Goal: Communication & Community: Answer question/provide support

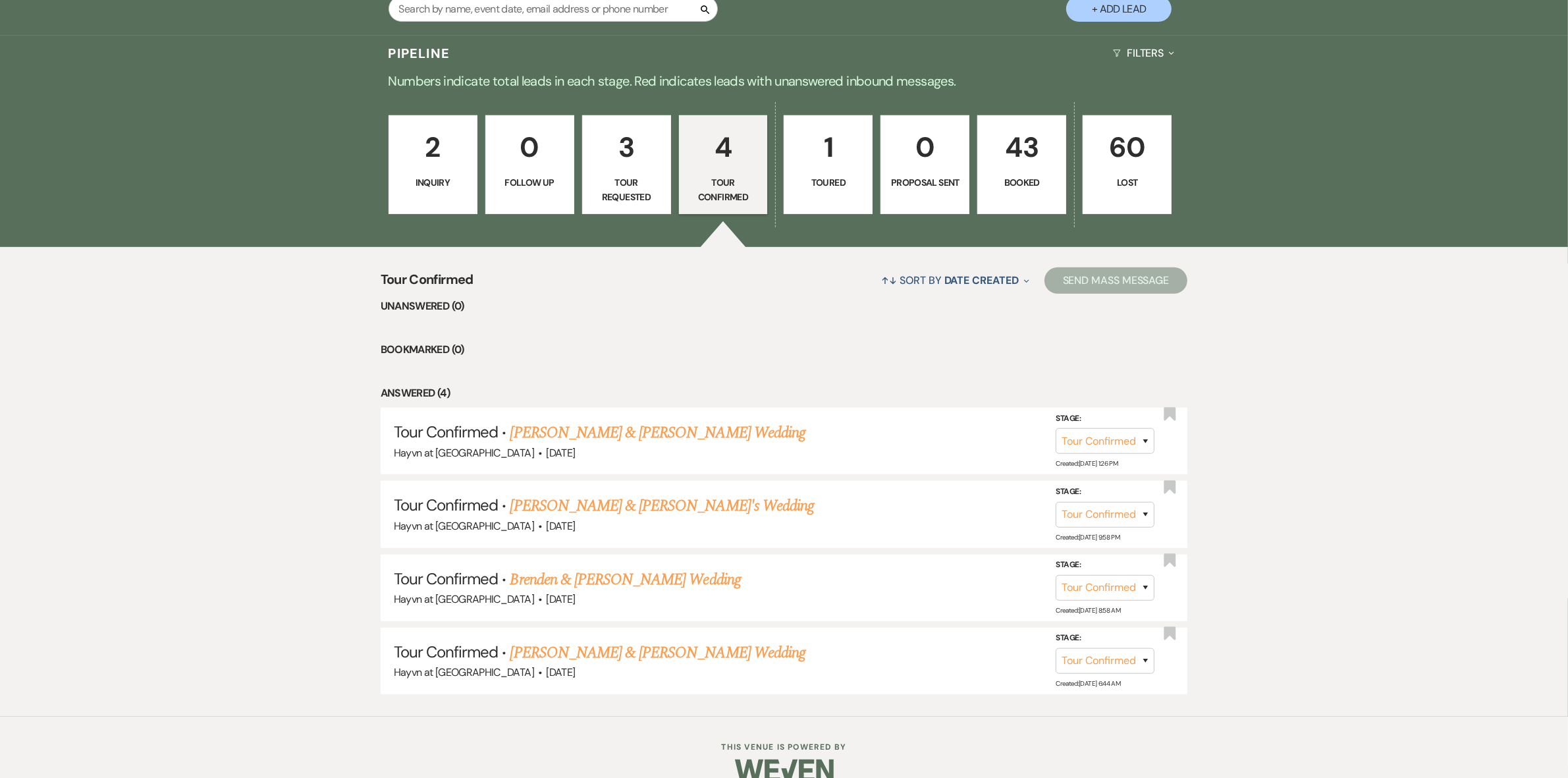
click at [1026, 180] on p "Booked" at bounding box center [1022, 183] width 72 height 14
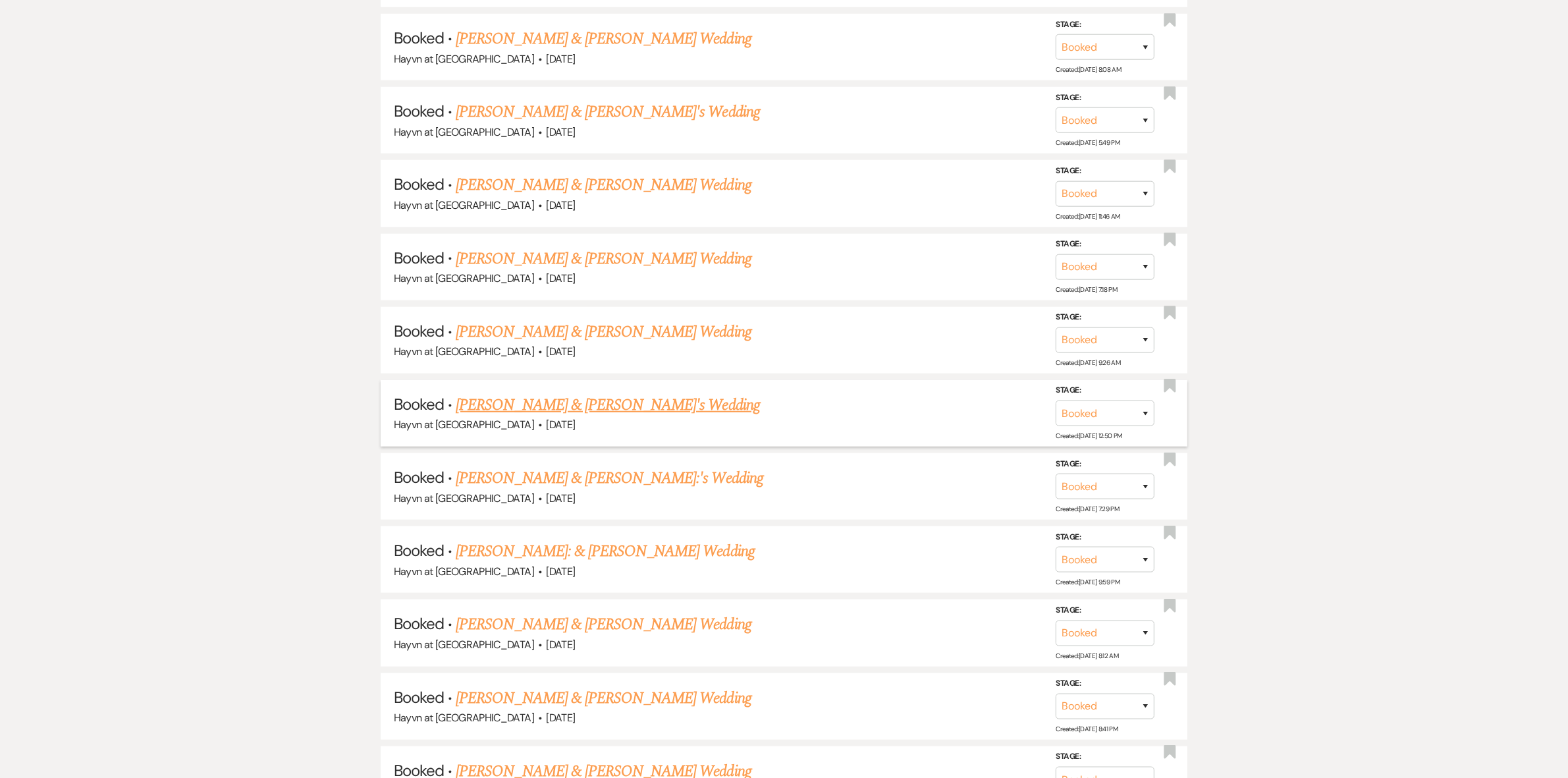
scroll to position [1400, 0]
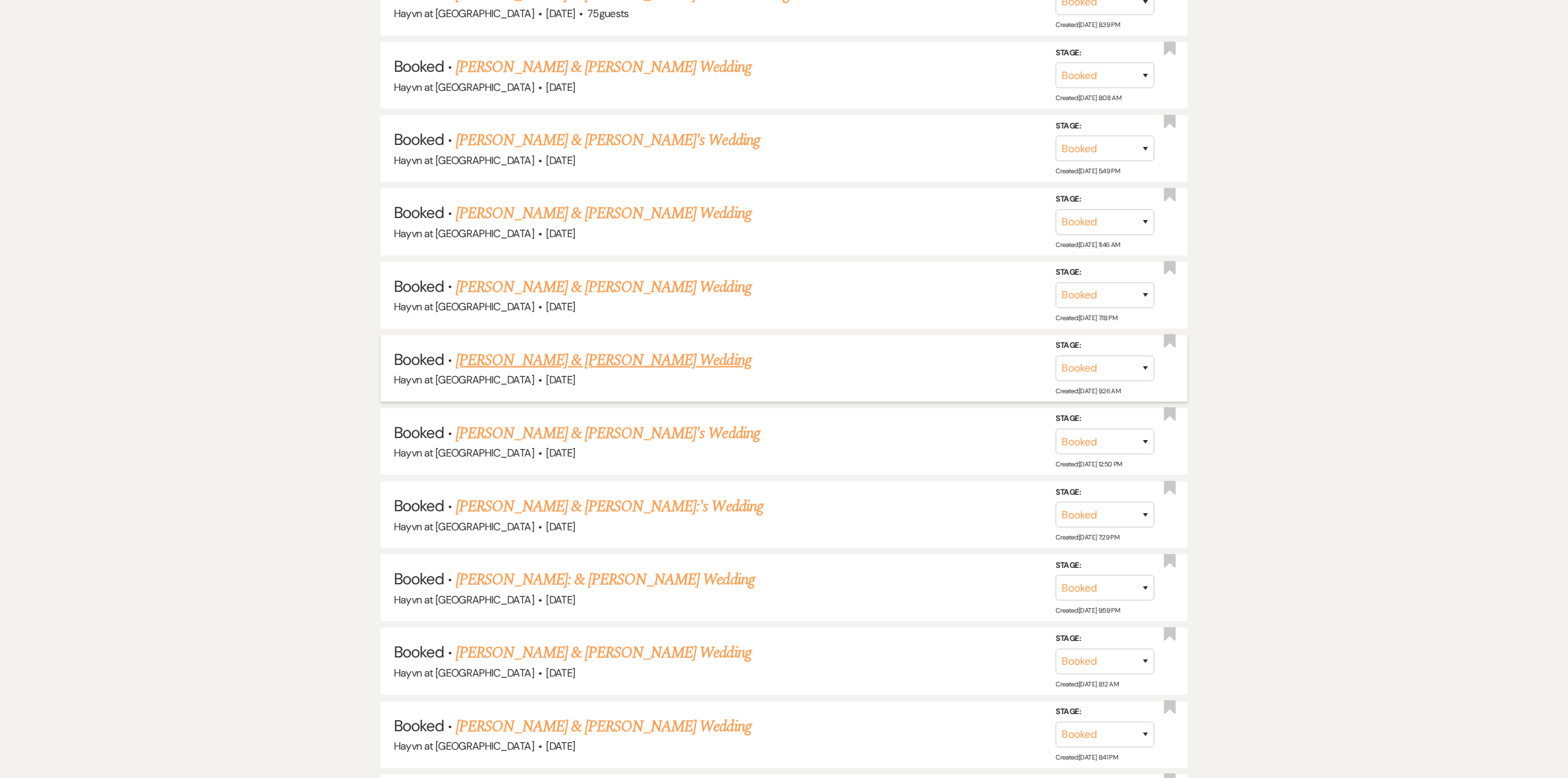
click at [557, 355] on link "Lauren Vasko & Charles Hermesmann's Wedding" at bounding box center [602, 360] width 295 height 23
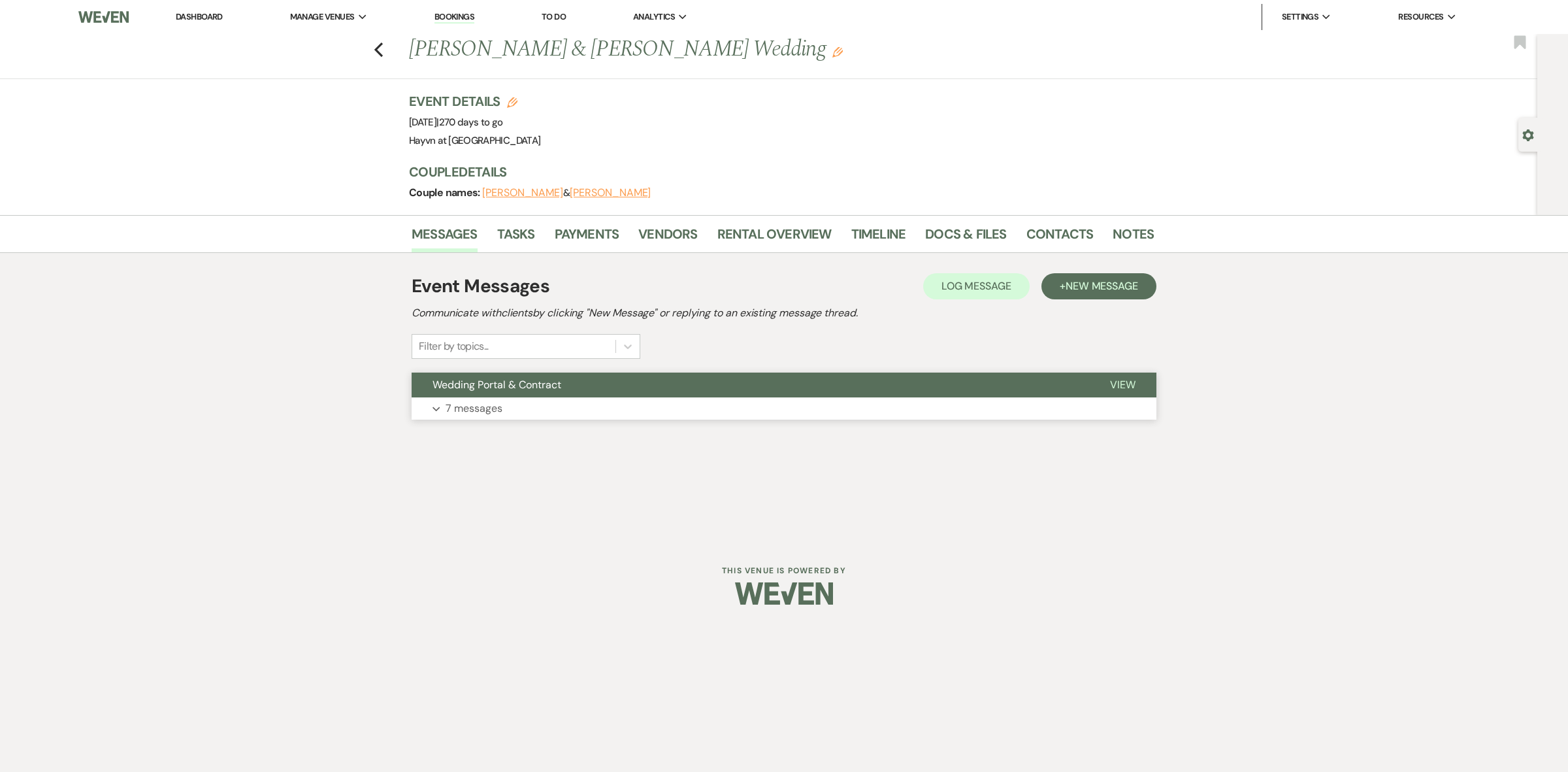
click at [435, 400] on button "Expand 7 messages" at bounding box center [784, 409] width 745 height 23
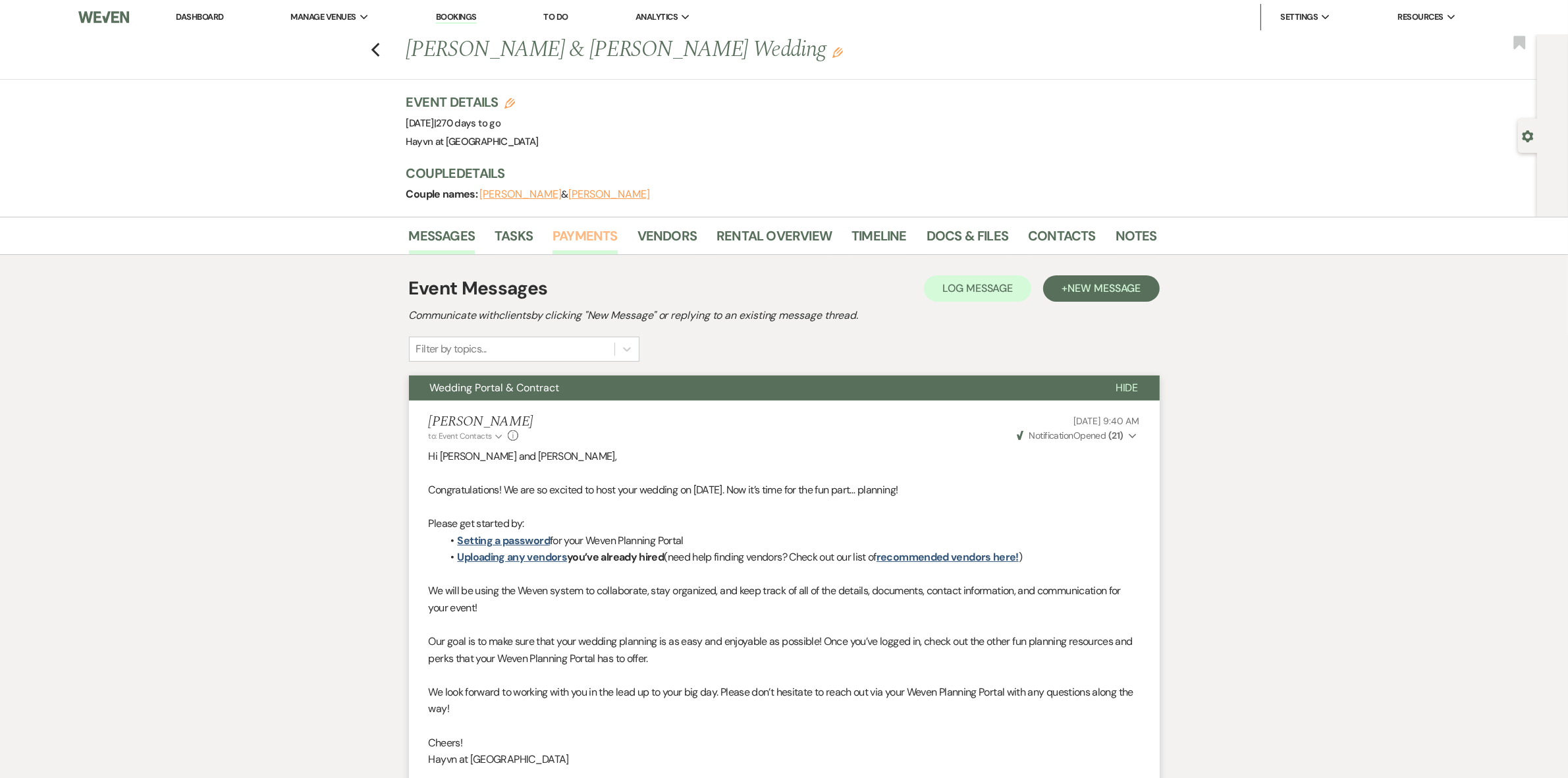
click at [585, 238] on link "Payments" at bounding box center [585, 239] width 65 height 29
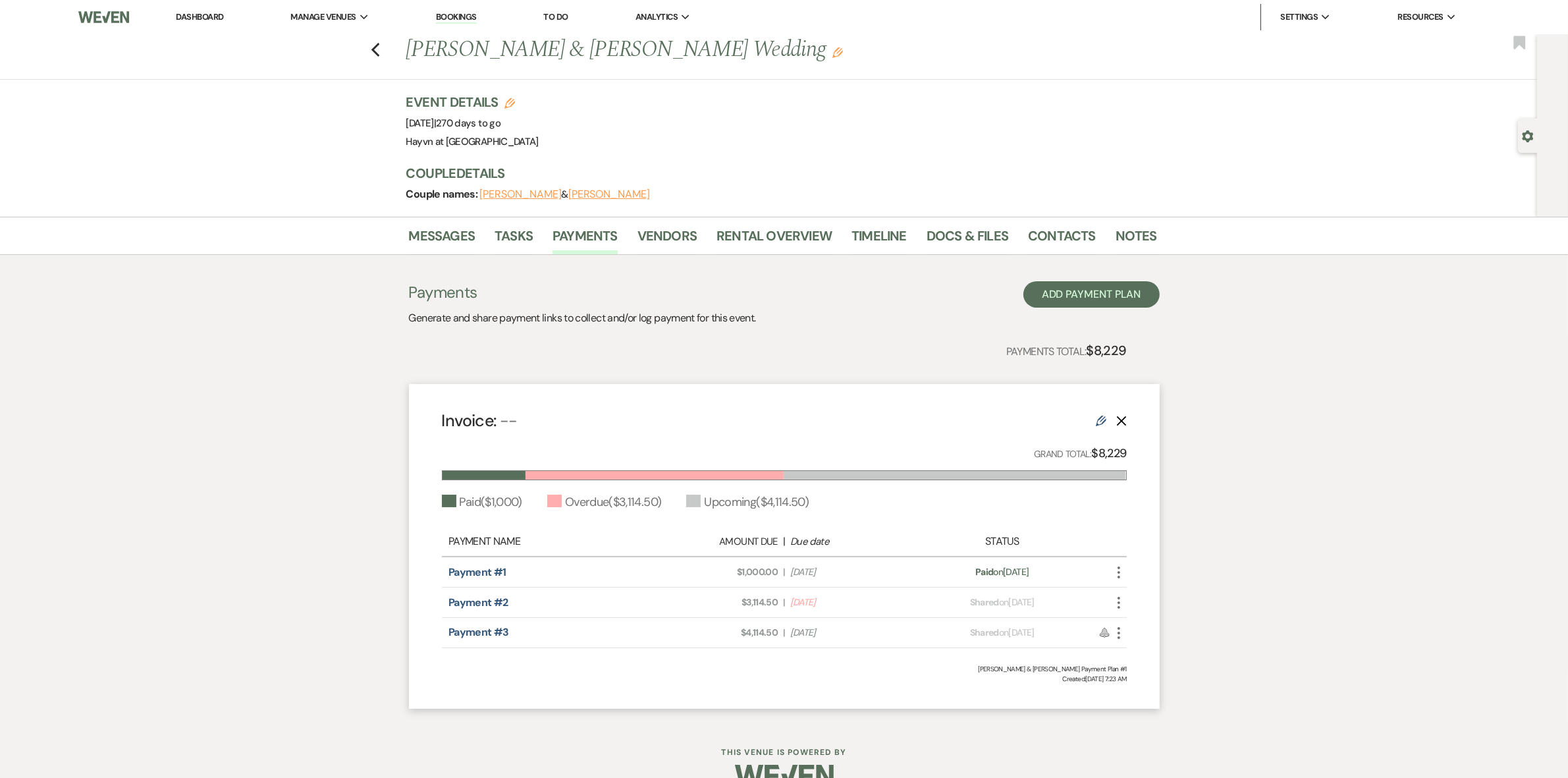
click at [1118, 603] on icon "More" at bounding box center [1119, 603] width 16 height 16
click at [1167, 700] on link "Pencil Edit" at bounding box center [1177, 696] width 133 height 23
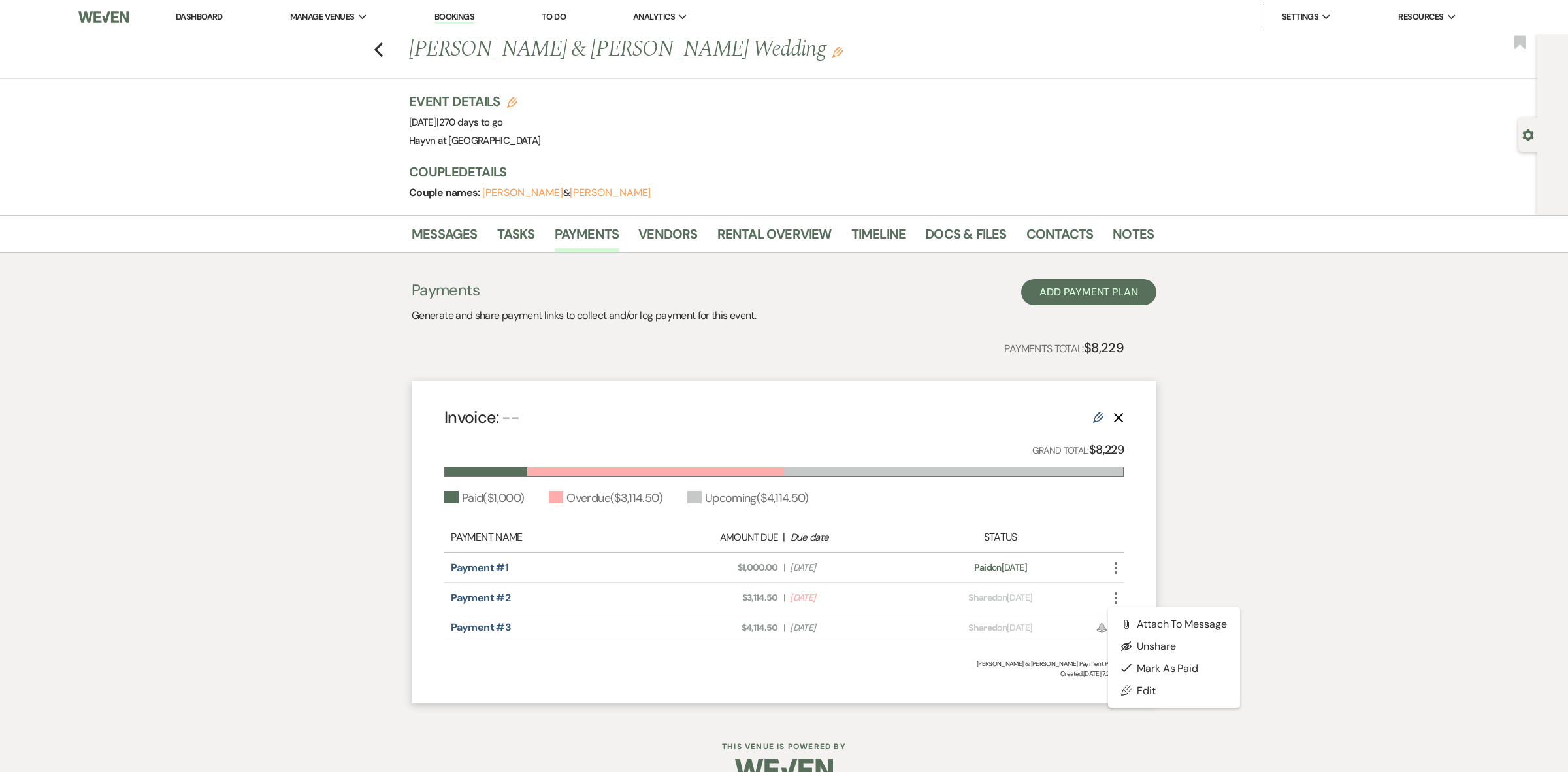
select select "1"
select select "true"
select select "2"
select select "flat"
select select "true"
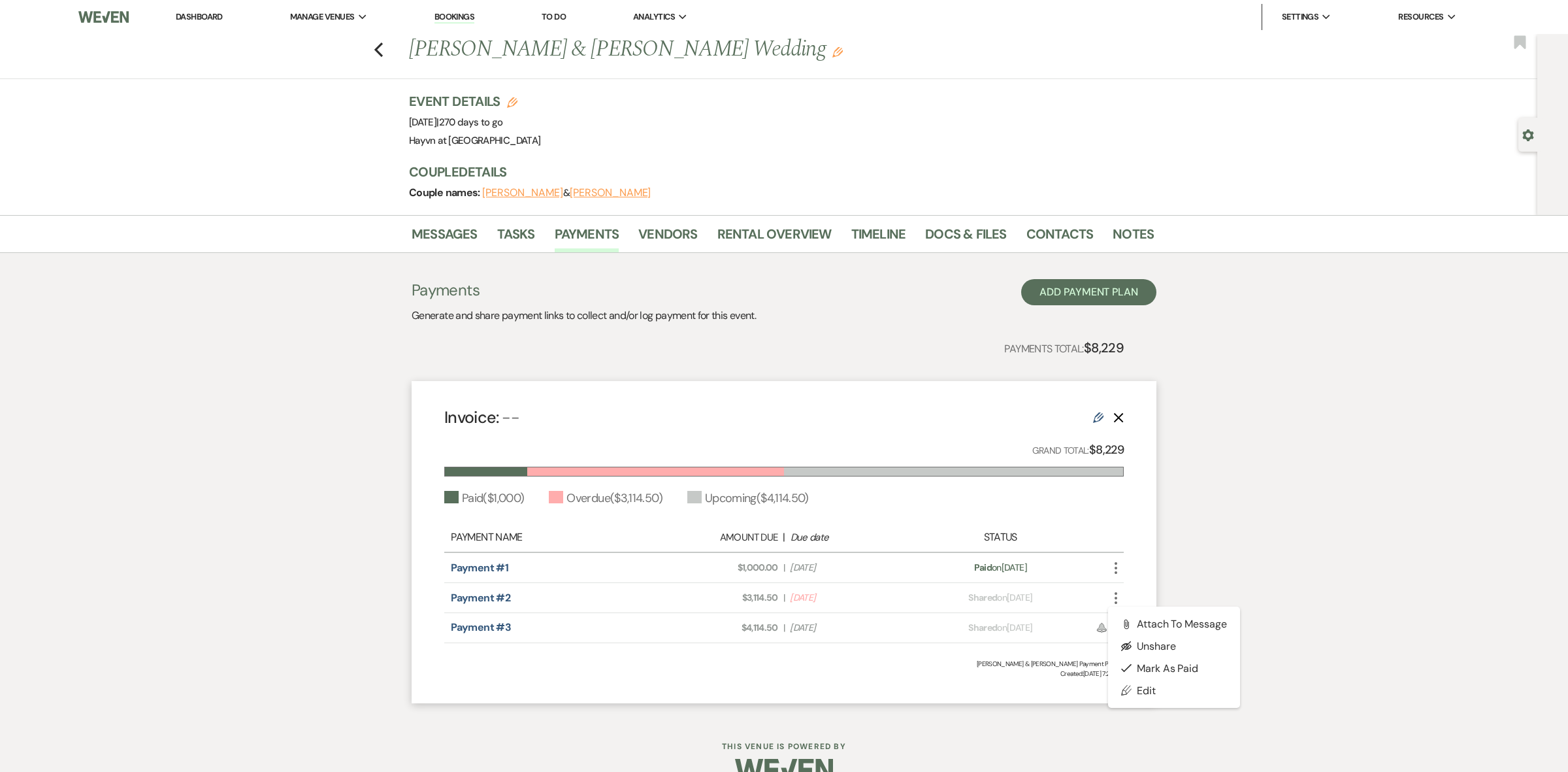
select select "2"
select select "flat"
select select "true"
select select "client"
select select "weeks"
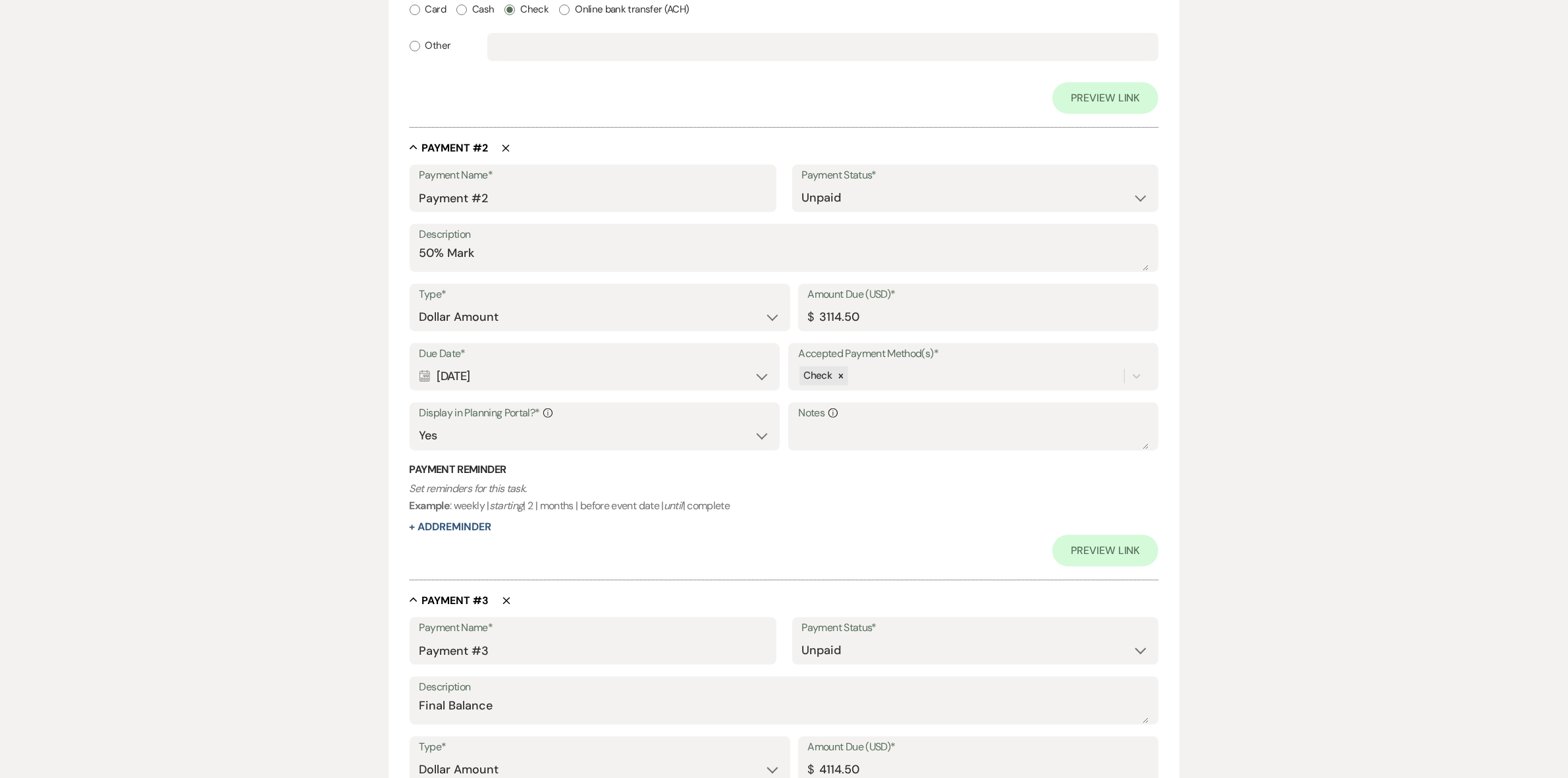
scroll to position [741, 0]
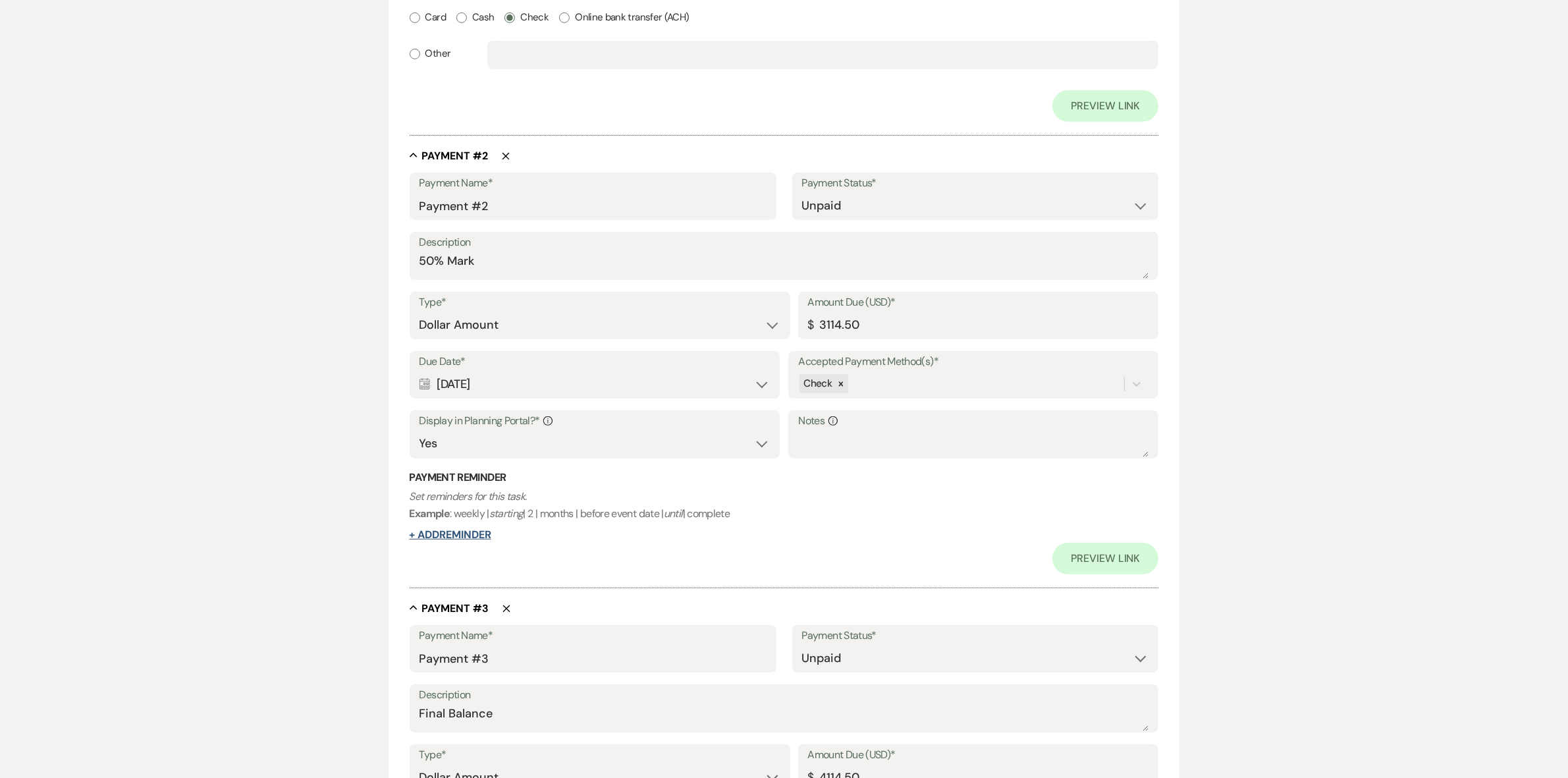
click at [438, 532] on button "+ Add Reminder" at bounding box center [450, 534] width 82 height 11
select select "client"
select select "days"
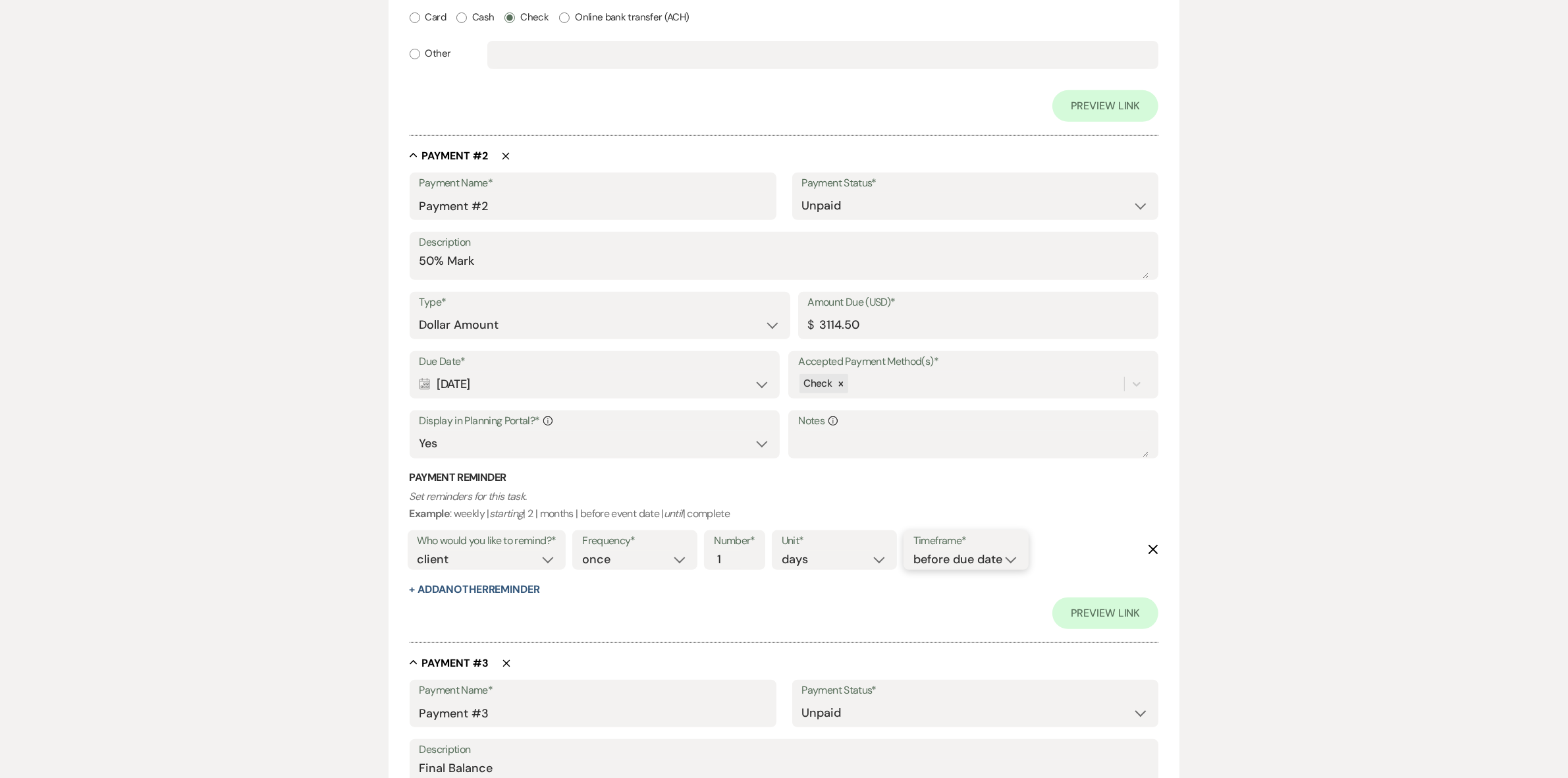
click at [988, 556] on select "before due date after due date on due date on custom date" at bounding box center [966, 559] width 105 height 18
select select "afterDueDate"
click at [916, 551] on select "before due date after due date on due date on custom date" at bounding box center [966, 559] width 105 height 18
click at [681, 558] on select "once daily weekly monthly" at bounding box center [634, 559] width 105 height 18
select select "daily"
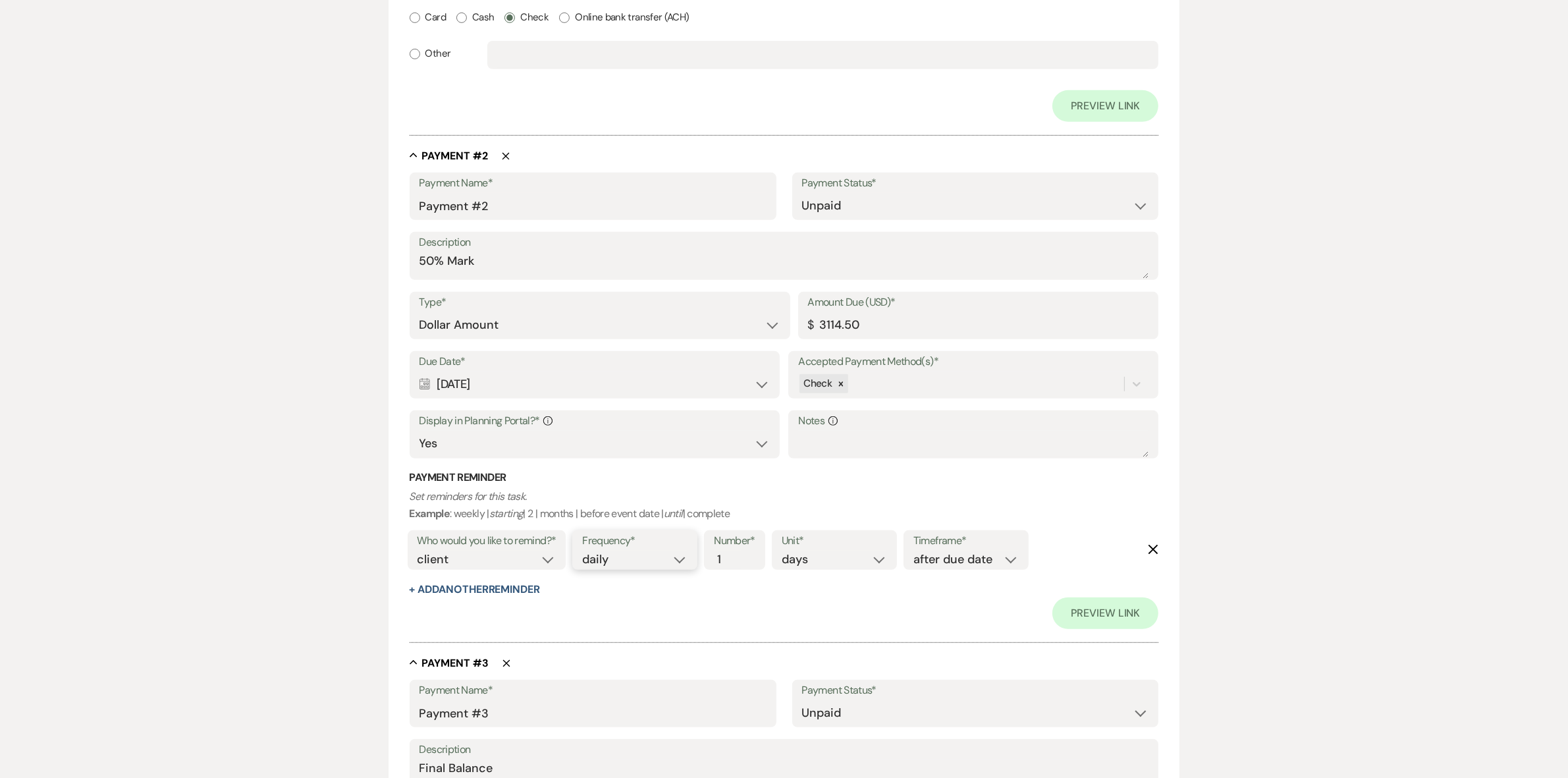
click at [585, 551] on select "once daily weekly monthly" at bounding box center [634, 559] width 105 height 18
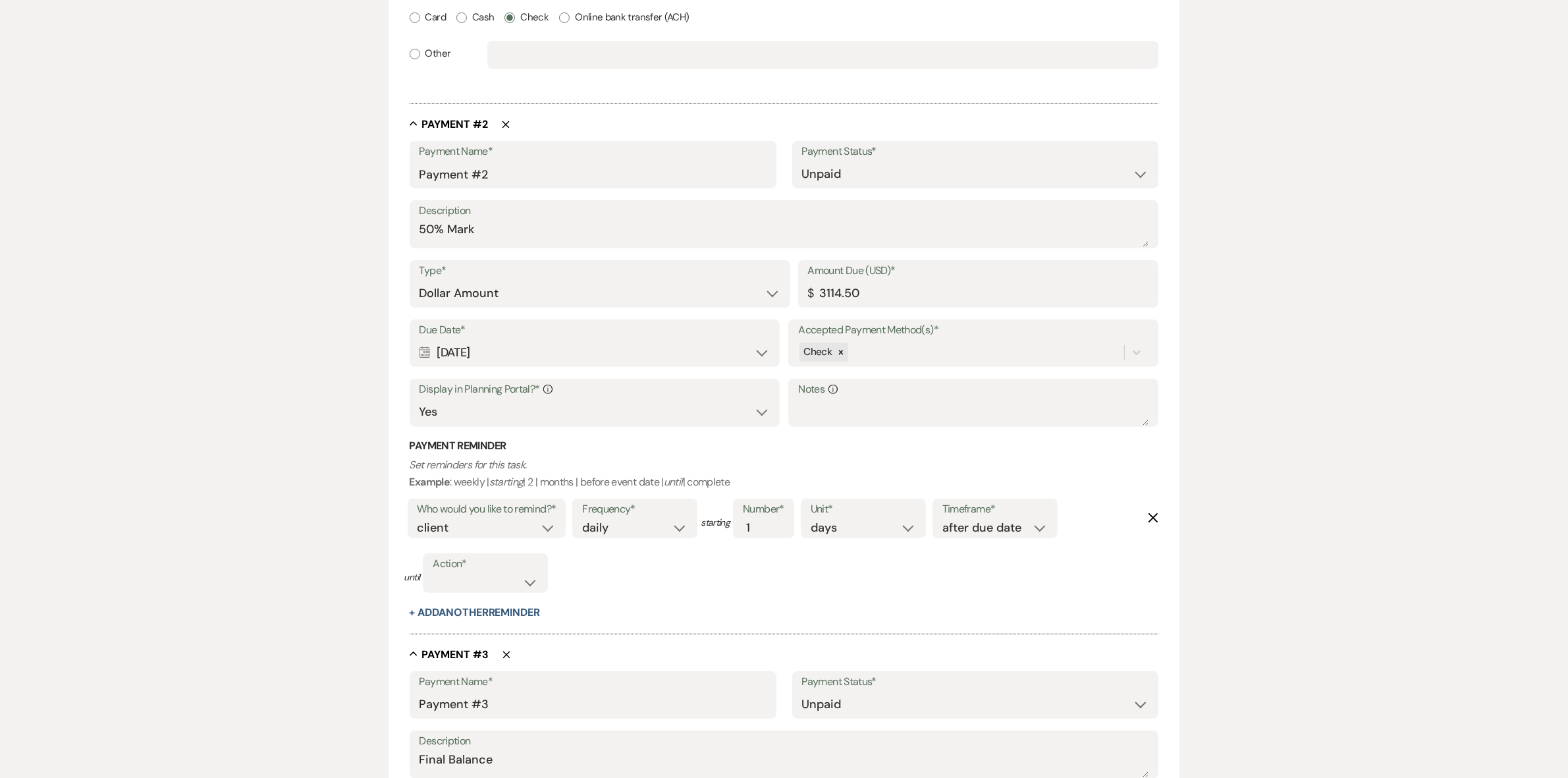
click at [541, 583] on div "Action* complete due date custom date" at bounding box center [485, 573] width 125 height 40
click at [534, 581] on select "complete due date custom date" at bounding box center [485, 582] width 105 height 18
select select "complete"
click at [433, 591] on select "complete due date custom date" at bounding box center [485, 582] width 105 height 18
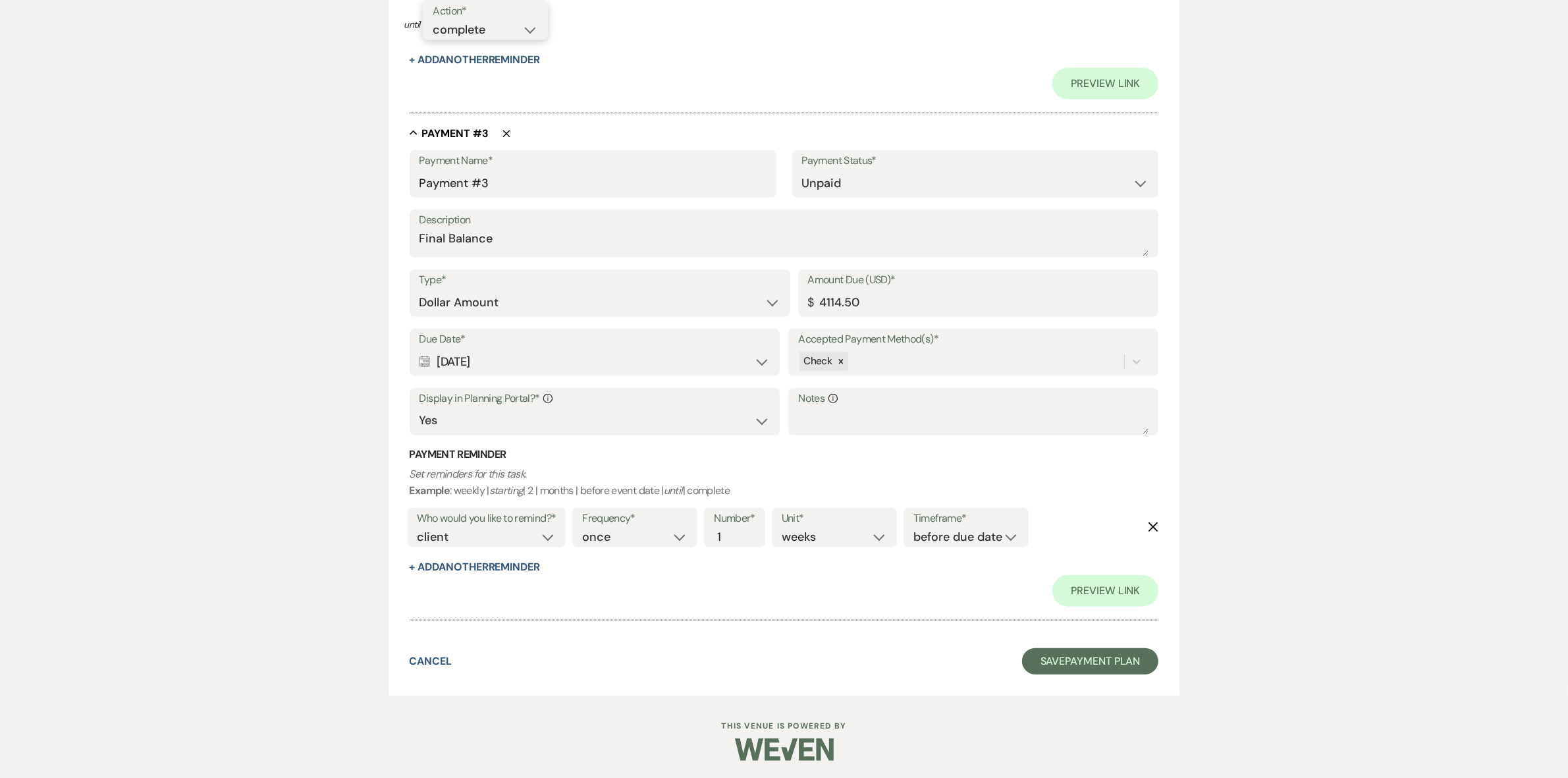
scroll to position [1327, 0]
click at [1080, 654] on button "Save Payment Plan" at bounding box center [1091, 659] width 137 height 26
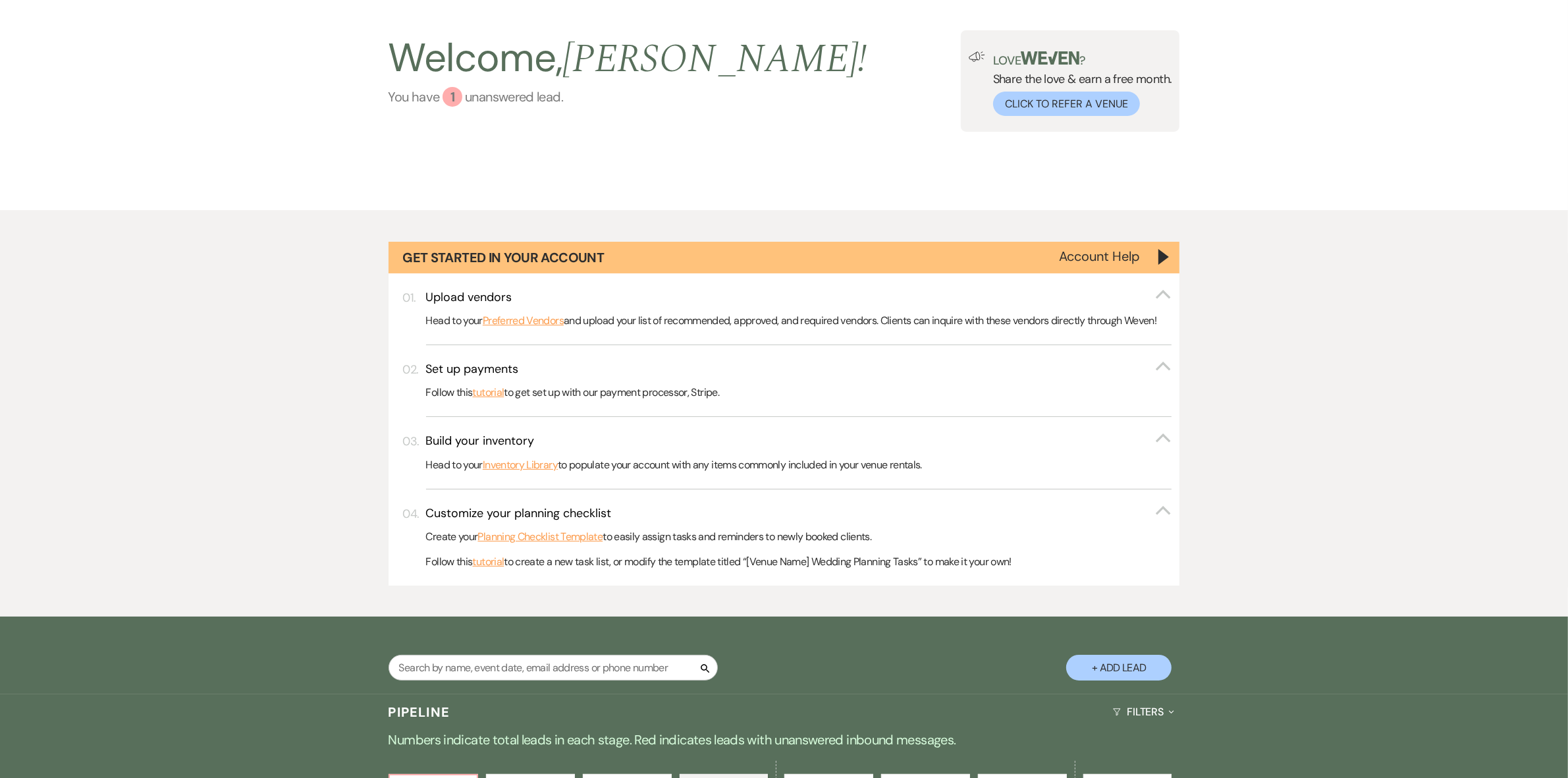
click at [504, 104] on link "You have 1 unanswered lead ." at bounding box center [628, 97] width 479 height 20
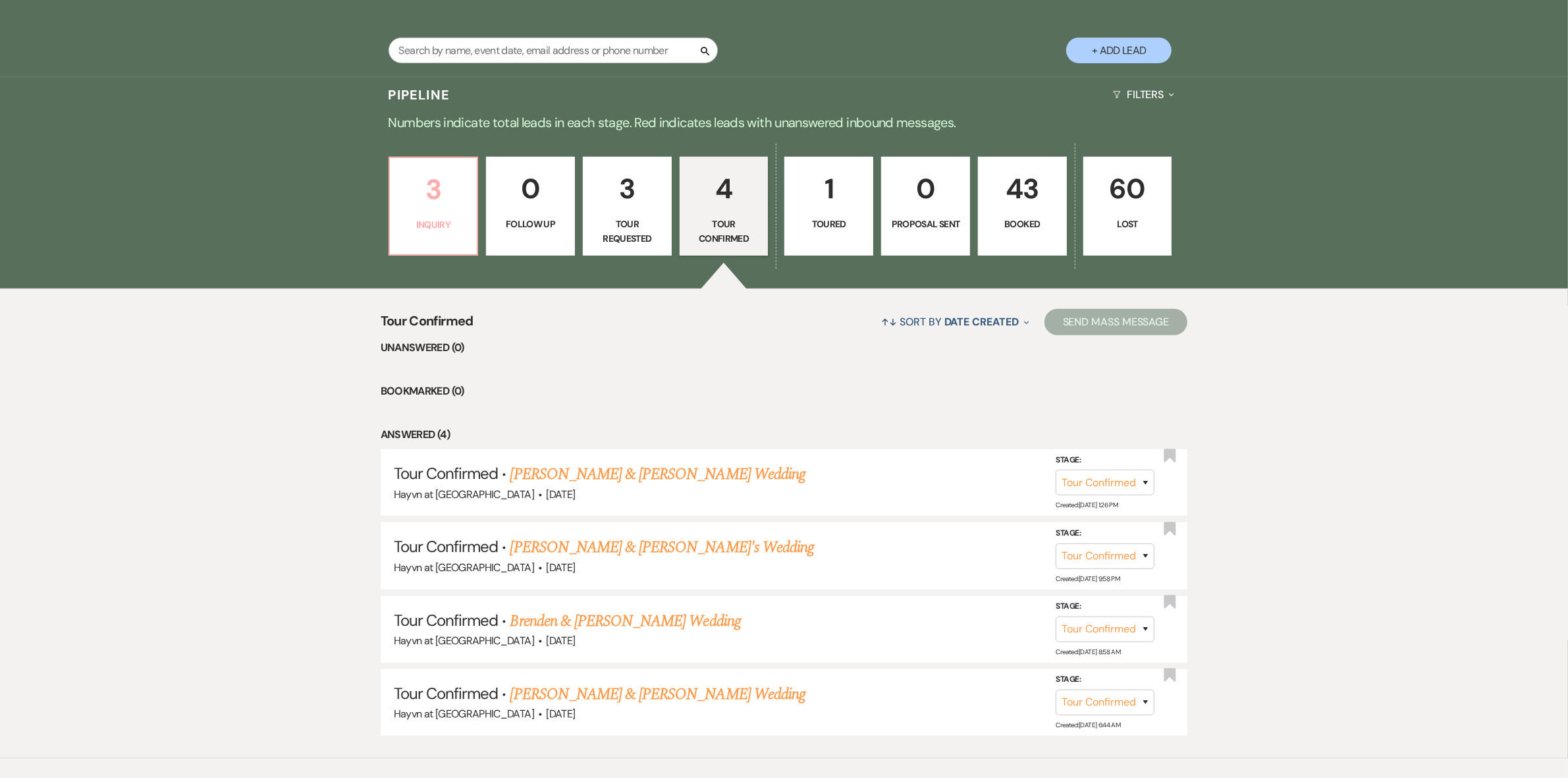
click at [410, 185] on p "3" at bounding box center [433, 189] width 72 height 44
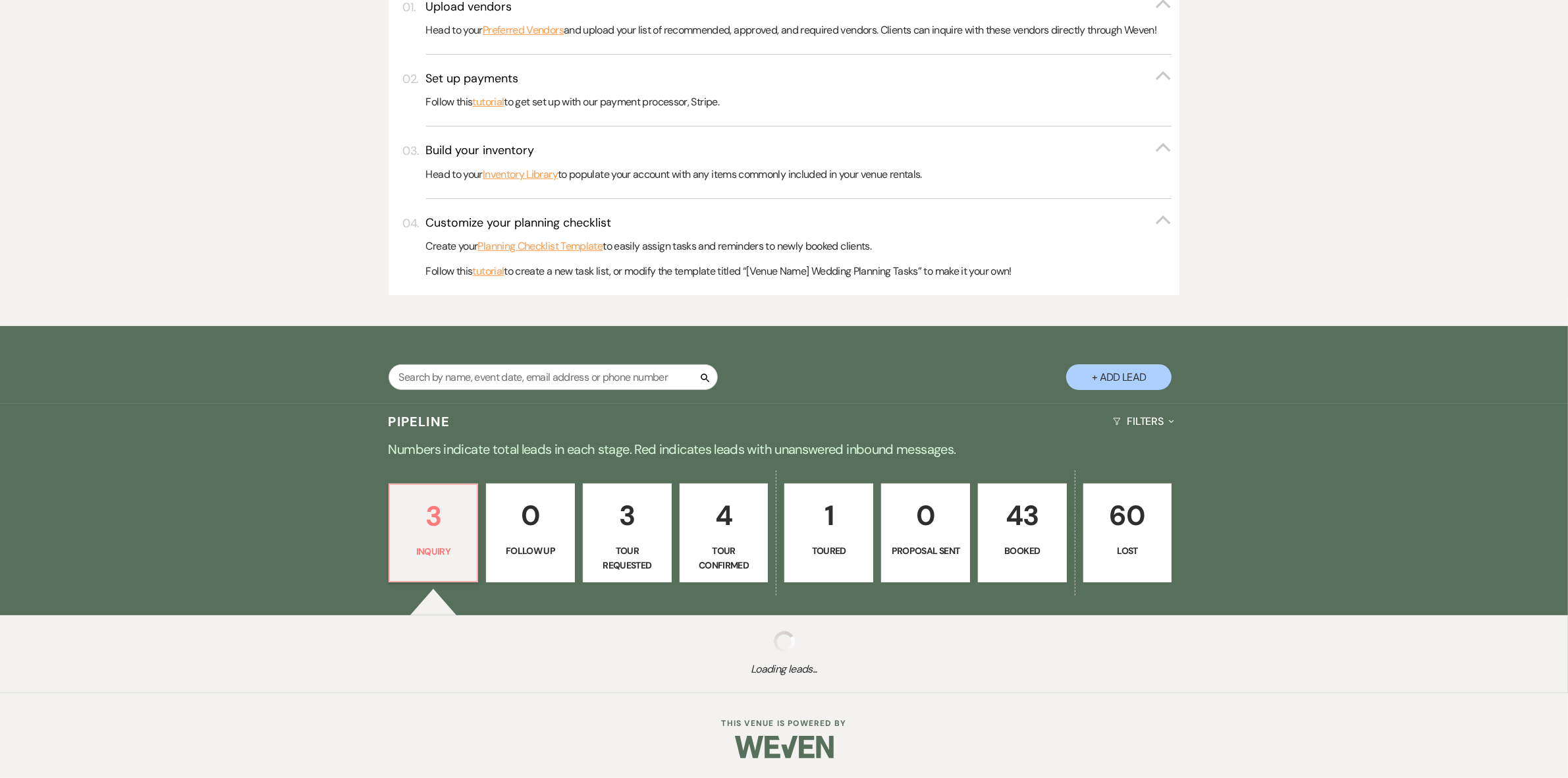
scroll to position [690, 0]
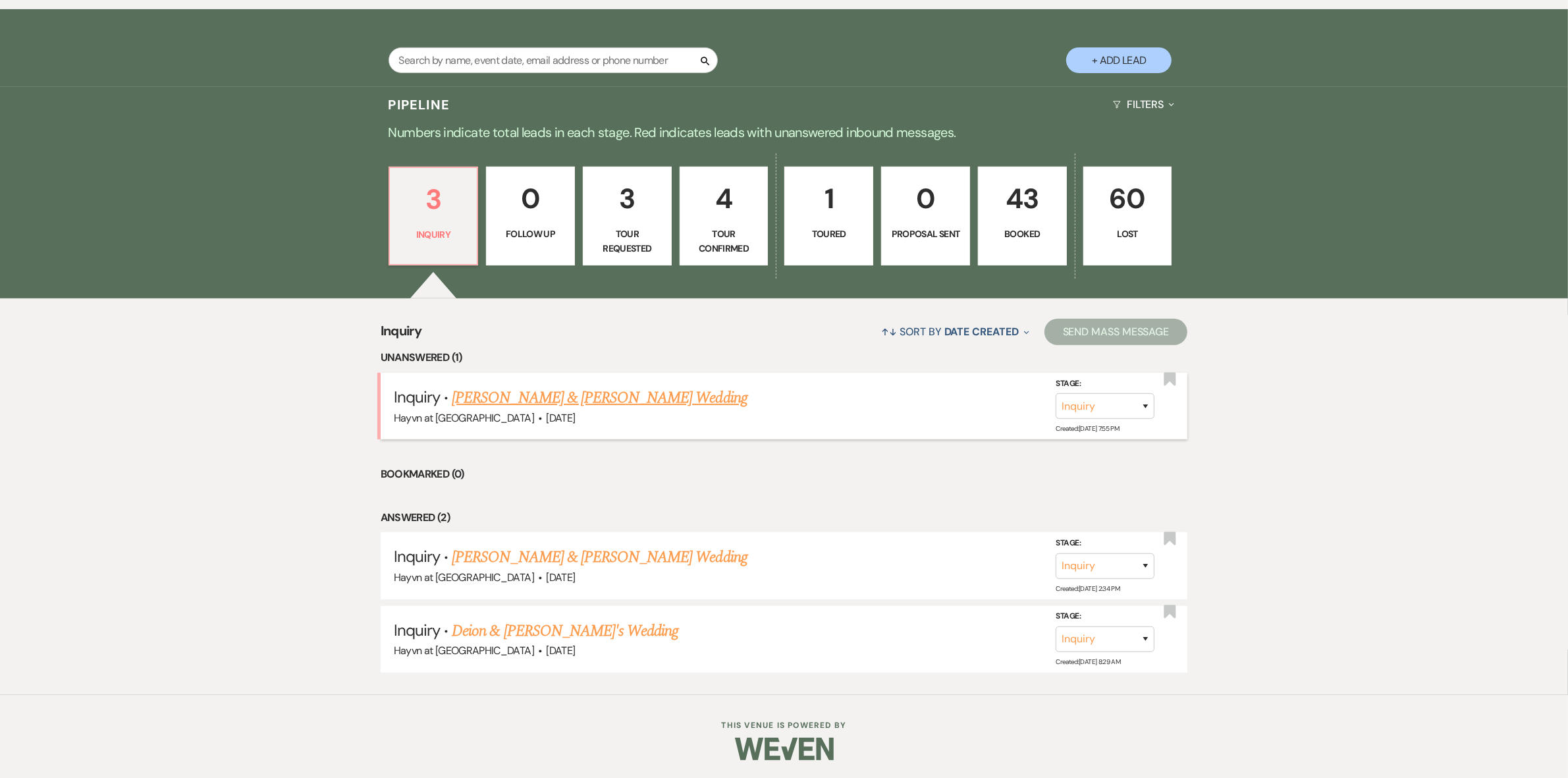
click at [580, 396] on link "[PERSON_NAME] & [PERSON_NAME] Wedding" at bounding box center [599, 397] width 295 height 23
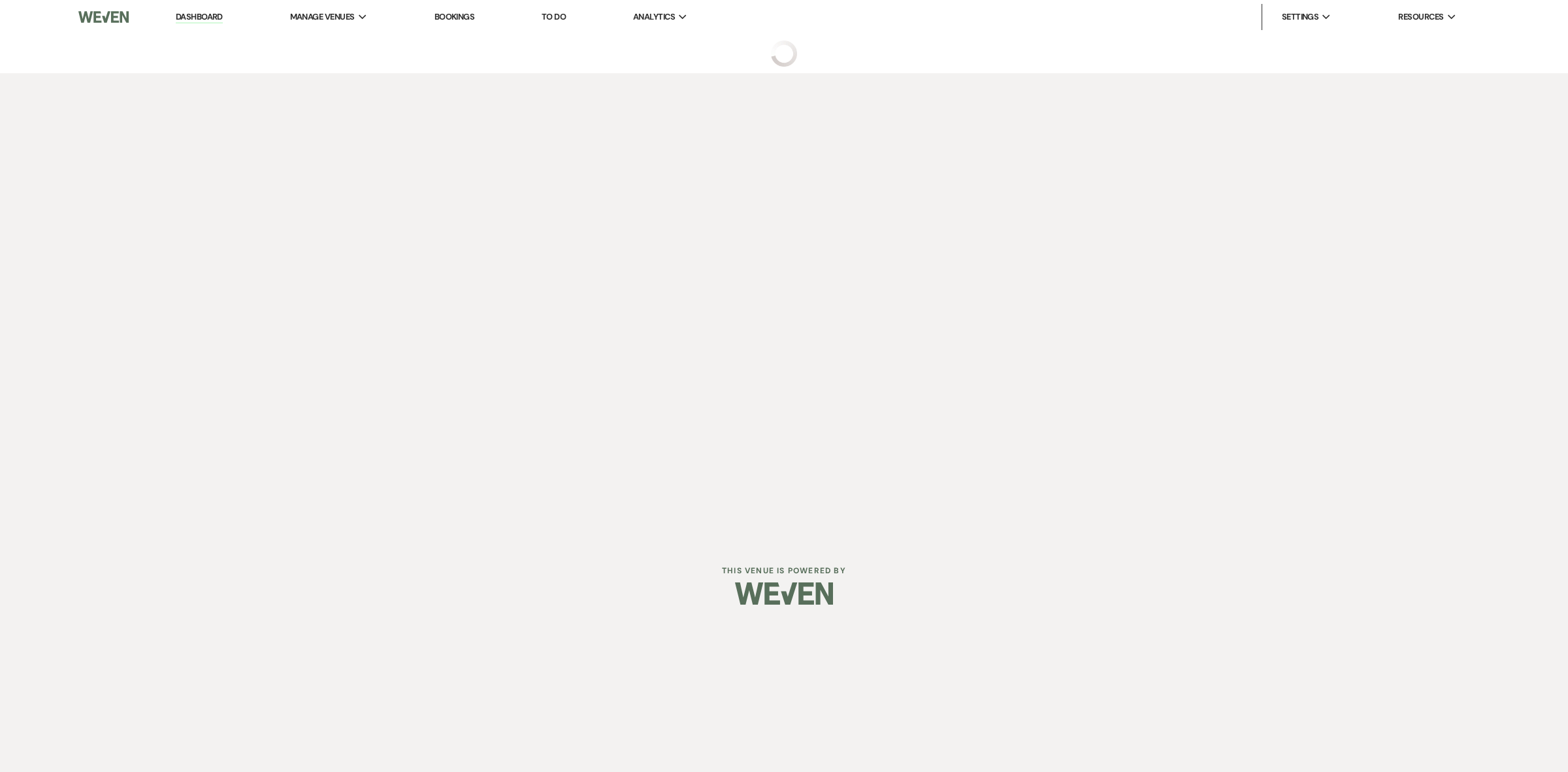
select select "5"
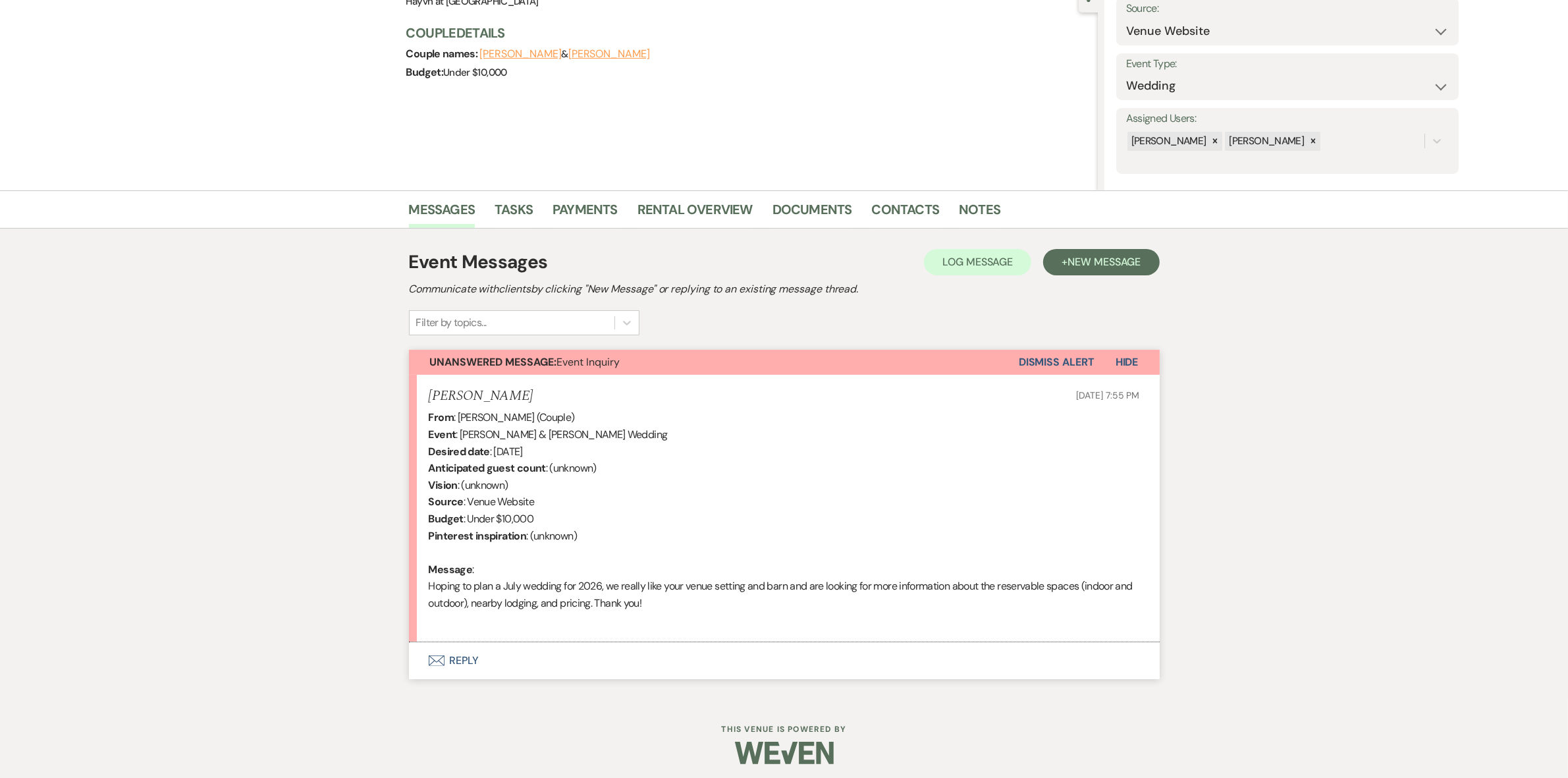
scroll to position [146, 0]
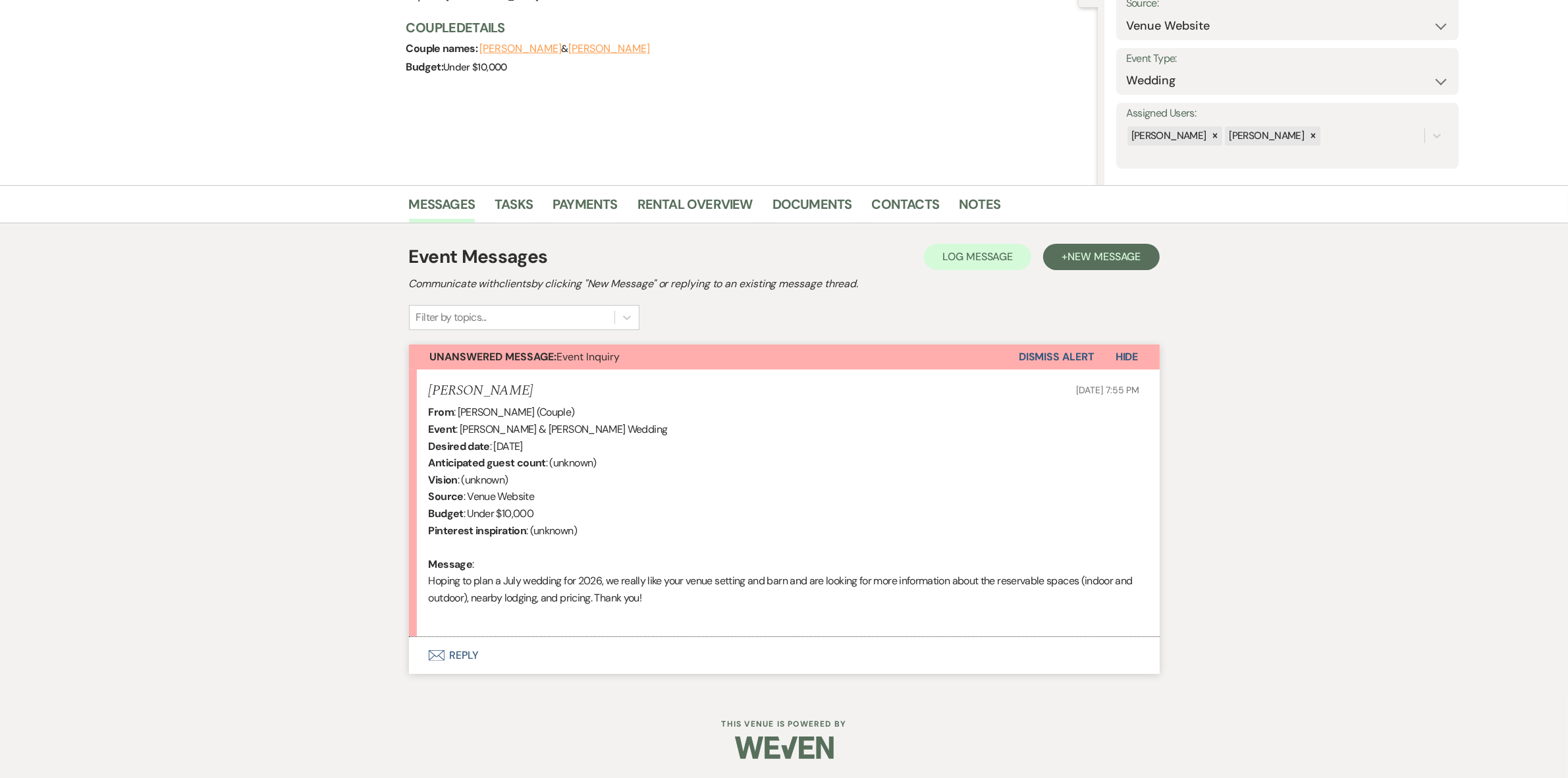
drag, startPoint x: 528, startPoint y: 389, endPoint x: 426, endPoint y: 395, distance: 102.2
click at [426, 395] on li "[PERSON_NAME] [DATE] 7:55 PM From : [PERSON_NAME] (Couple) Event : [PERSON_NAME…" at bounding box center [784, 503] width 751 height 267
copy h5 "[PERSON_NAME]"
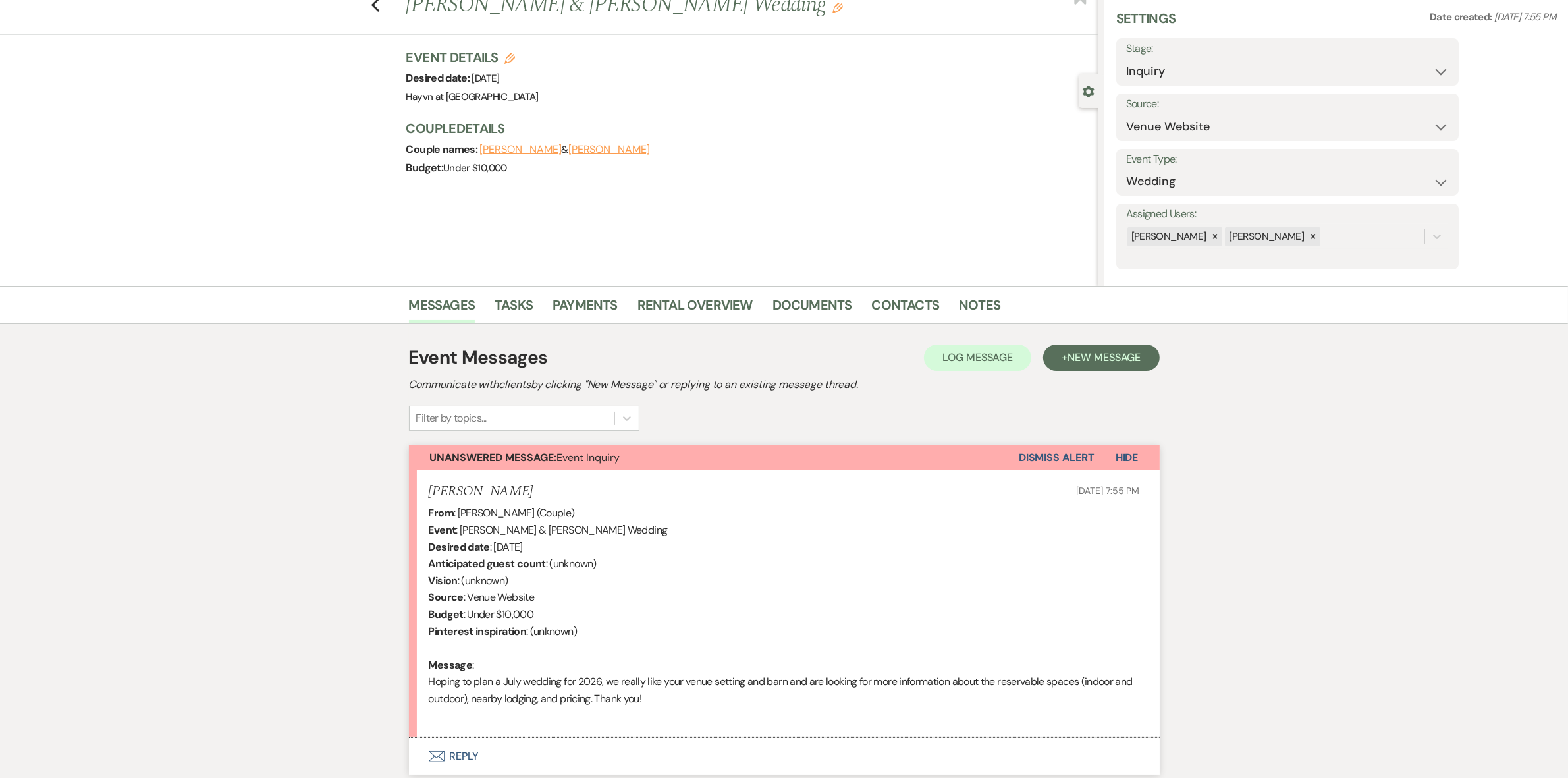
scroll to position [0, 0]
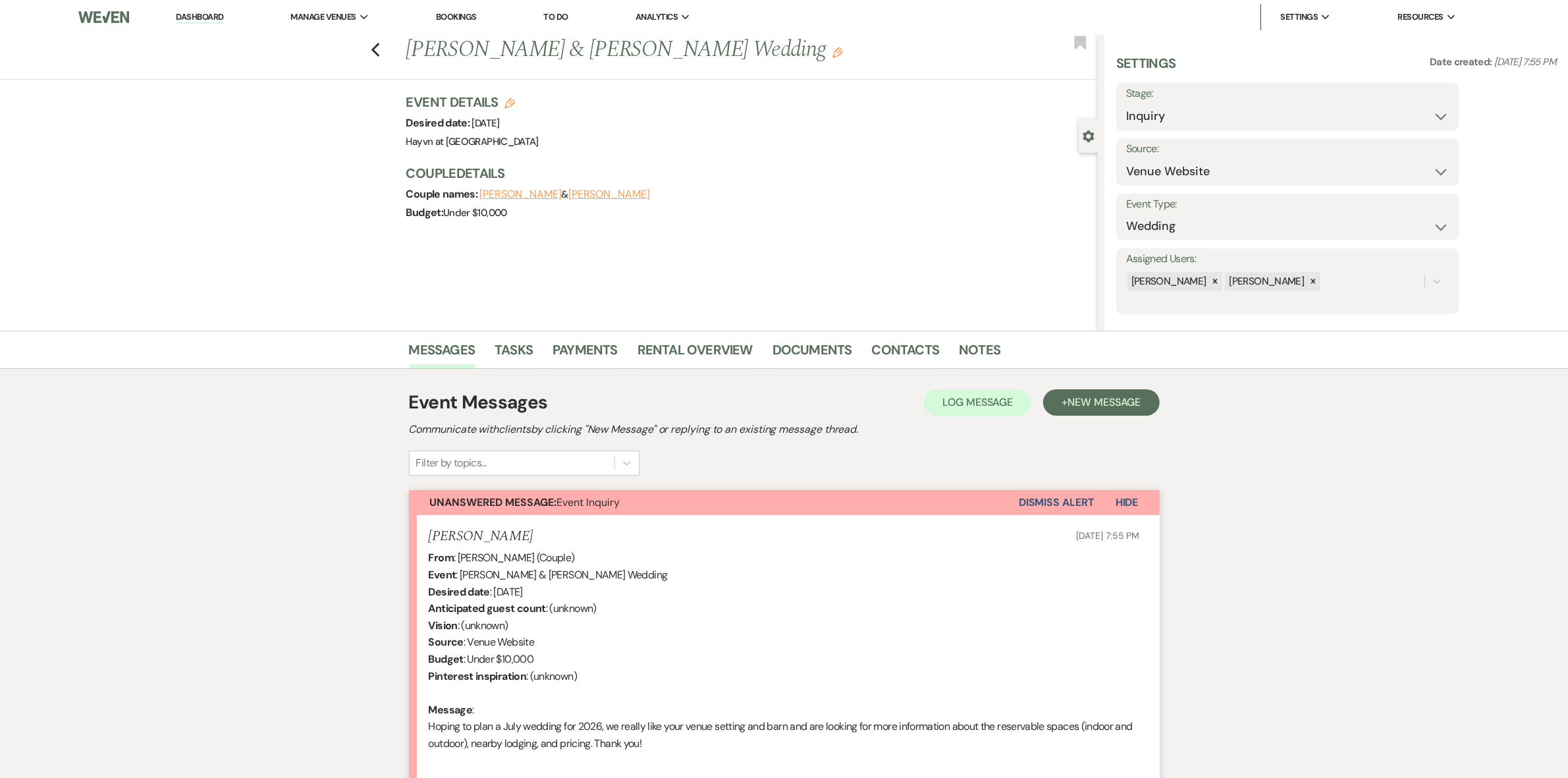
click at [102, 14] on img at bounding box center [103, 17] width 50 height 28
click at [186, 18] on link "Dashboard" at bounding box center [200, 18] width 48 height 13
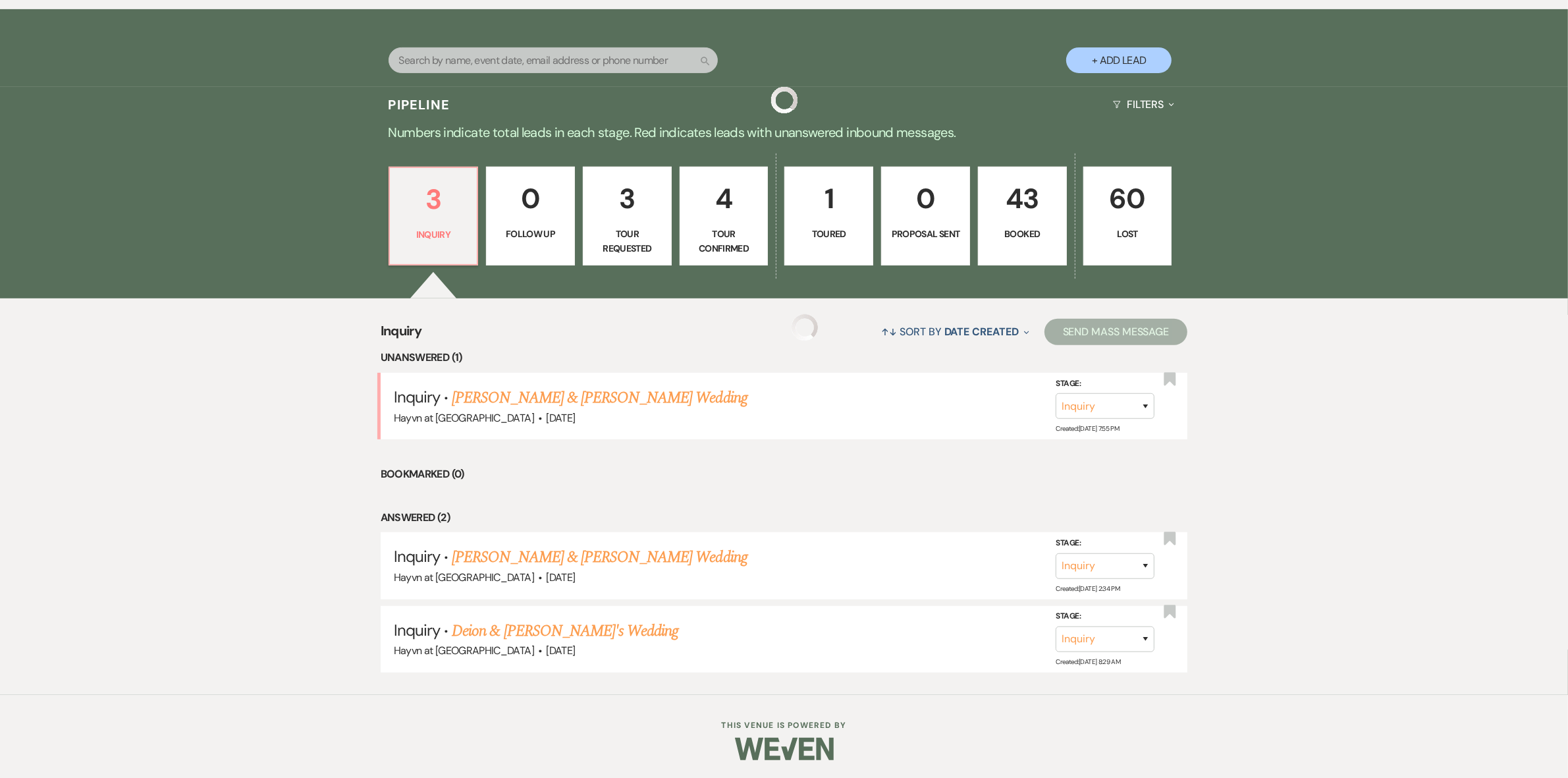
click at [1029, 238] on p "Booked" at bounding box center [1022, 234] width 72 height 14
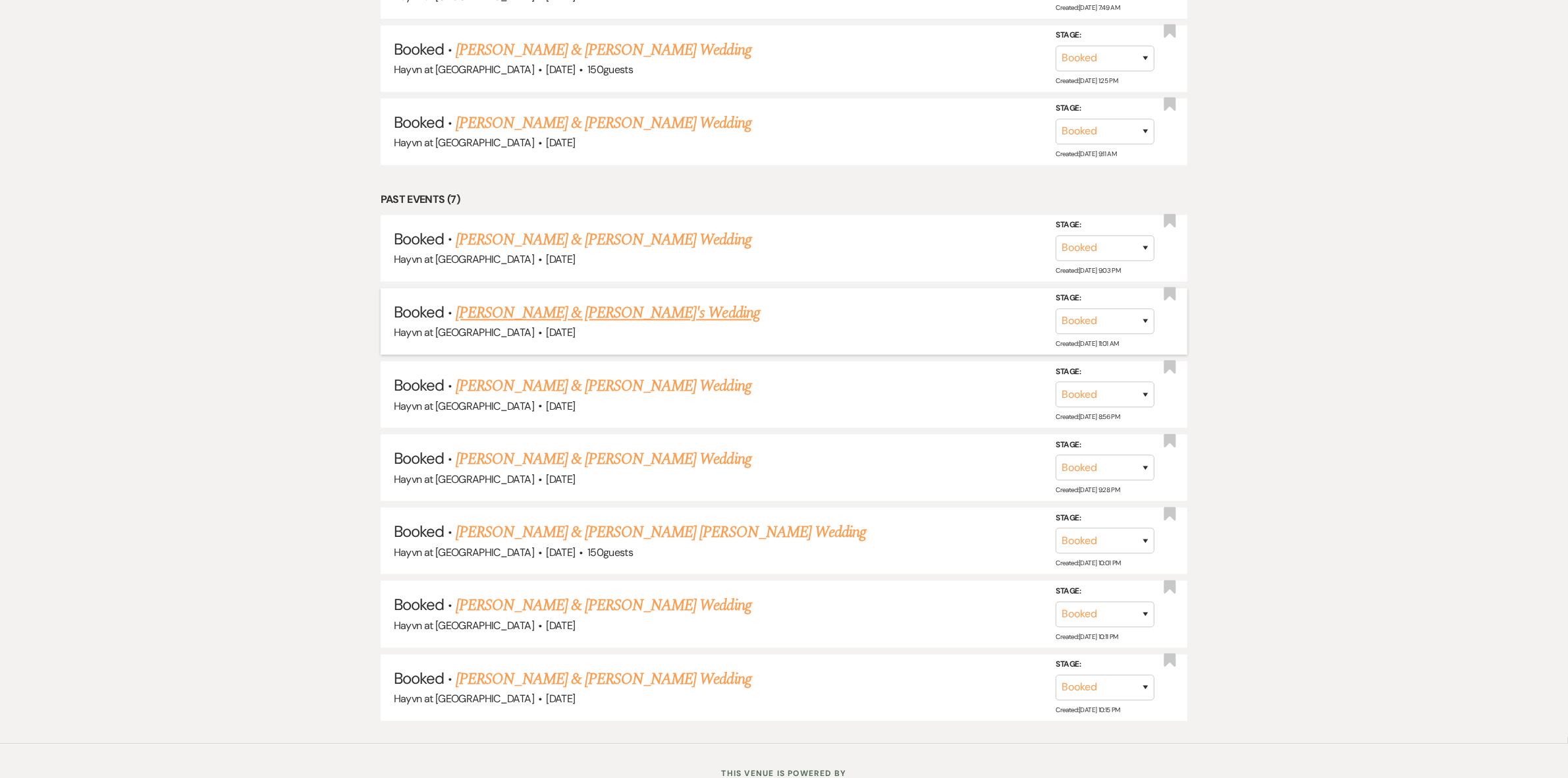
scroll to position [3643, 0]
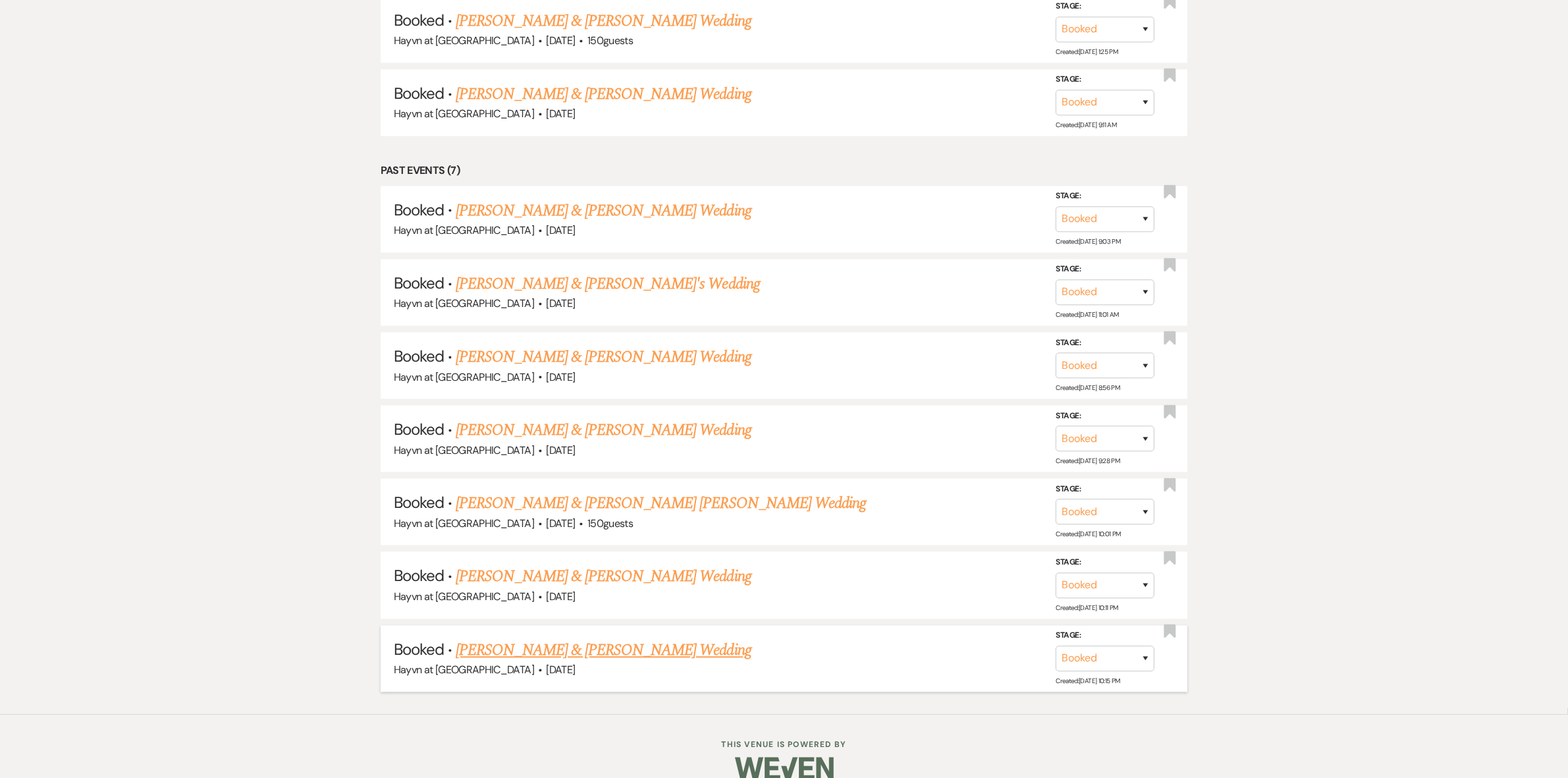
click at [629, 638] on link "Kasey Schlicht & Charlie Sleeva's Wedding" at bounding box center [602, 649] width 295 height 23
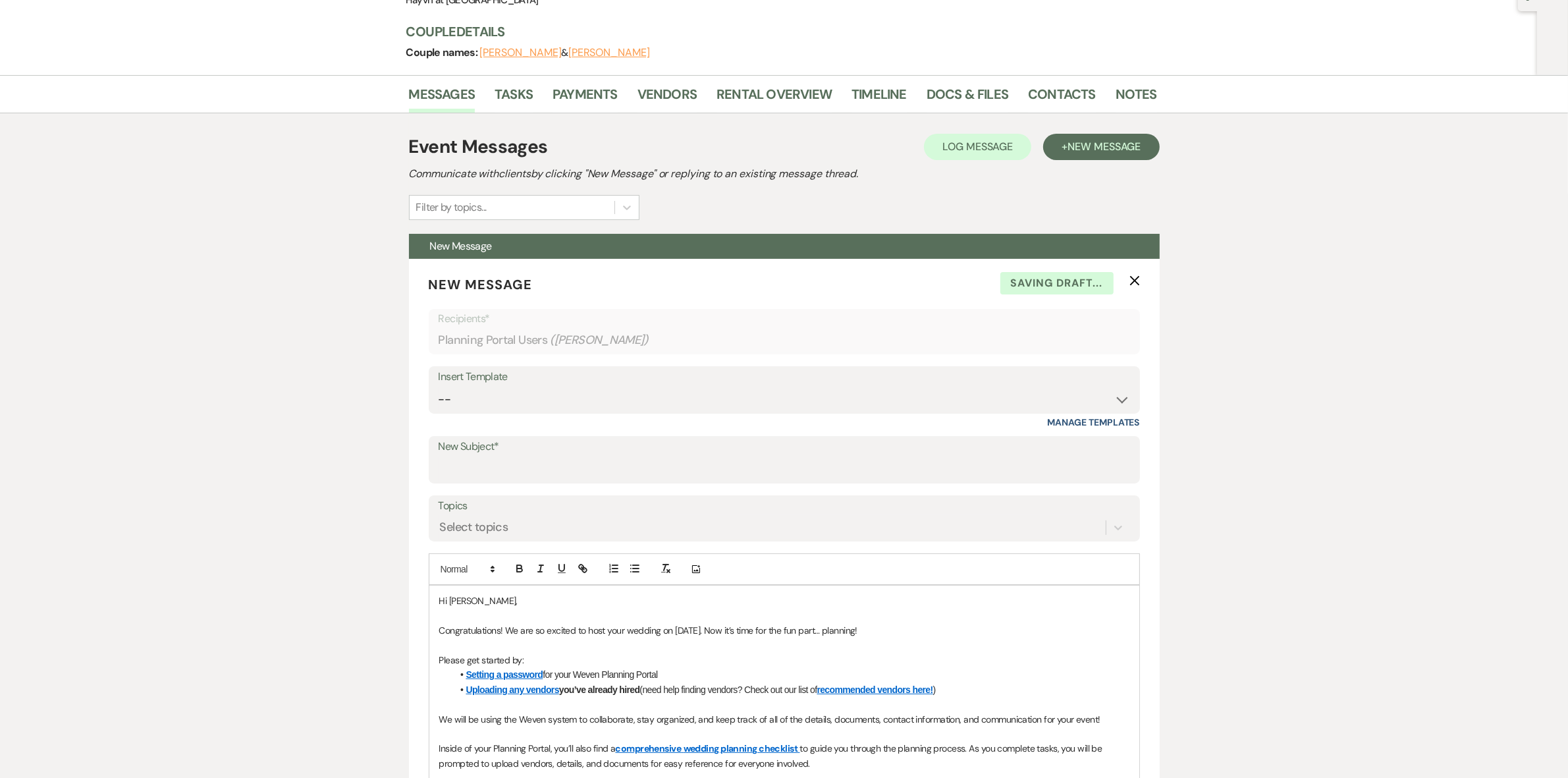
scroll to position [165, 0]
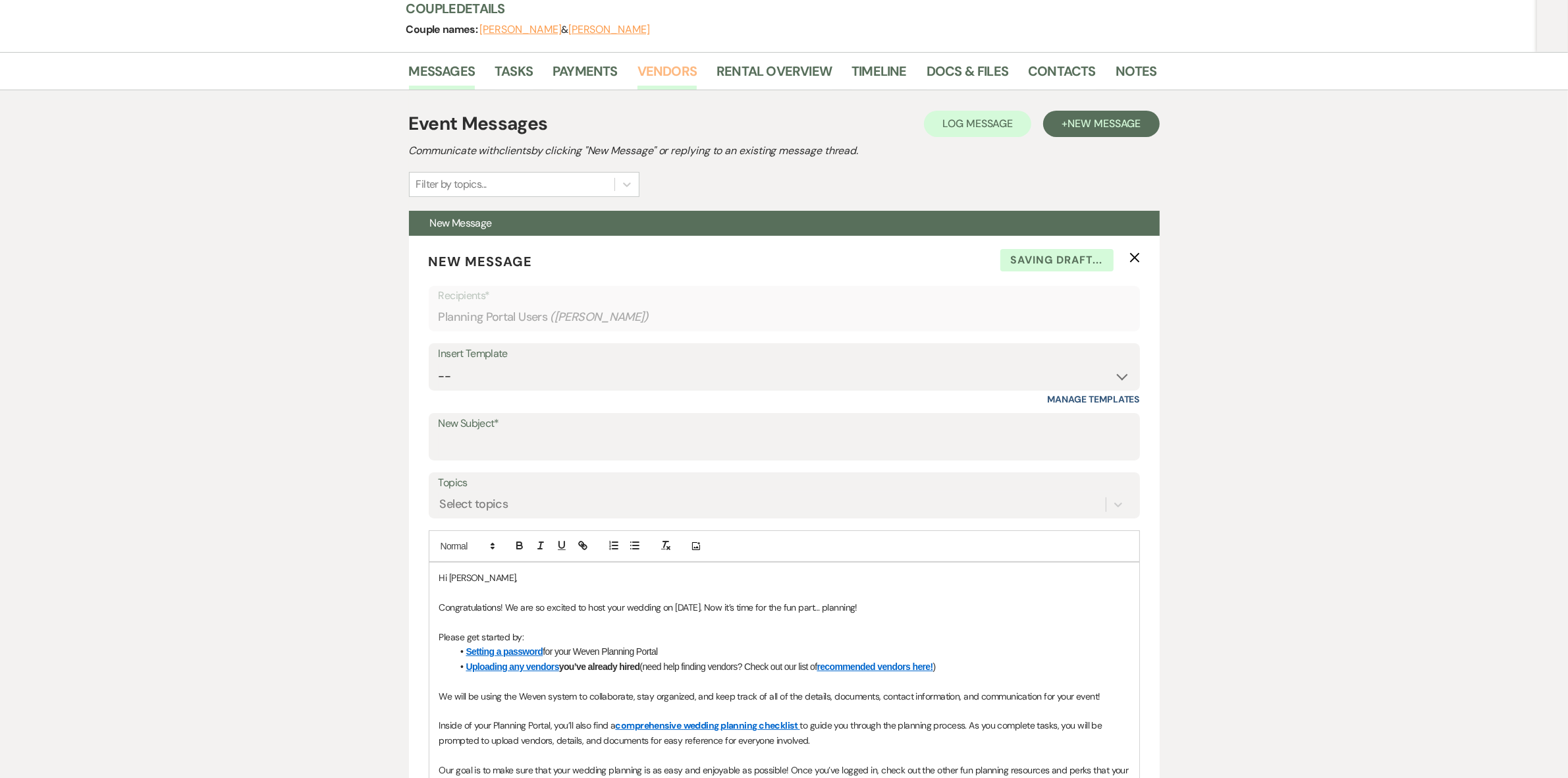
click at [683, 69] on link "Vendors" at bounding box center [666, 75] width 59 height 29
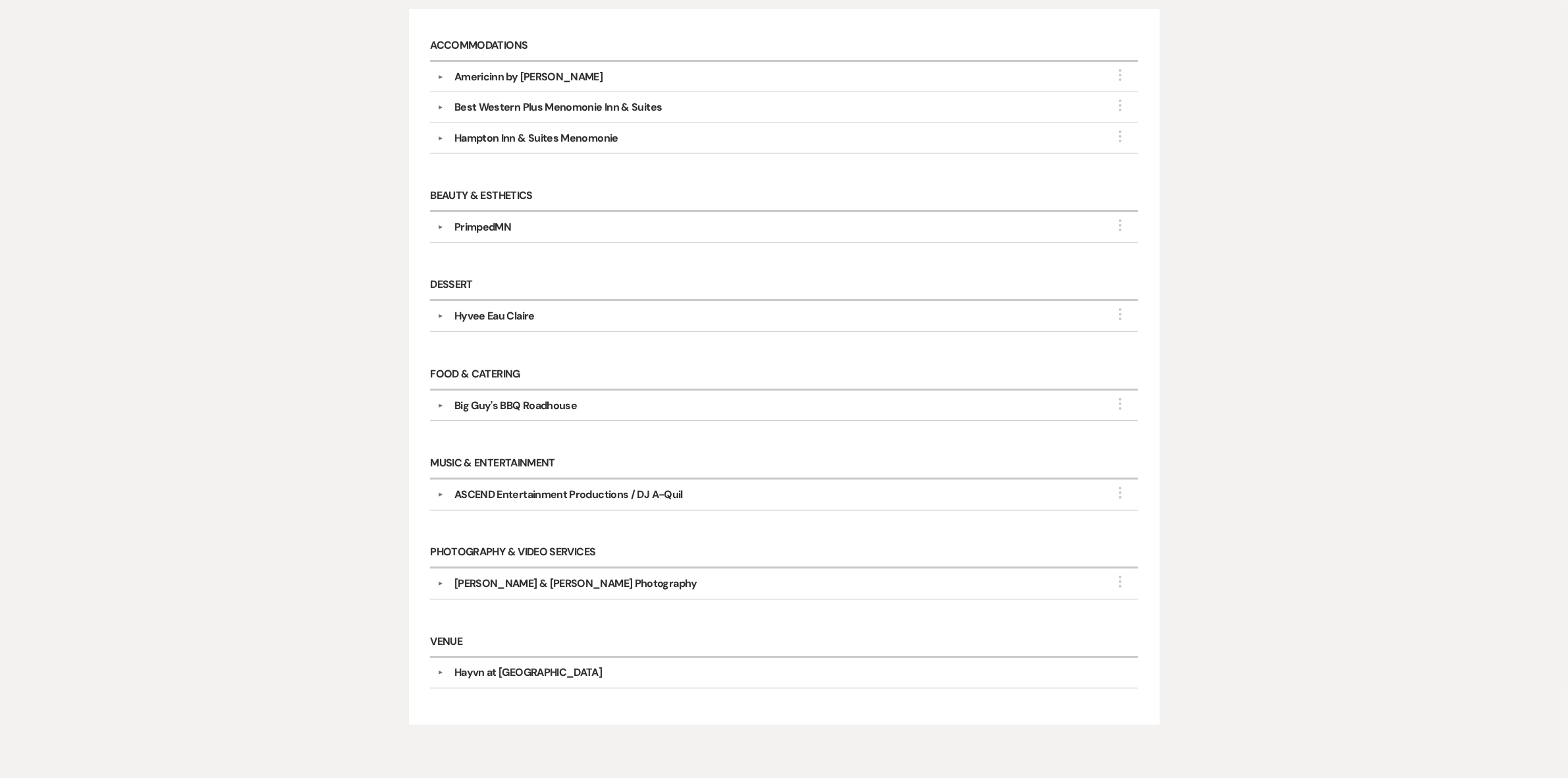
scroll to position [329, 0]
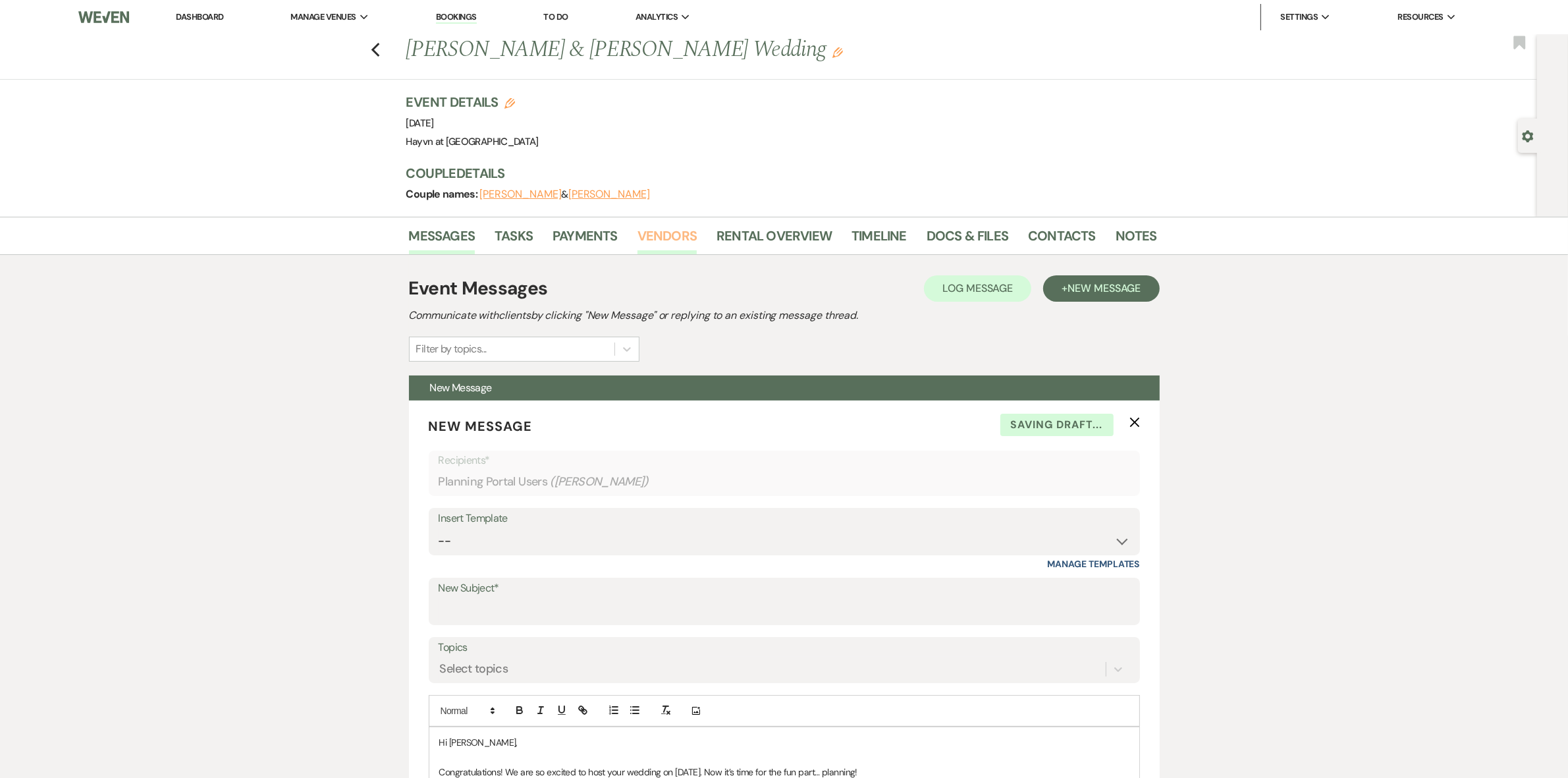
click at [672, 242] on link "Vendors" at bounding box center [666, 239] width 59 height 29
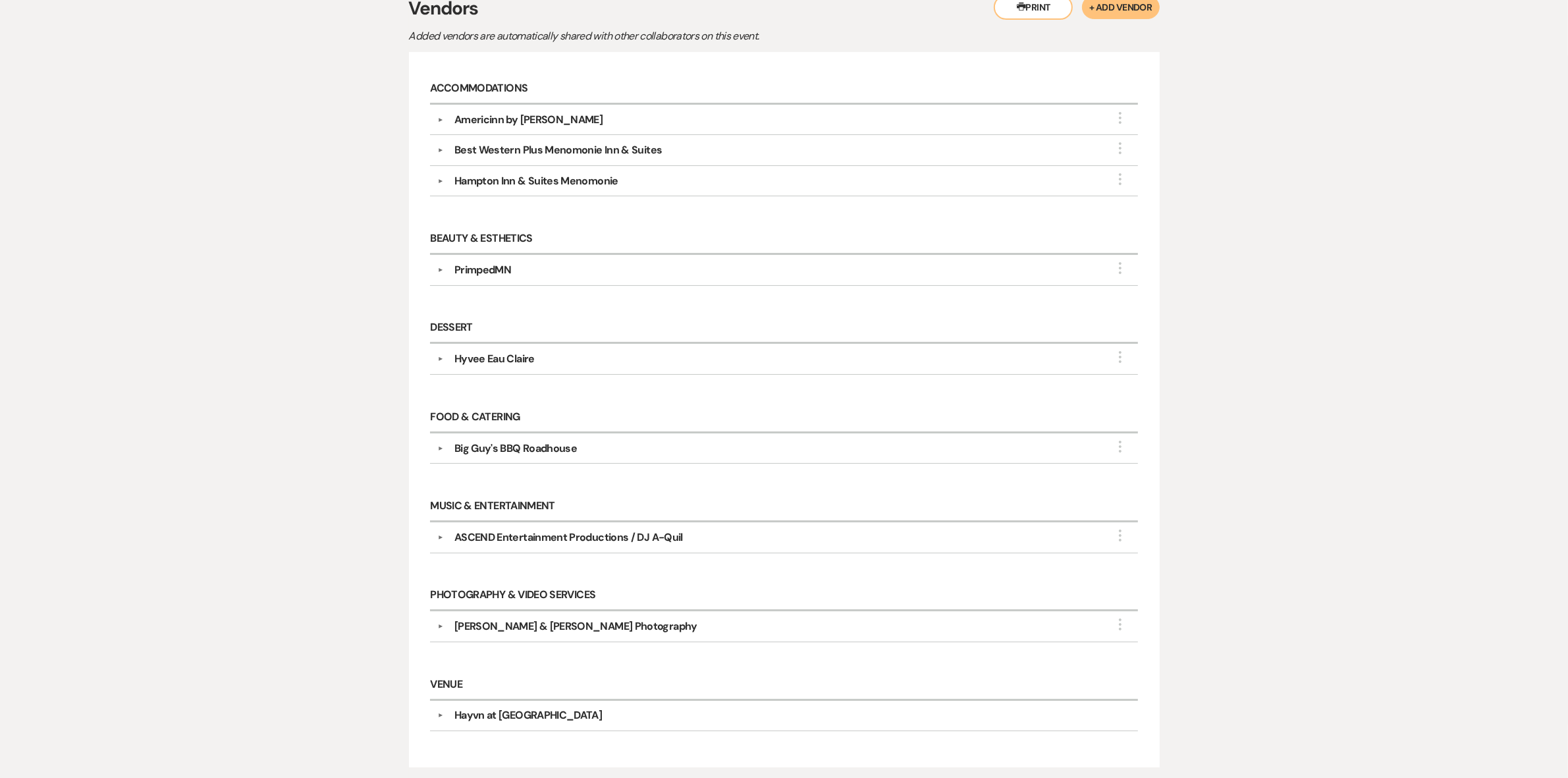
scroll to position [329, 0]
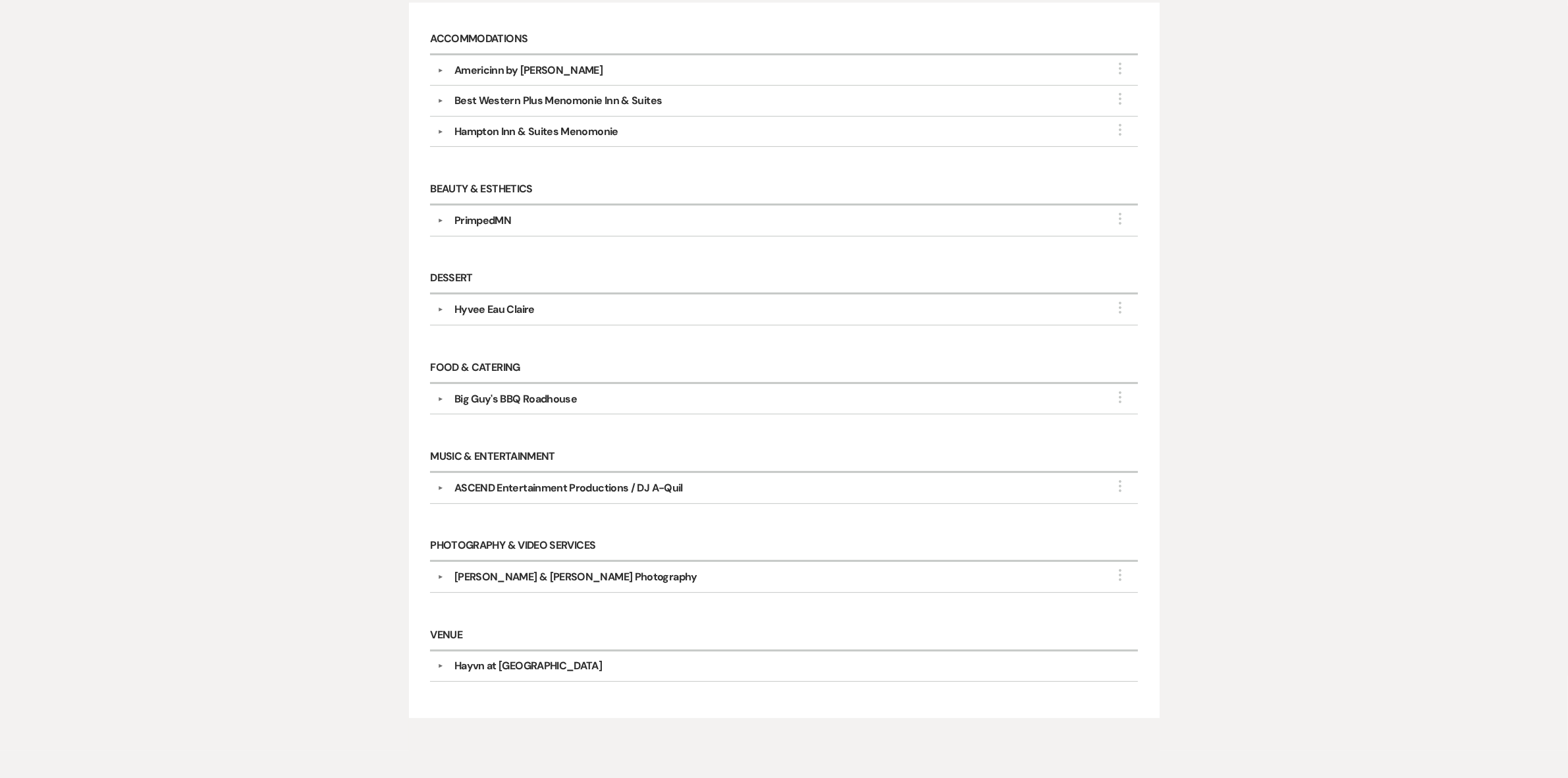
drag, startPoint x: 560, startPoint y: 581, endPoint x: 501, endPoint y: 583, distance: 59.0
click at [501, 583] on div "Brett & Grayce Photography" at bounding box center [576, 577] width 243 height 16
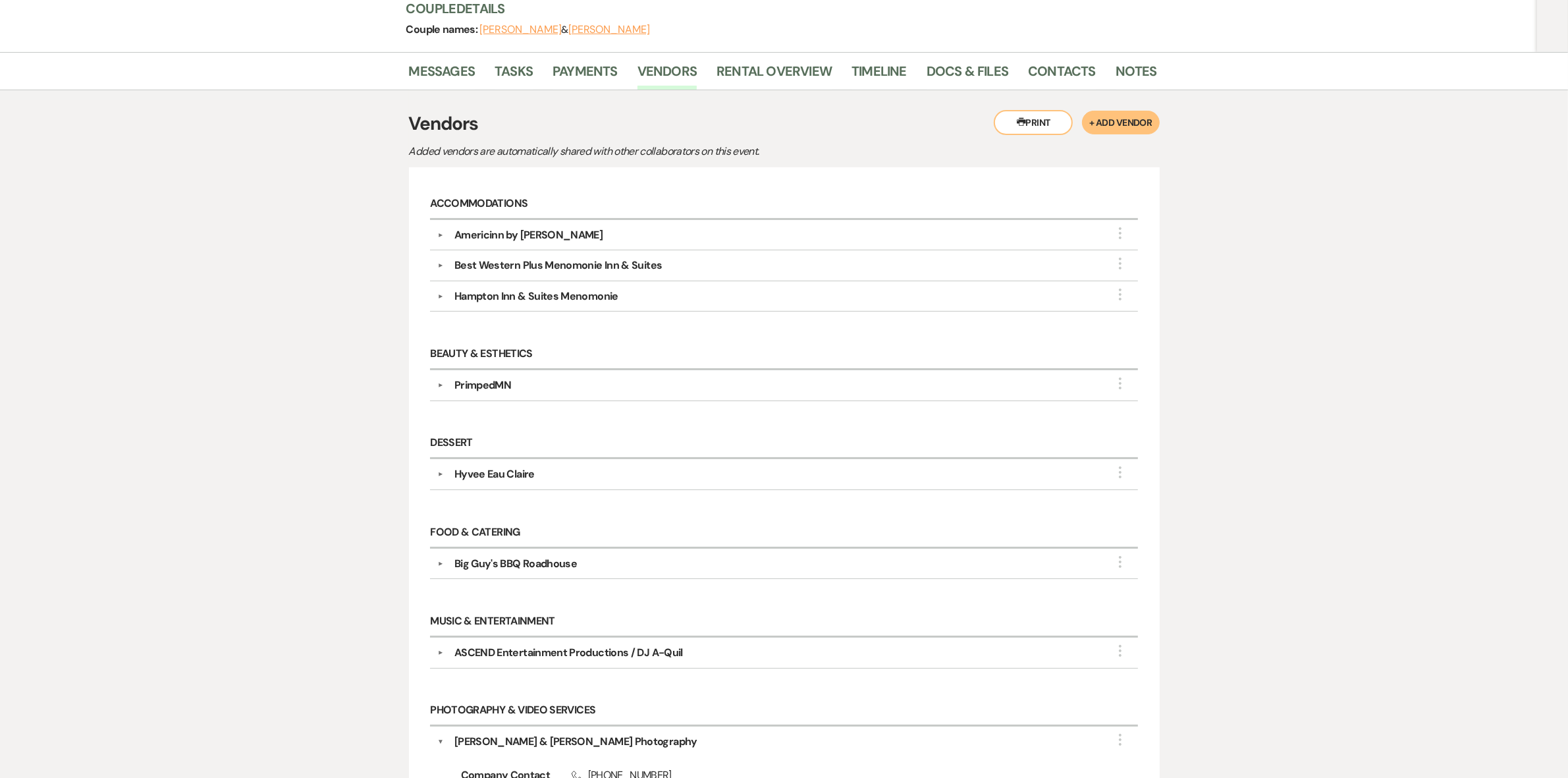
scroll to position [494, 0]
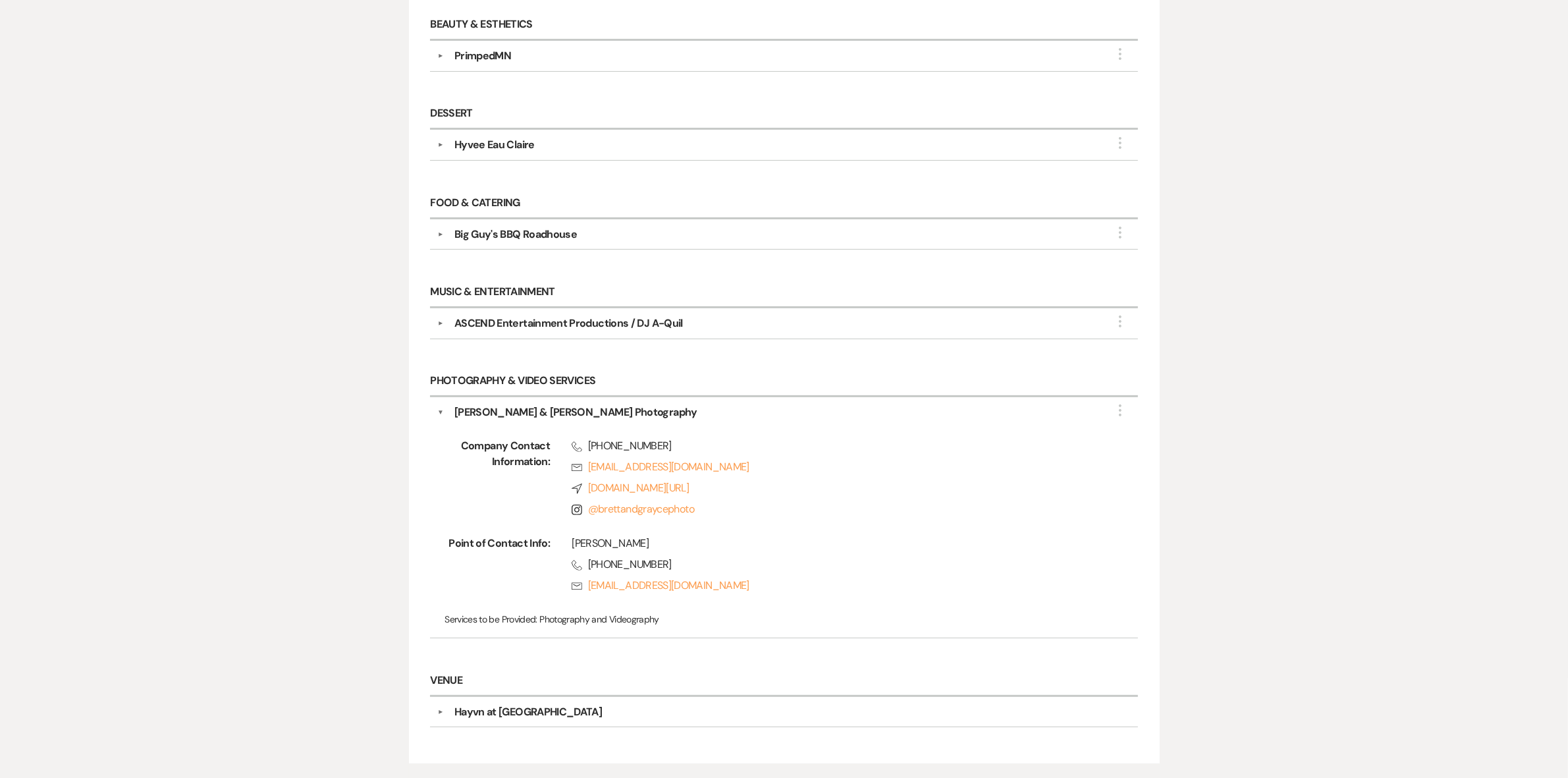
click at [562, 328] on div "ASCEND Entertainment Productions / DJ A-Quil" at bounding box center [569, 323] width 229 height 16
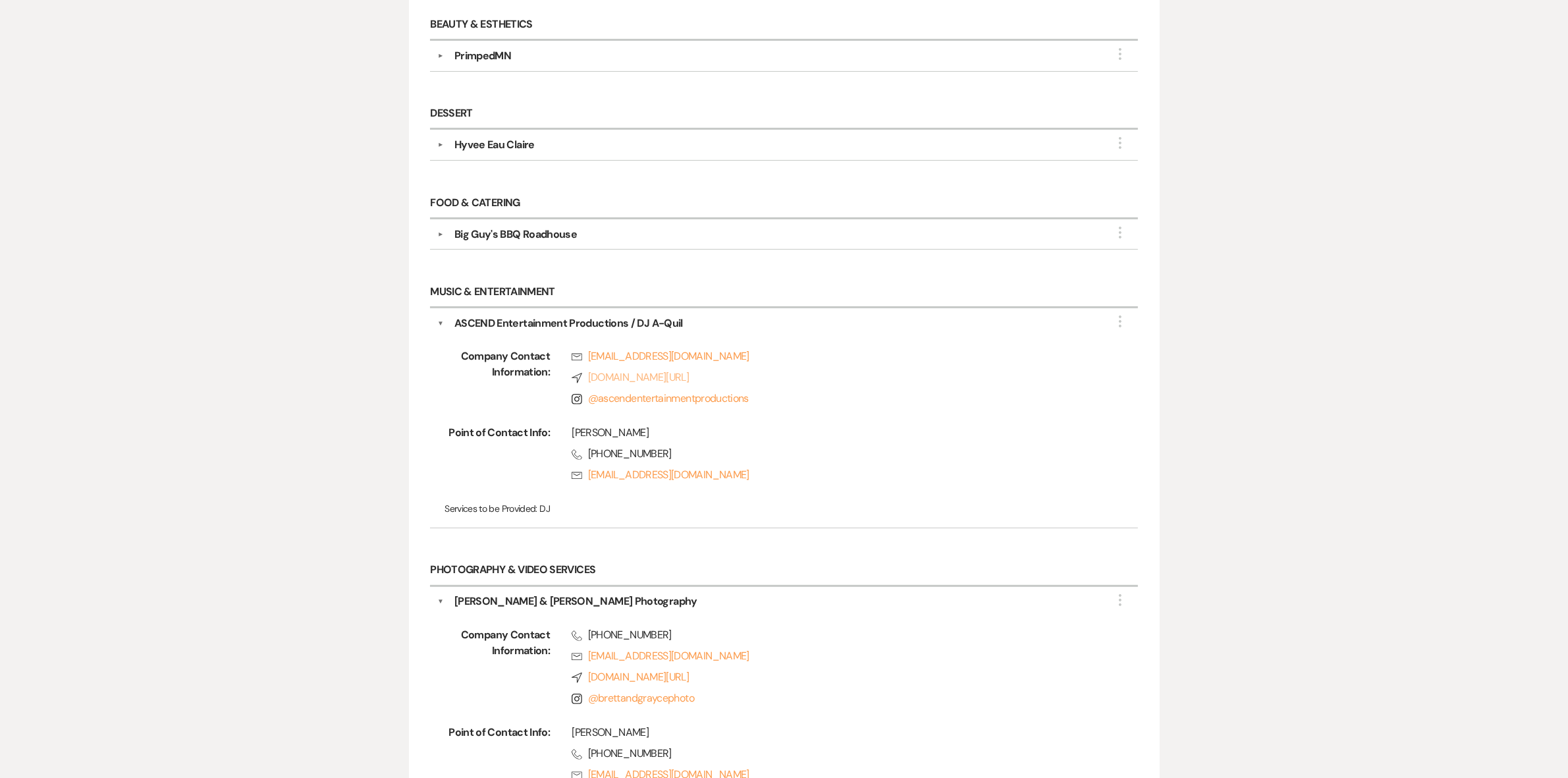
click at [637, 381] on link "Compass www.a-quil.com/" at bounding box center [834, 377] width 524 height 16
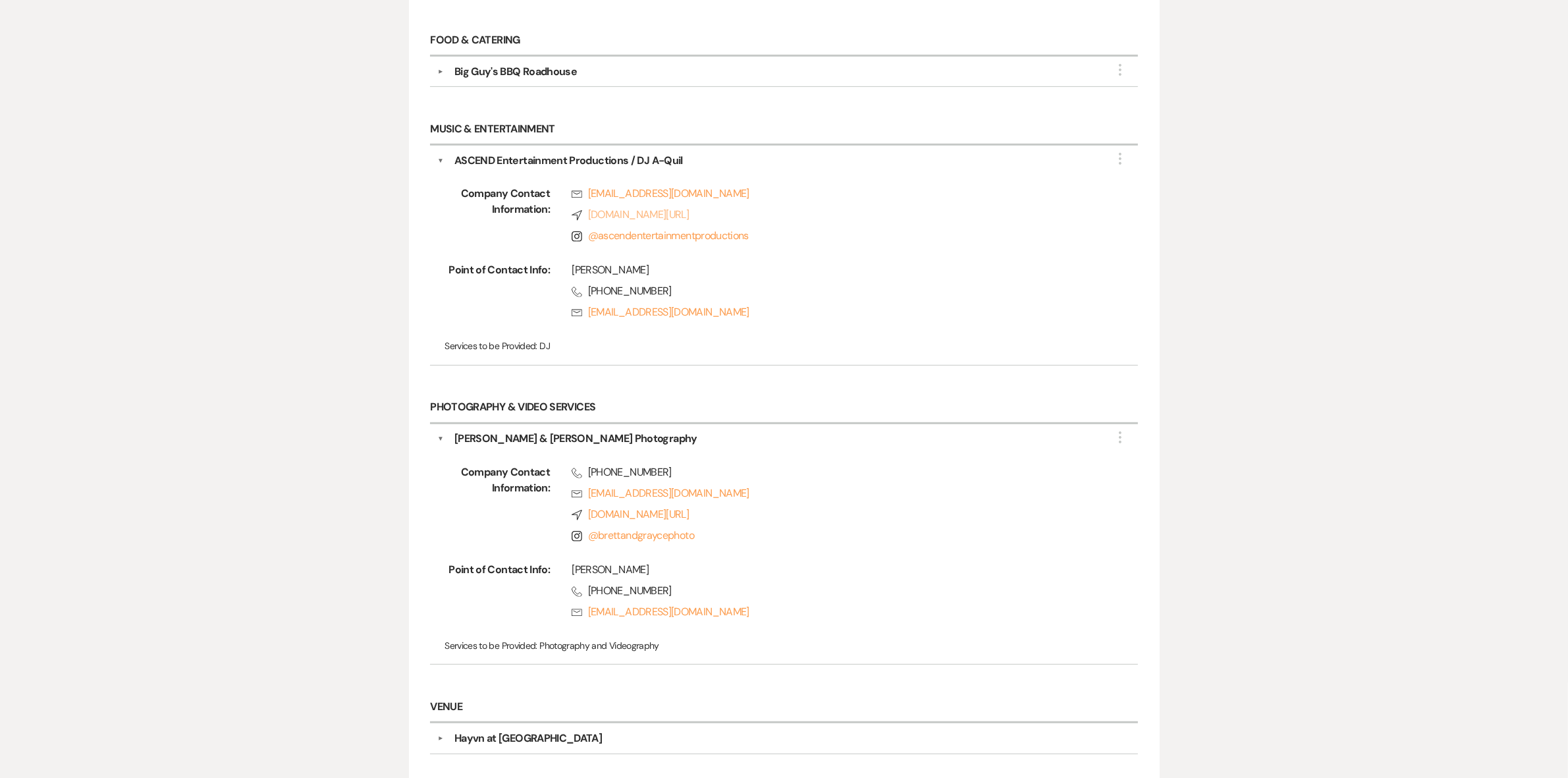
scroll to position [659, 0]
click at [609, 539] on link "@ brettandgraycephoto" at bounding box center [641, 533] width 106 height 13
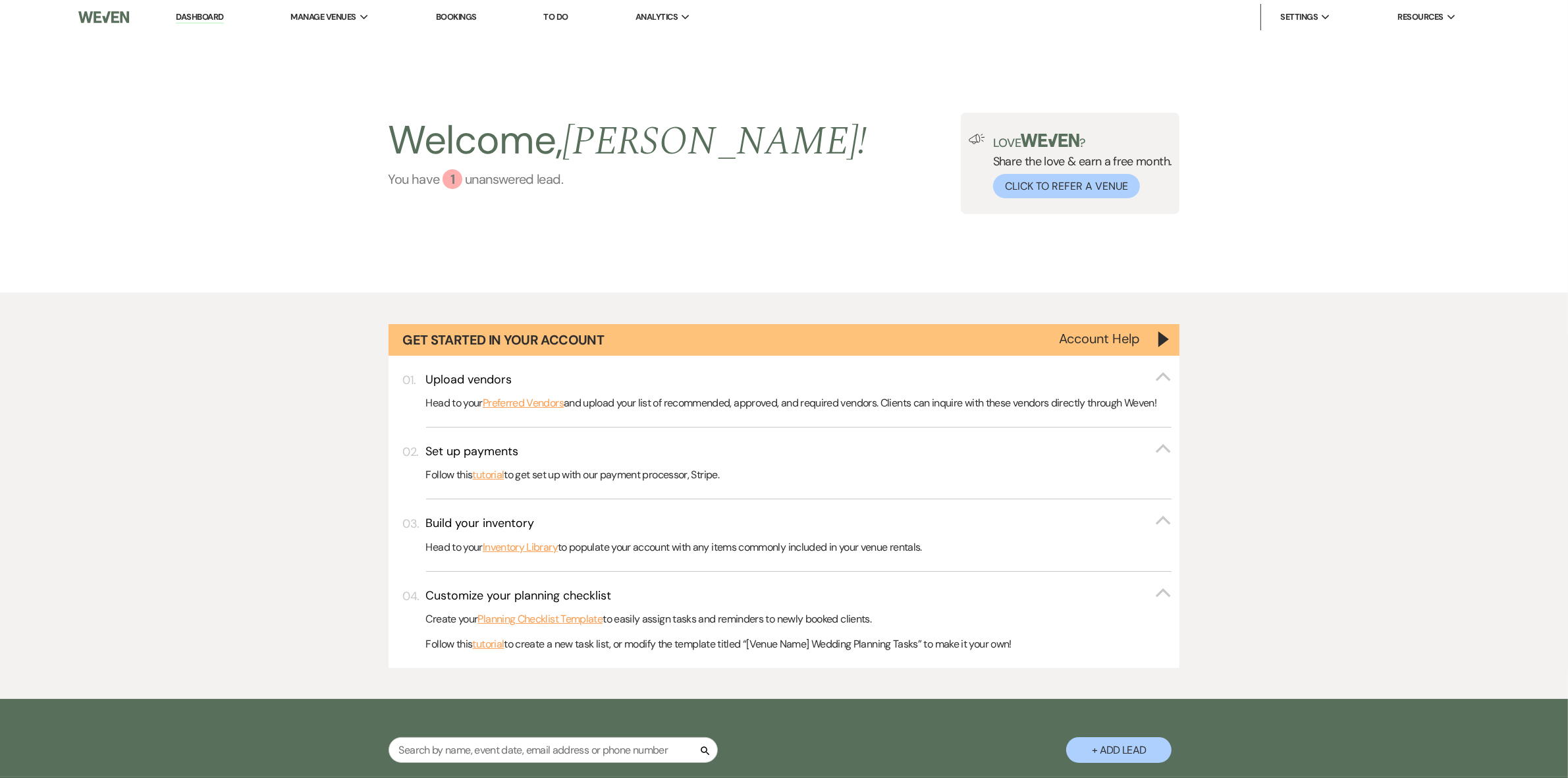
click at [426, 176] on link "You have 1 unanswered lead ." at bounding box center [628, 179] width 479 height 20
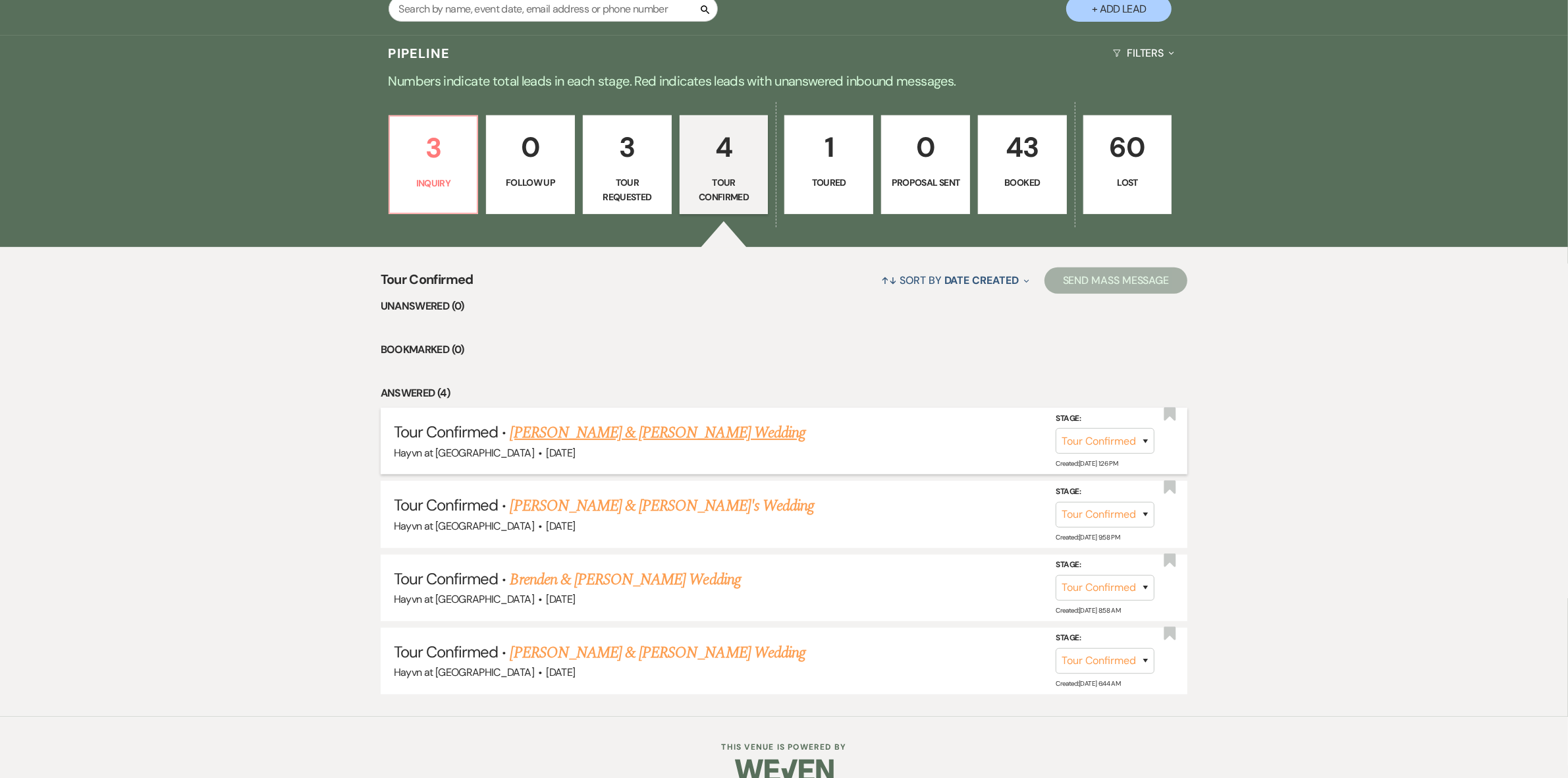
scroll to position [762, 0]
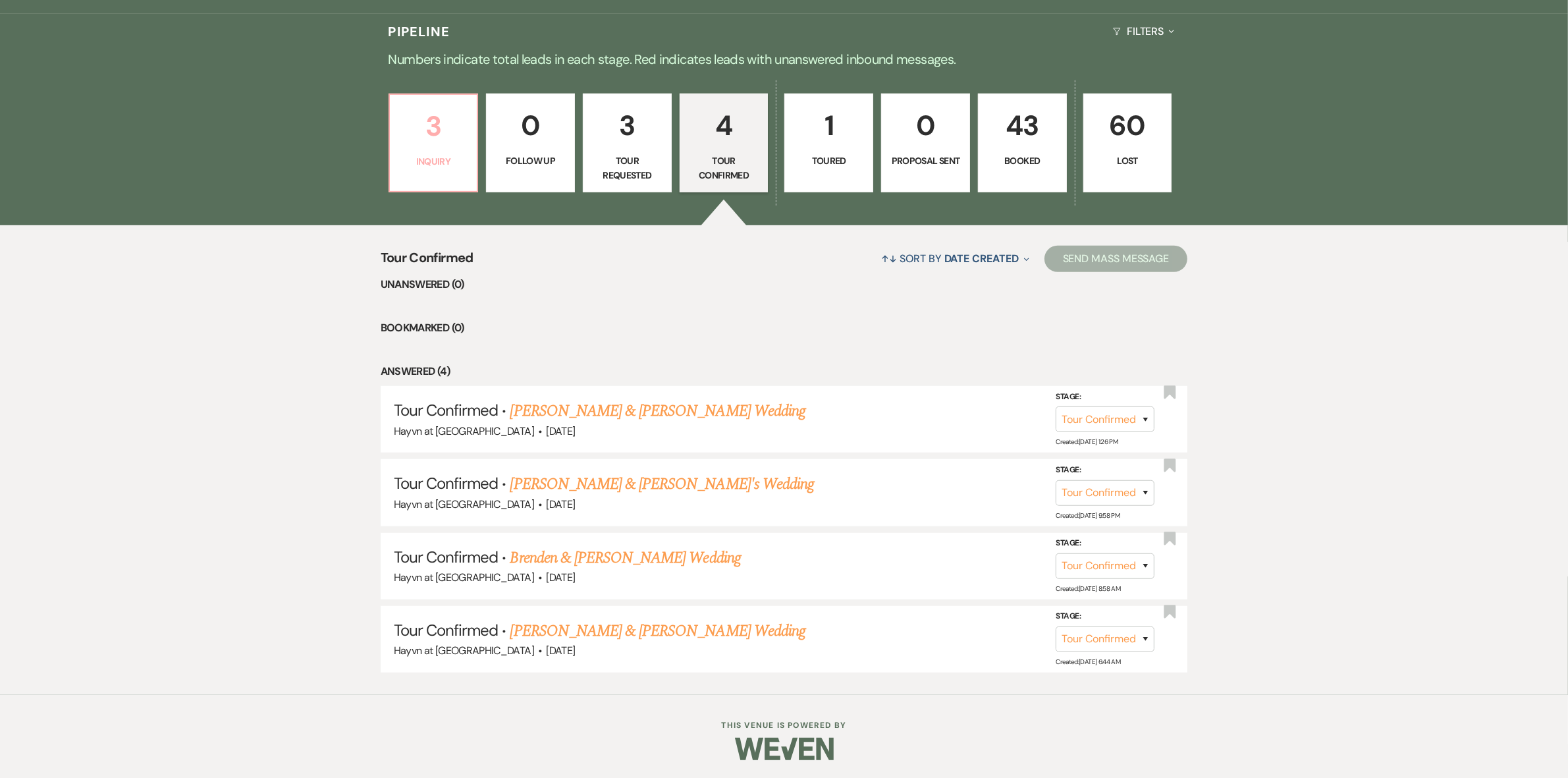
click at [411, 173] on link "3 Inquiry" at bounding box center [433, 143] width 90 height 99
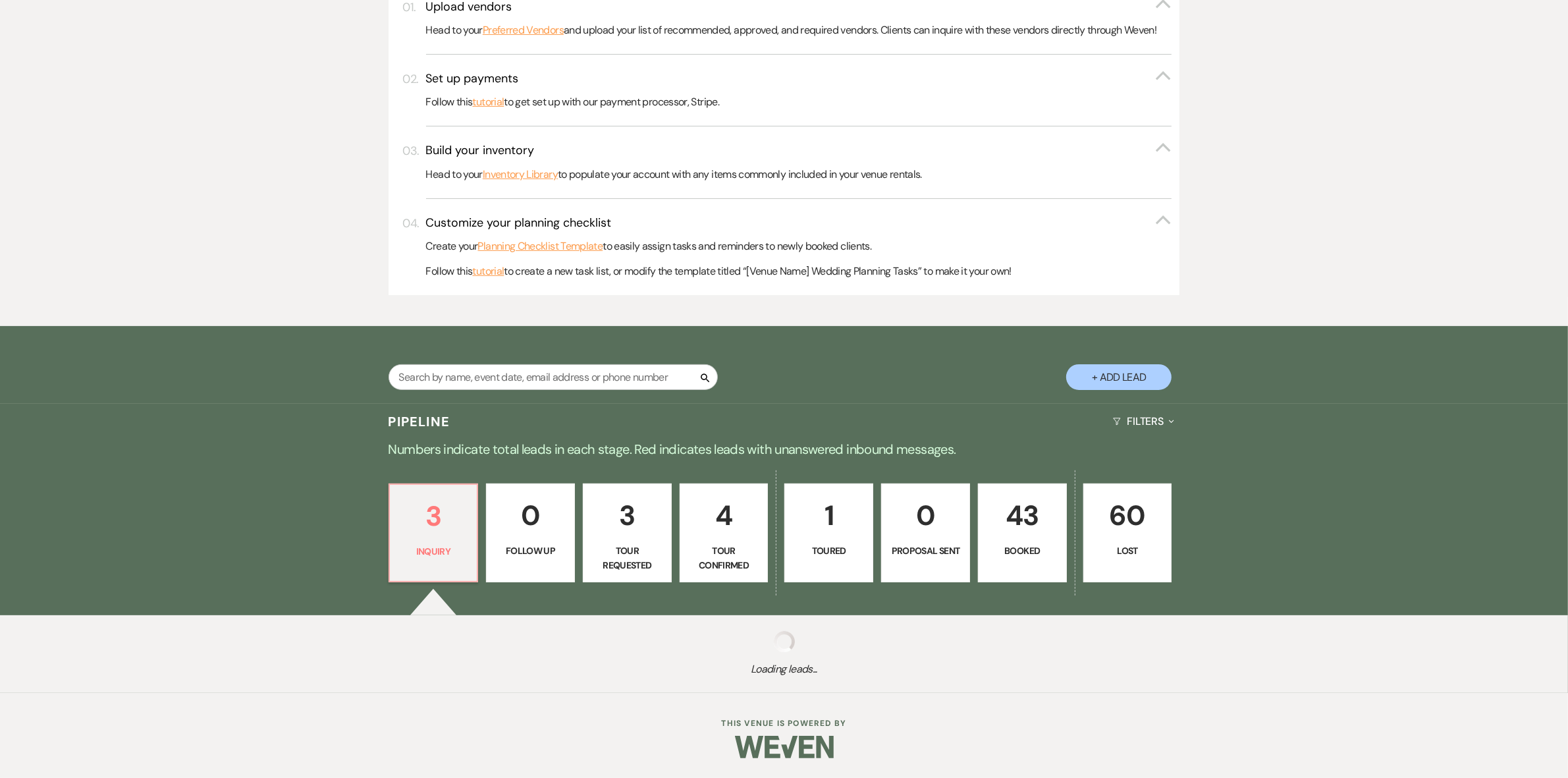
scroll to position [690, 0]
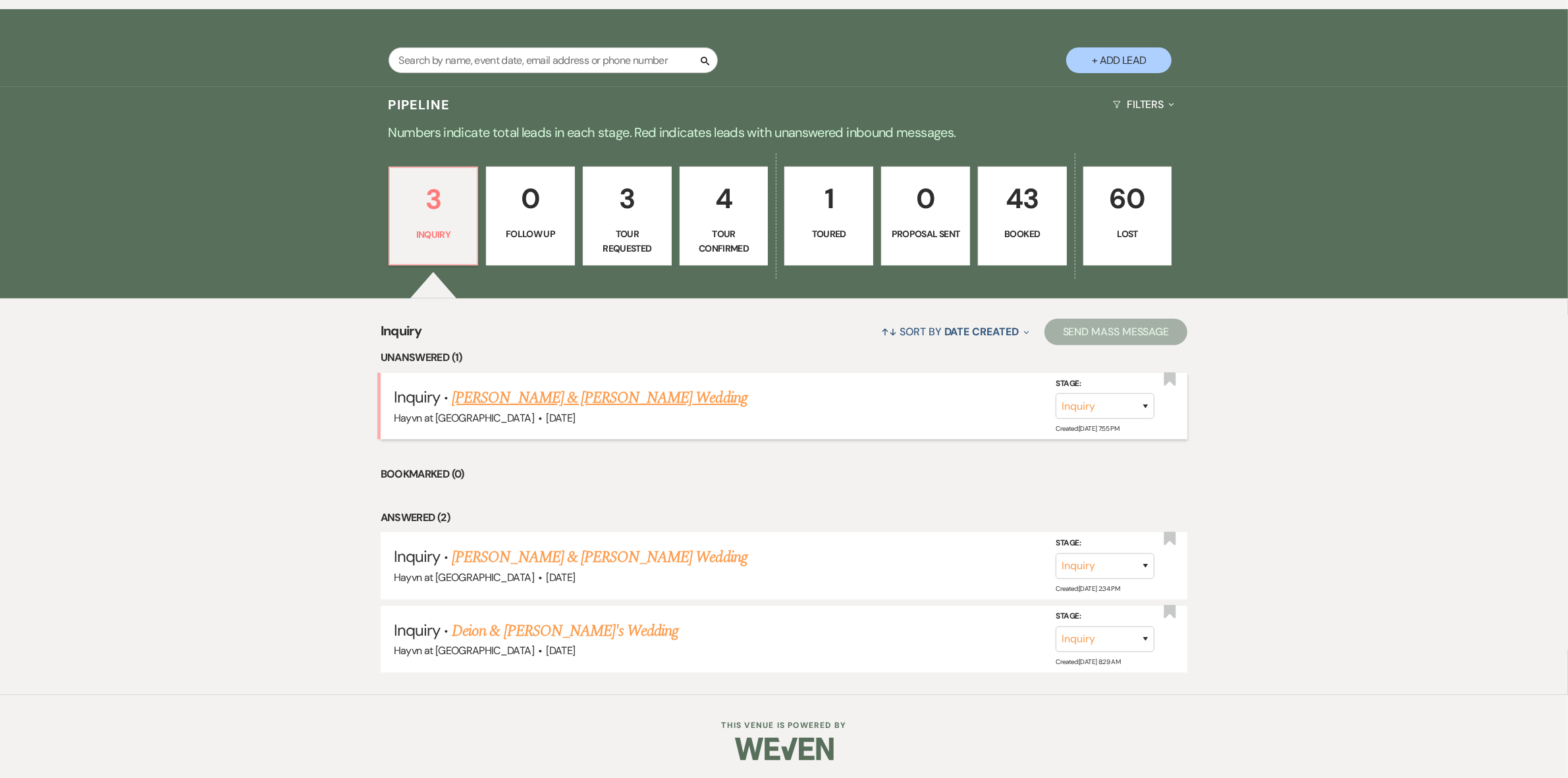
click at [536, 401] on link "[PERSON_NAME] & [PERSON_NAME] Wedding" at bounding box center [599, 397] width 295 height 23
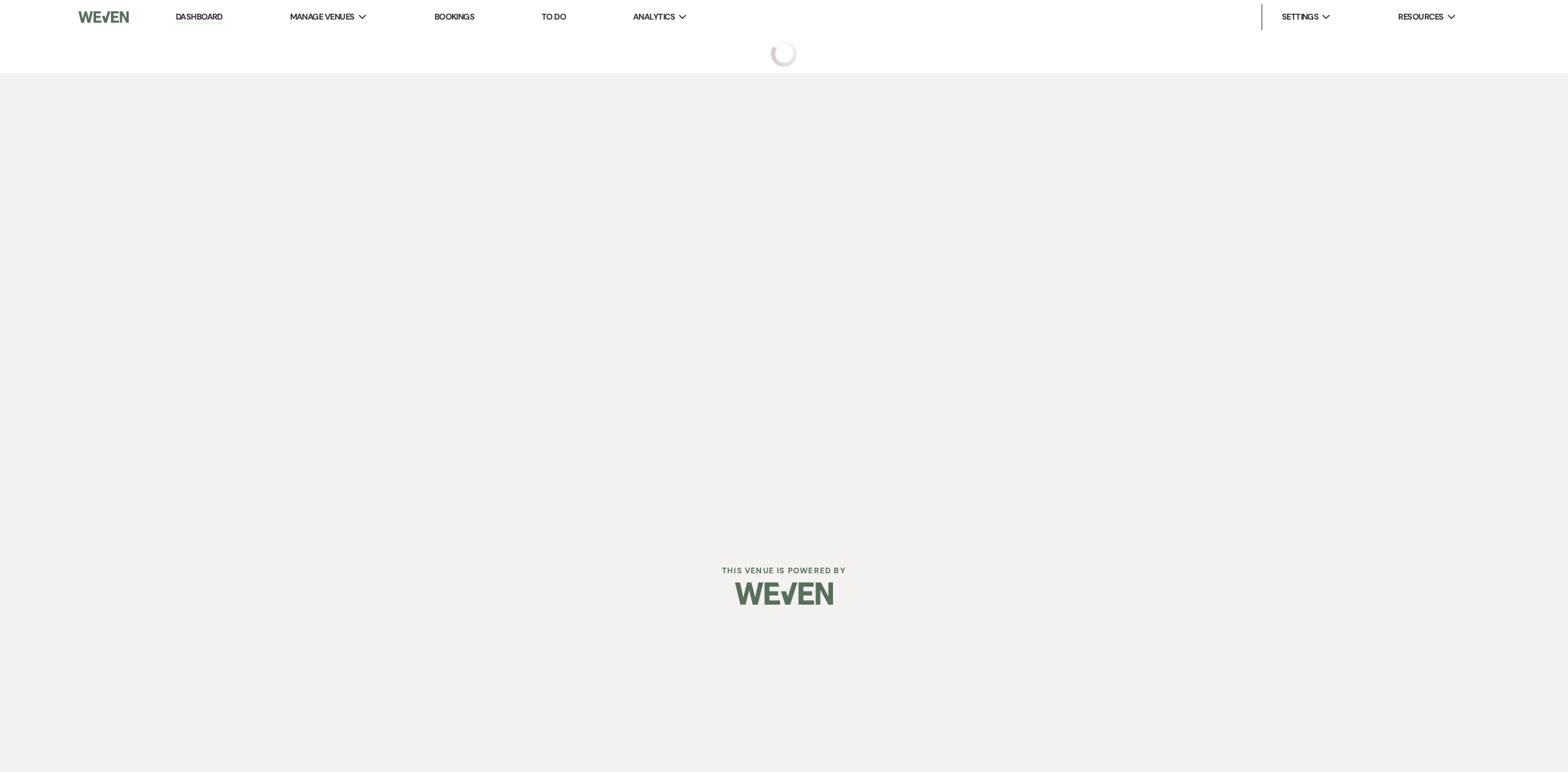
select select "5"
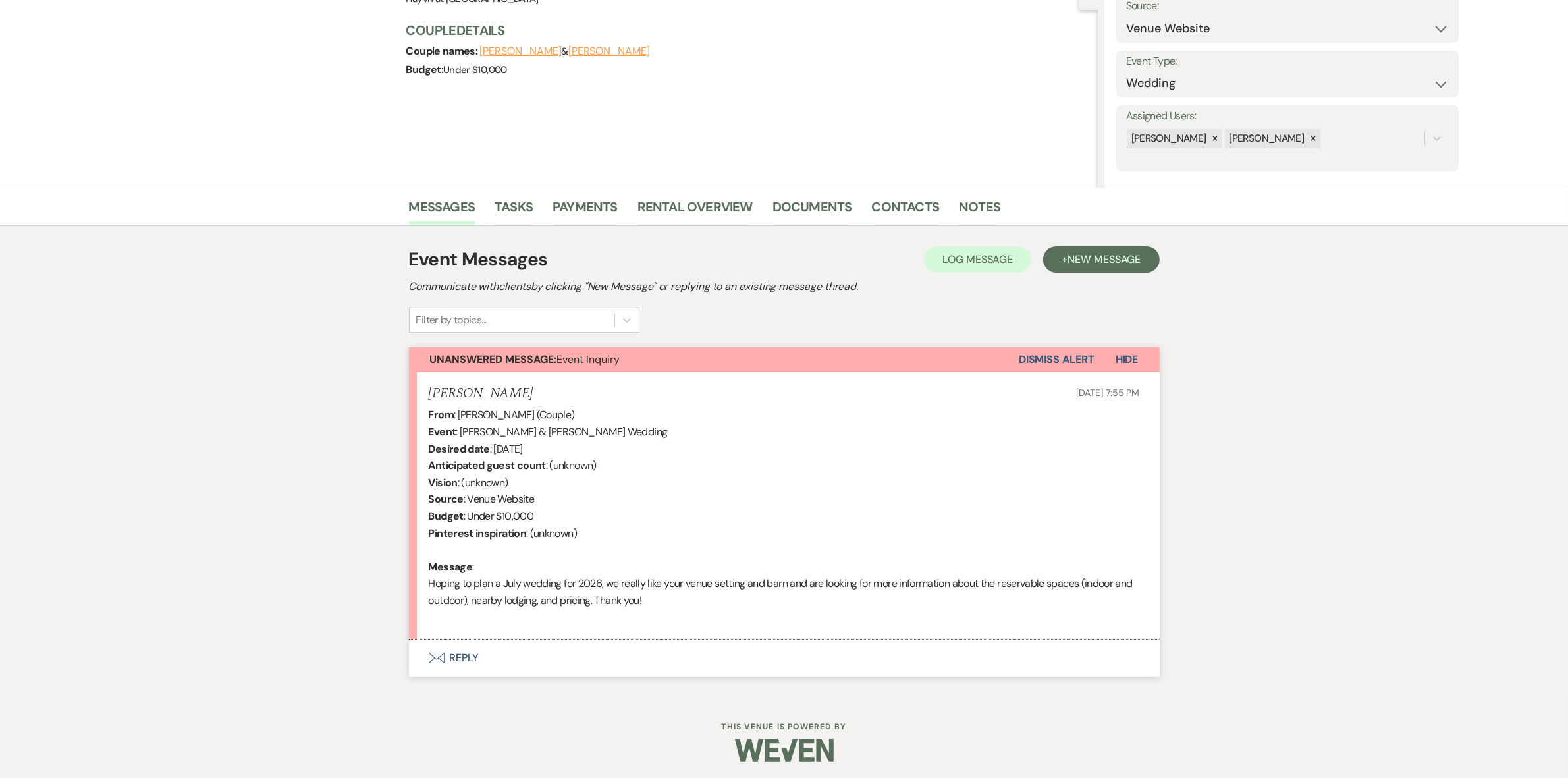
scroll to position [146, 0]
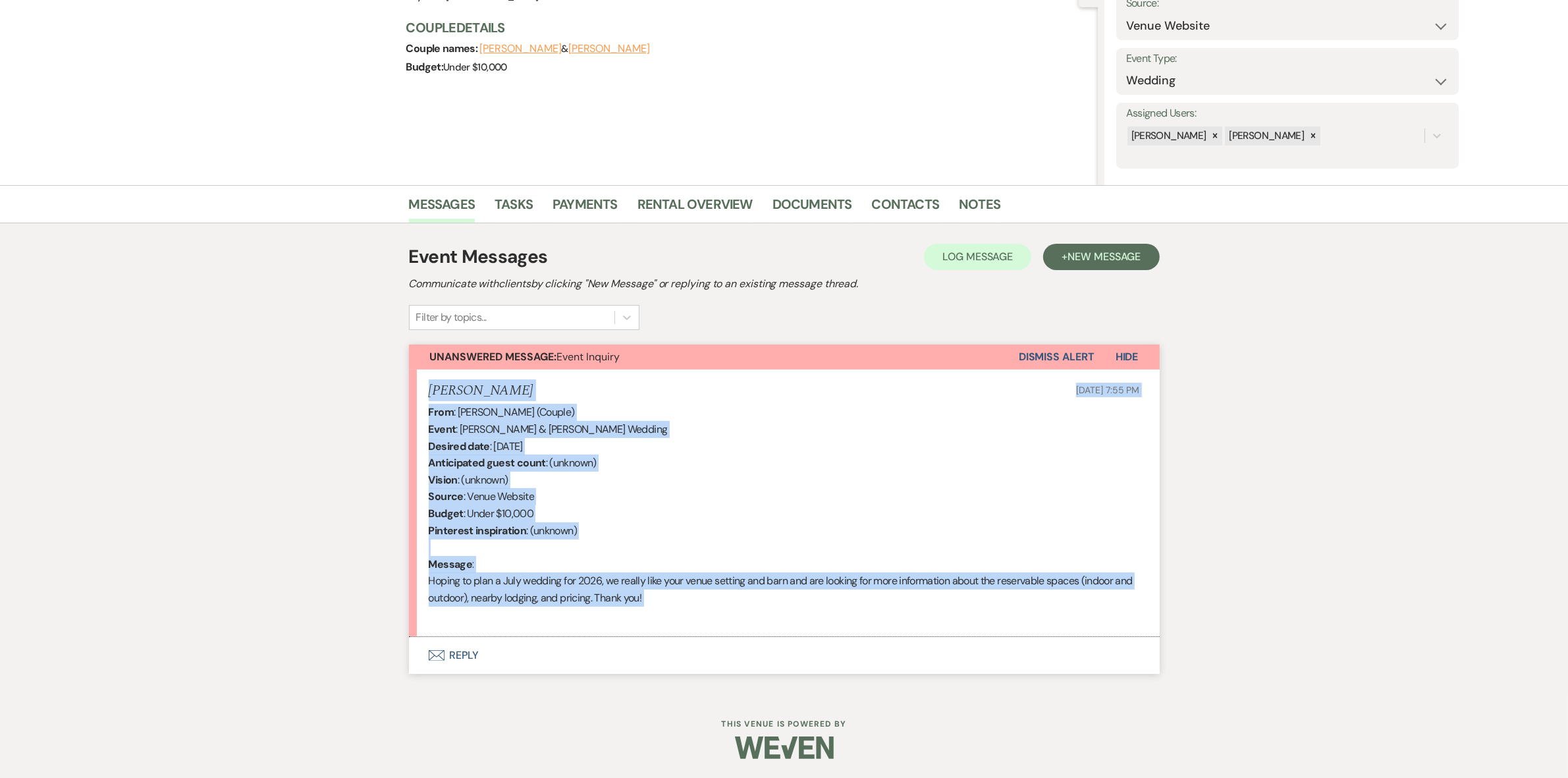
drag, startPoint x: 682, startPoint y: 606, endPoint x: 426, endPoint y: 381, distance: 340.8
click at [426, 381] on li "[PERSON_NAME] [DATE] 7:55 PM From : [PERSON_NAME] (Couple) Event : [PERSON_NAME…" at bounding box center [784, 503] width 751 height 267
copy li "[PERSON_NAME] [DATE] 7:55 PM From : [PERSON_NAME] (Couple) Event : [PERSON_NAME…"
click at [468, 657] on button "Envelope Reply" at bounding box center [784, 655] width 751 height 37
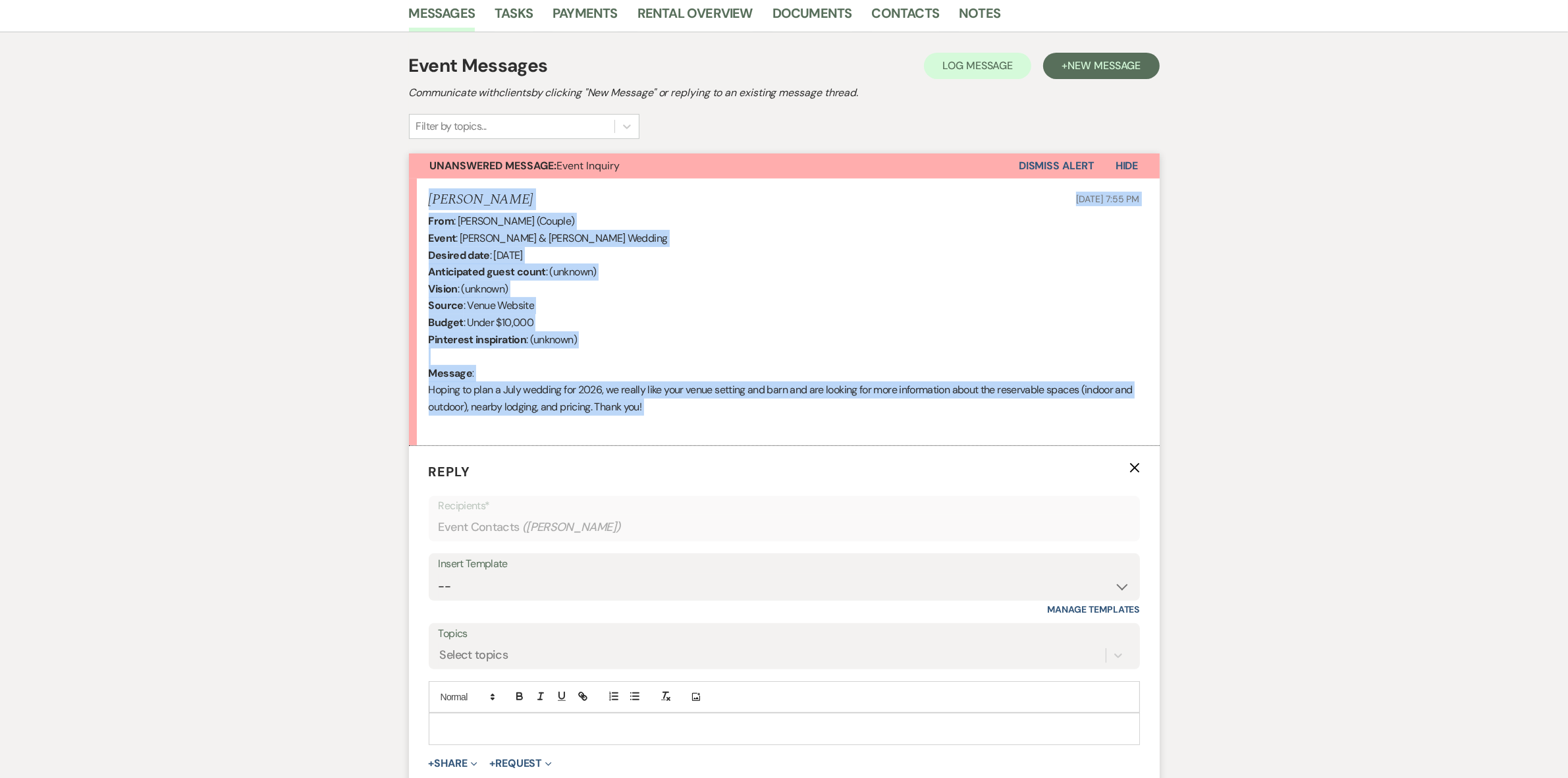
scroll to position [466, 0]
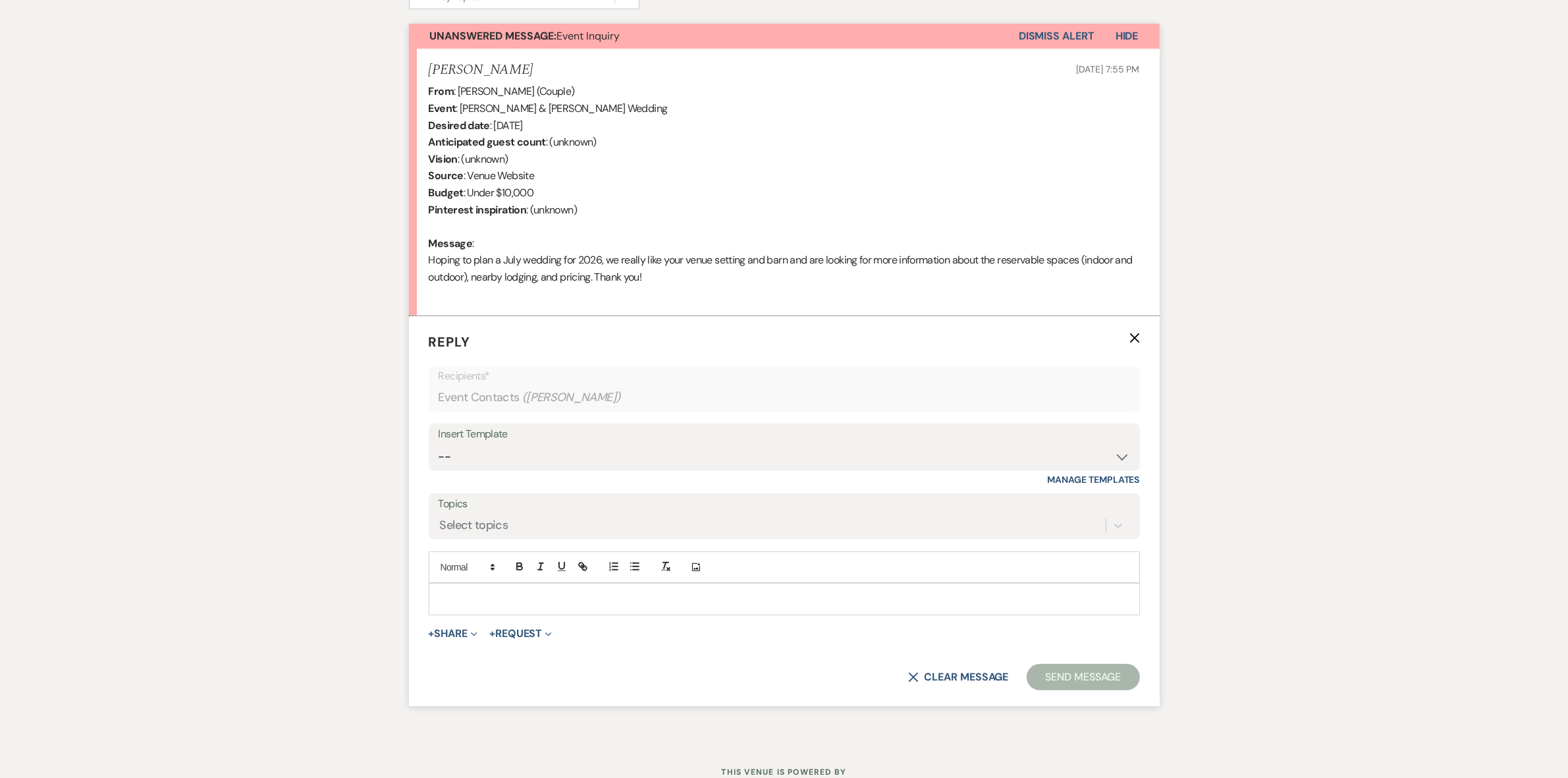
click at [443, 596] on p at bounding box center [784, 598] width 690 height 14
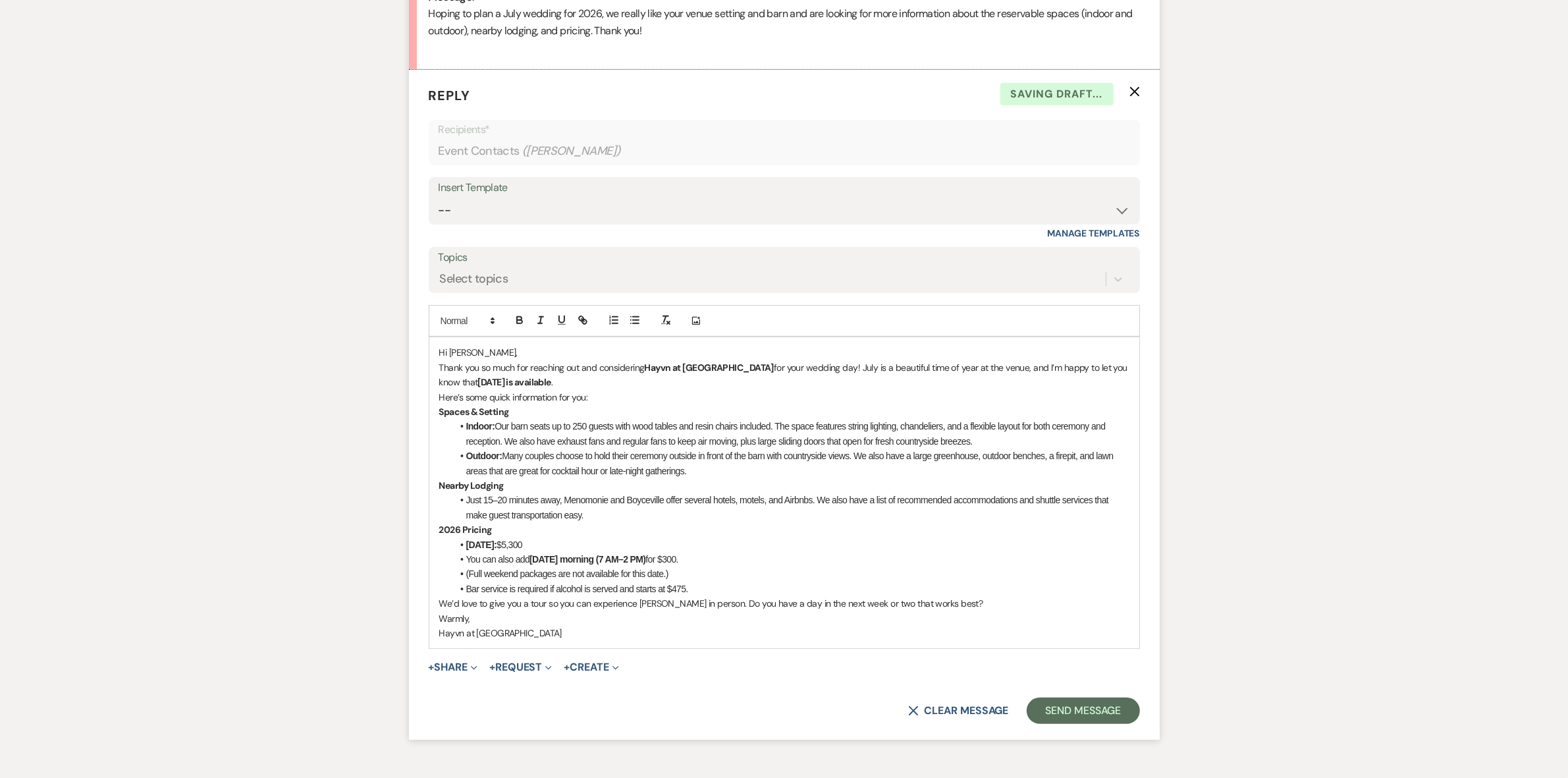
scroll to position [713, 0]
click at [505, 349] on p "Hi [PERSON_NAME]," at bounding box center [784, 352] width 690 height 14
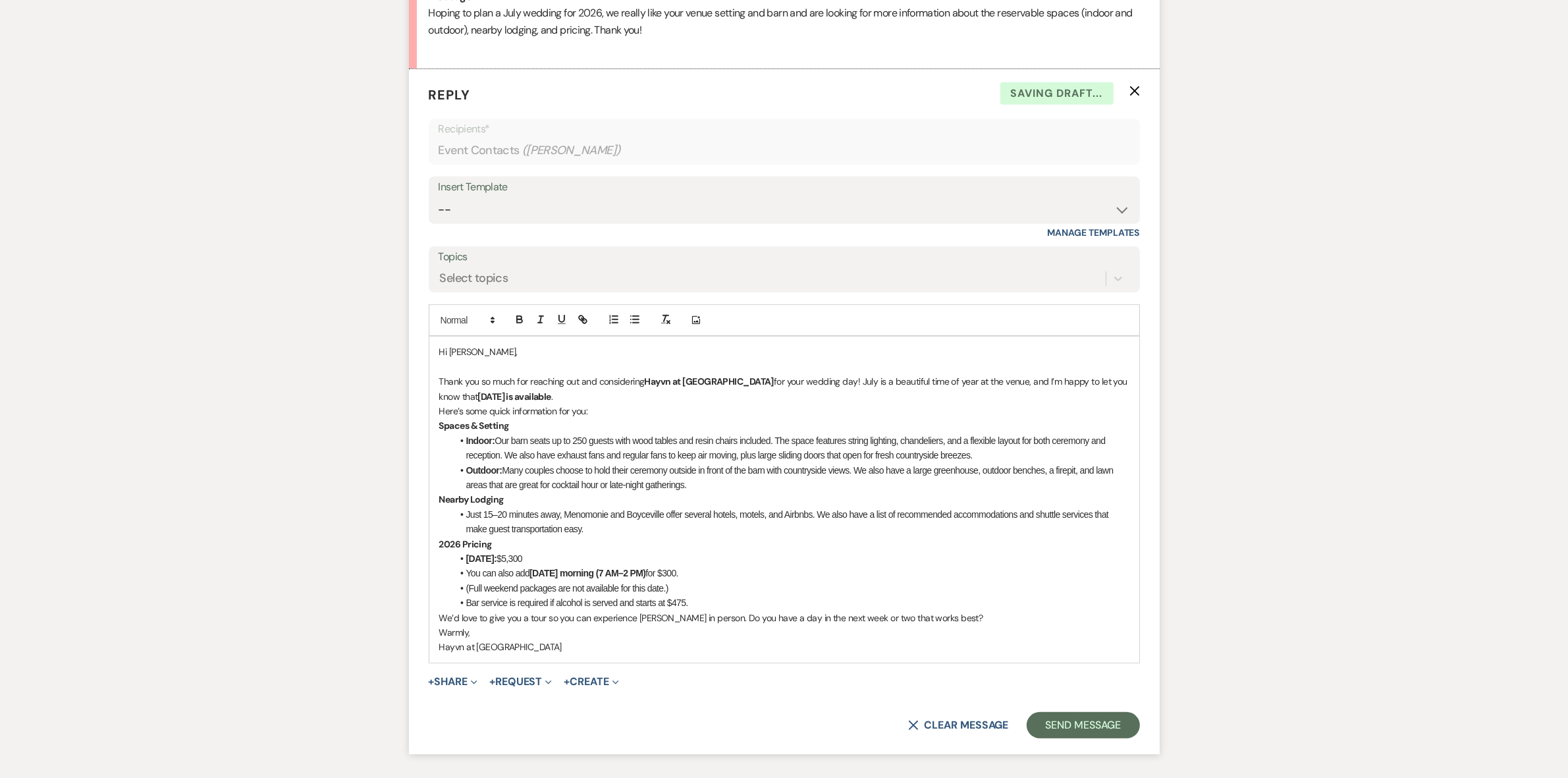
click at [600, 394] on p "Thank you so much for reaching out and considering [PERSON_NAME] at [GEOGRAPHIC…" at bounding box center [784, 389] width 690 height 30
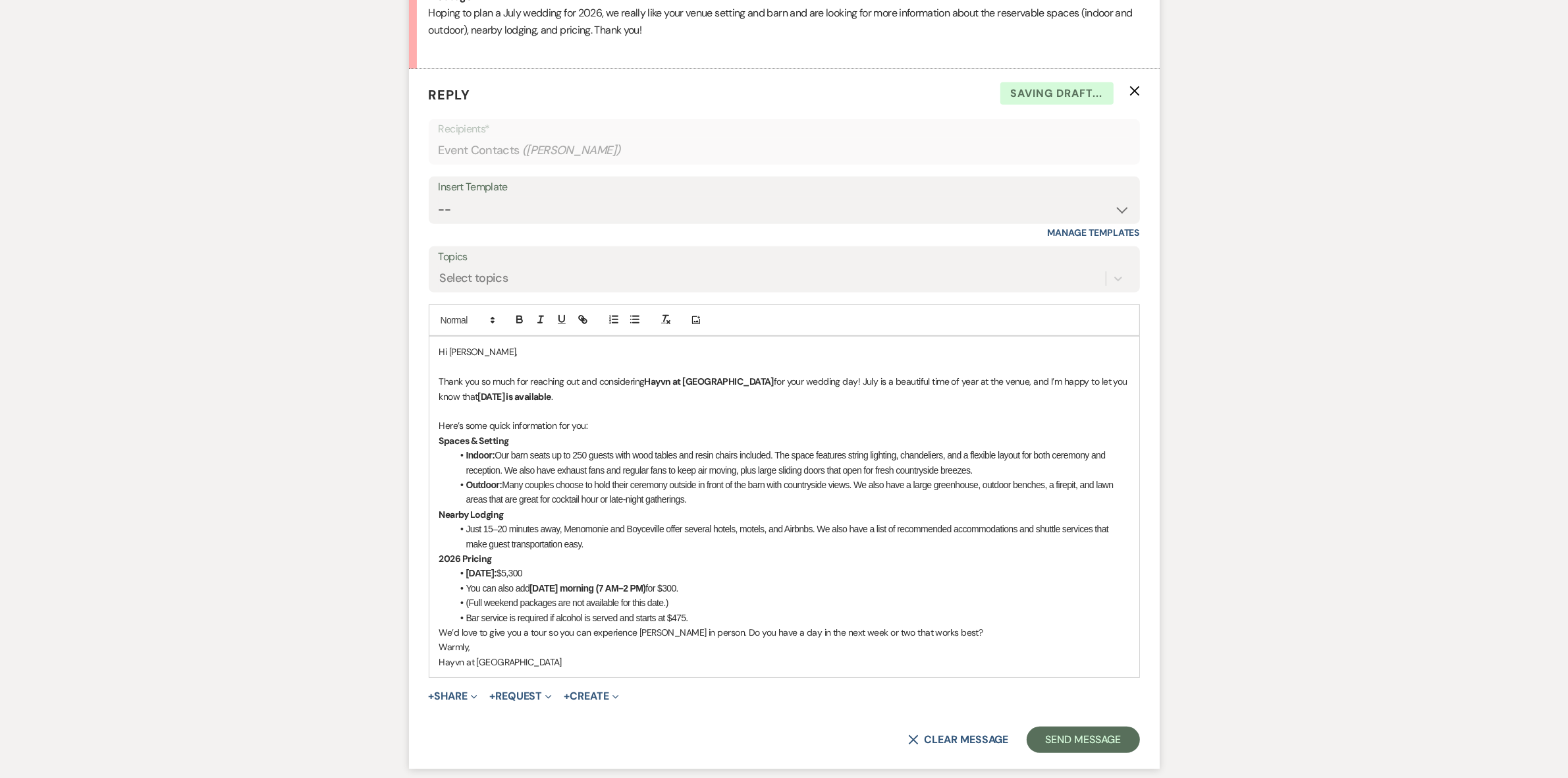
click at [608, 422] on p "Here’s some quick information for you:" at bounding box center [784, 426] width 690 height 14
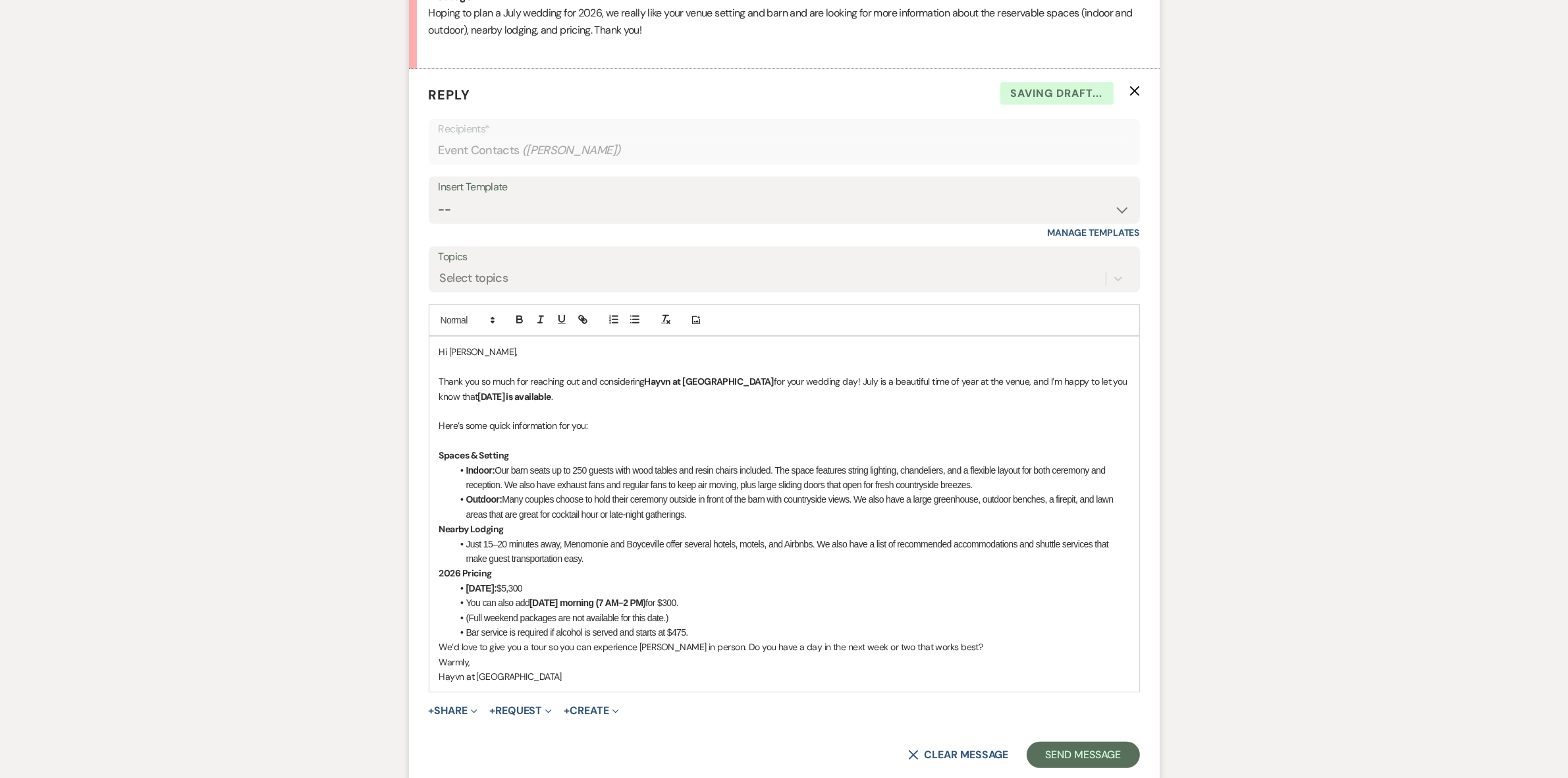
click at [699, 514] on li "Outdoor: Many couples choose to hold their ceremony outside in front of the bar…" at bounding box center [791, 507] width 677 height 30
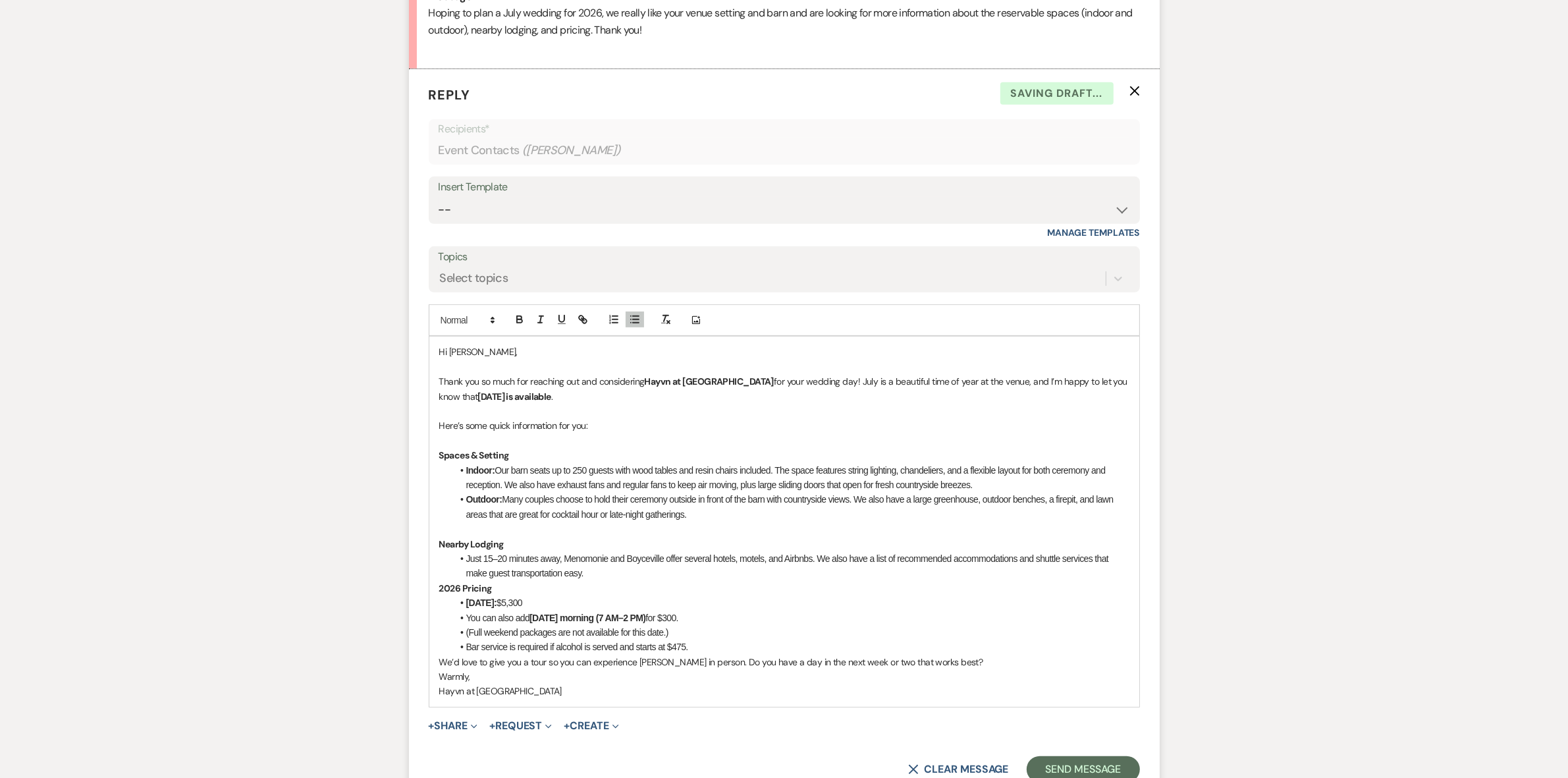
click at [597, 571] on li "Just 15–20 minutes away, Menomonie and Boyceville offer several hotels, motels,…" at bounding box center [791, 566] width 677 height 30
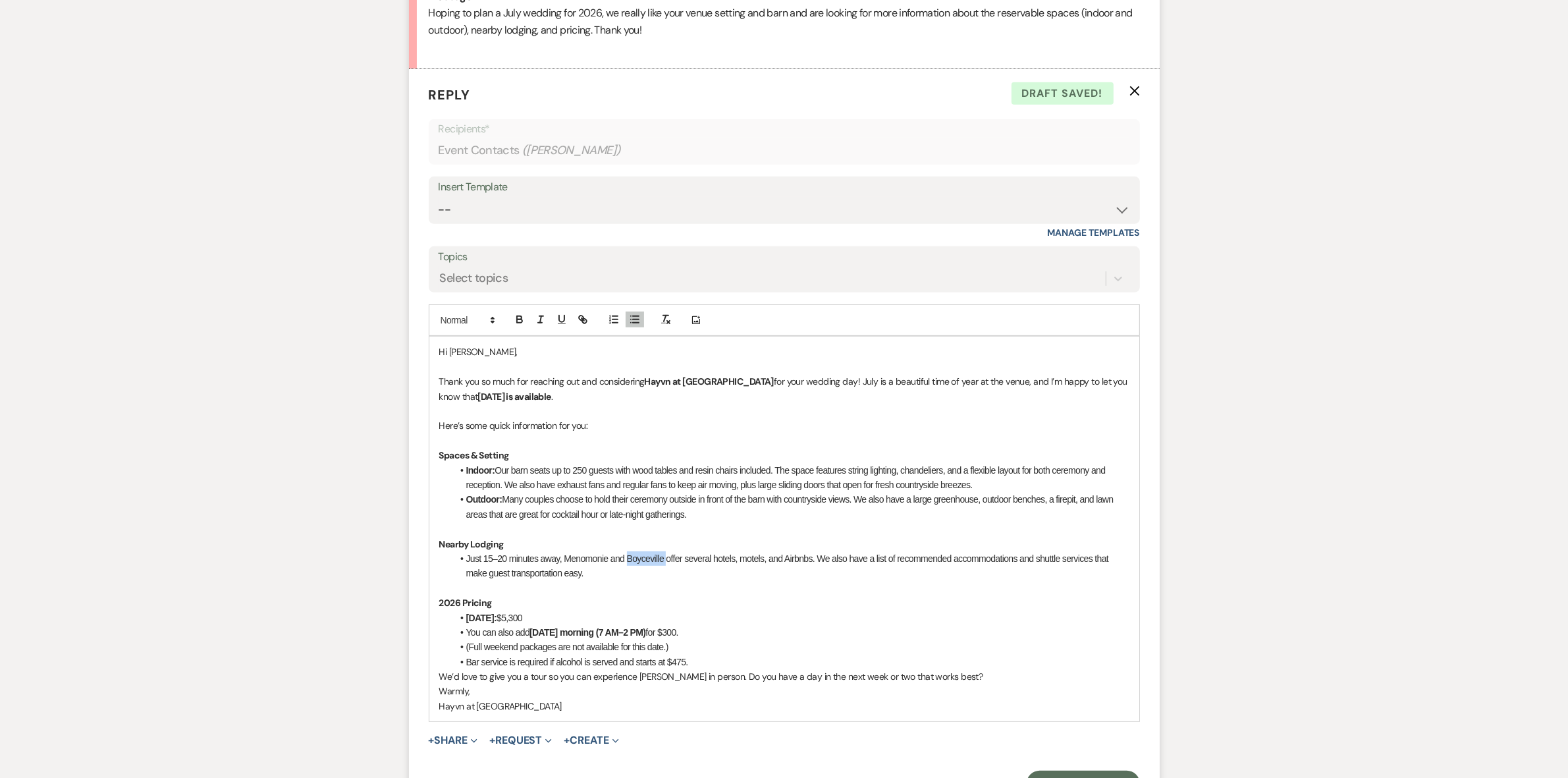
drag, startPoint x: 666, startPoint y: 558, endPoint x: 627, endPoint y: 554, distance: 39.2
click at [627, 554] on li "Just 15–20 minutes away, Menomonie and Boyceville offer several hotels, motels,…" at bounding box center [791, 566] width 677 height 30
click at [719, 661] on li "Bar service is required if alcohol is served and starts at $475." at bounding box center [791, 661] width 677 height 14
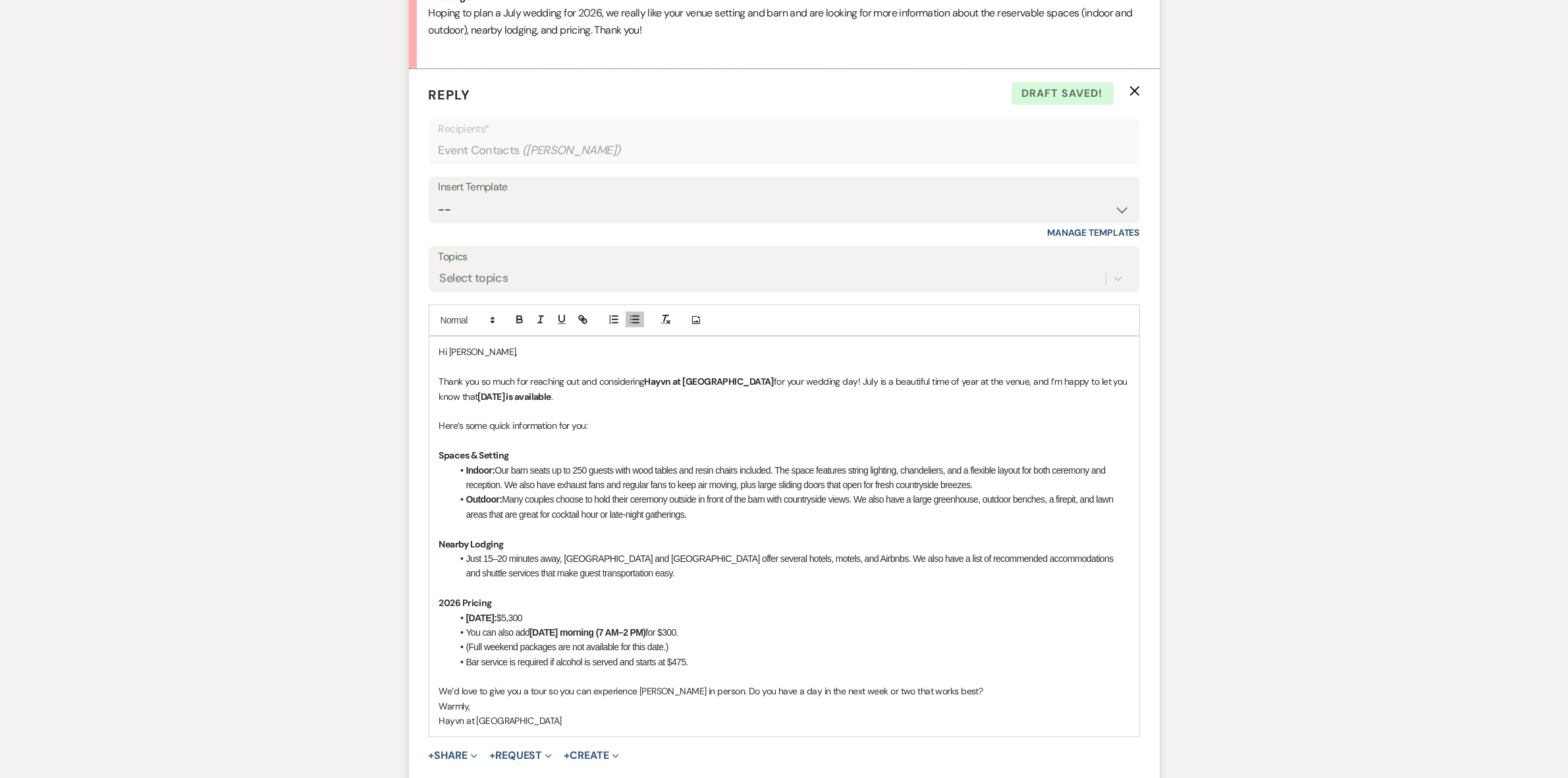
click at [443, 717] on p "Hayvn at [GEOGRAPHIC_DATA]" at bounding box center [784, 720] width 690 height 14
drag, startPoint x: 536, startPoint y: 713, endPoint x: 423, endPoint y: 722, distance: 113.4
click at [423, 722] on form "Reply X Draft saved! Recipients* Event Contacts ( [PERSON_NAME] ) Insert Templa…" at bounding box center [784, 448] width 751 height 759
click at [953, 689] on p "We’d love to give you a tour so you can experience [PERSON_NAME] in person. Do …" at bounding box center [784, 691] width 690 height 14
click at [519, 728] on p at bounding box center [784, 735] width 690 height 14
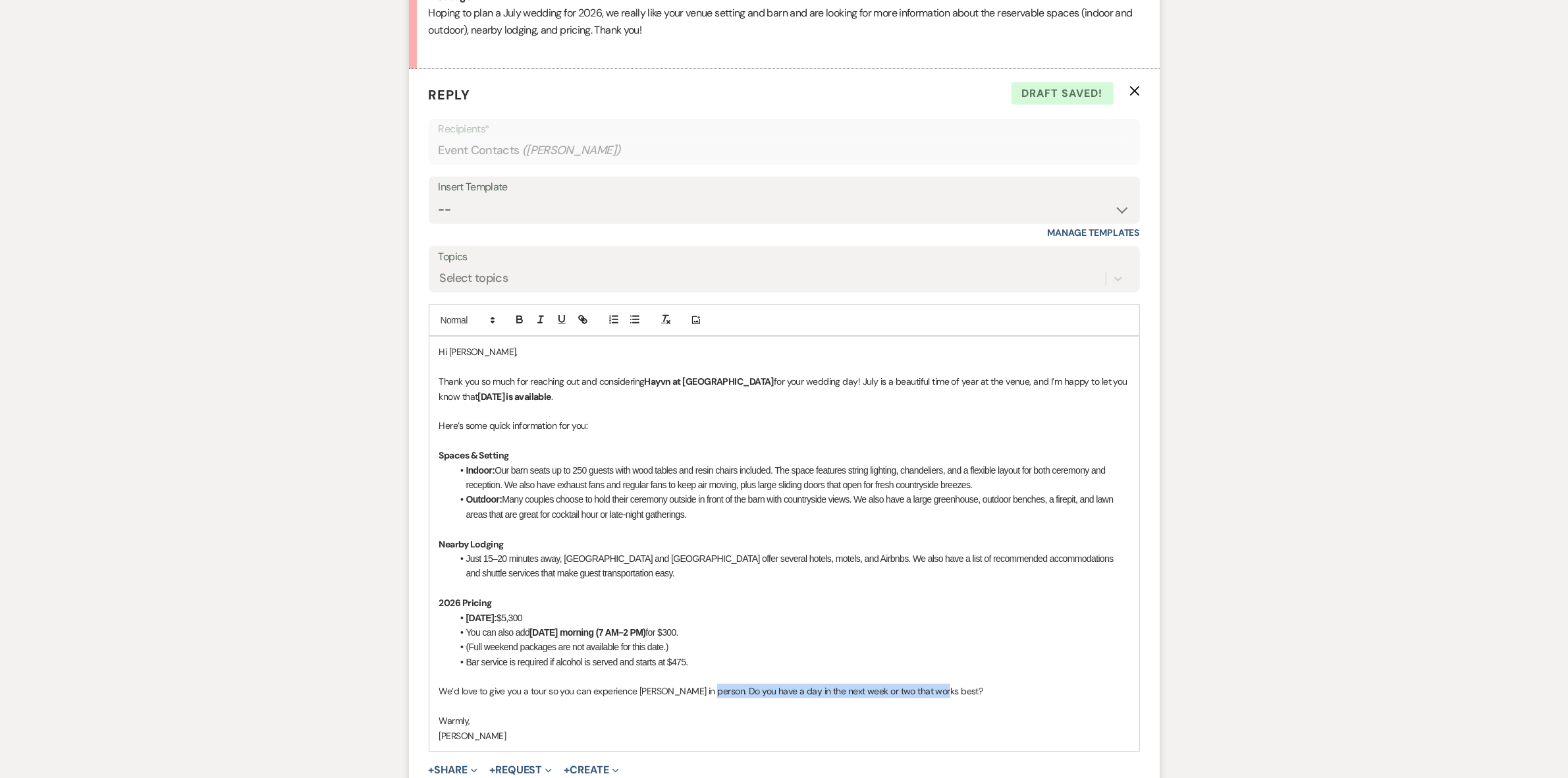
drag, startPoint x: 963, startPoint y: 688, endPoint x: 706, endPoint y: 684, distance: 257.0
click at [706, 684] on p "We’d love to give you a tour so you can experience [PERSON_NAME] in person. Do …" at bounding box center [784, 691] width 690 height 14
drag, startPoint x: 1025, startPoint y: 688, endPoint x: 708, endPoint y: 684, distance: 317.0
click at [708, 684] on p "We’d love to give you a tour so you can experience [PERSON_NAME] in person. [UR…" at bounding box center [784, 691] width 690 height 14
click at [580, 315] on icon "button" at bounding box center [581, 318] width 4 height 4
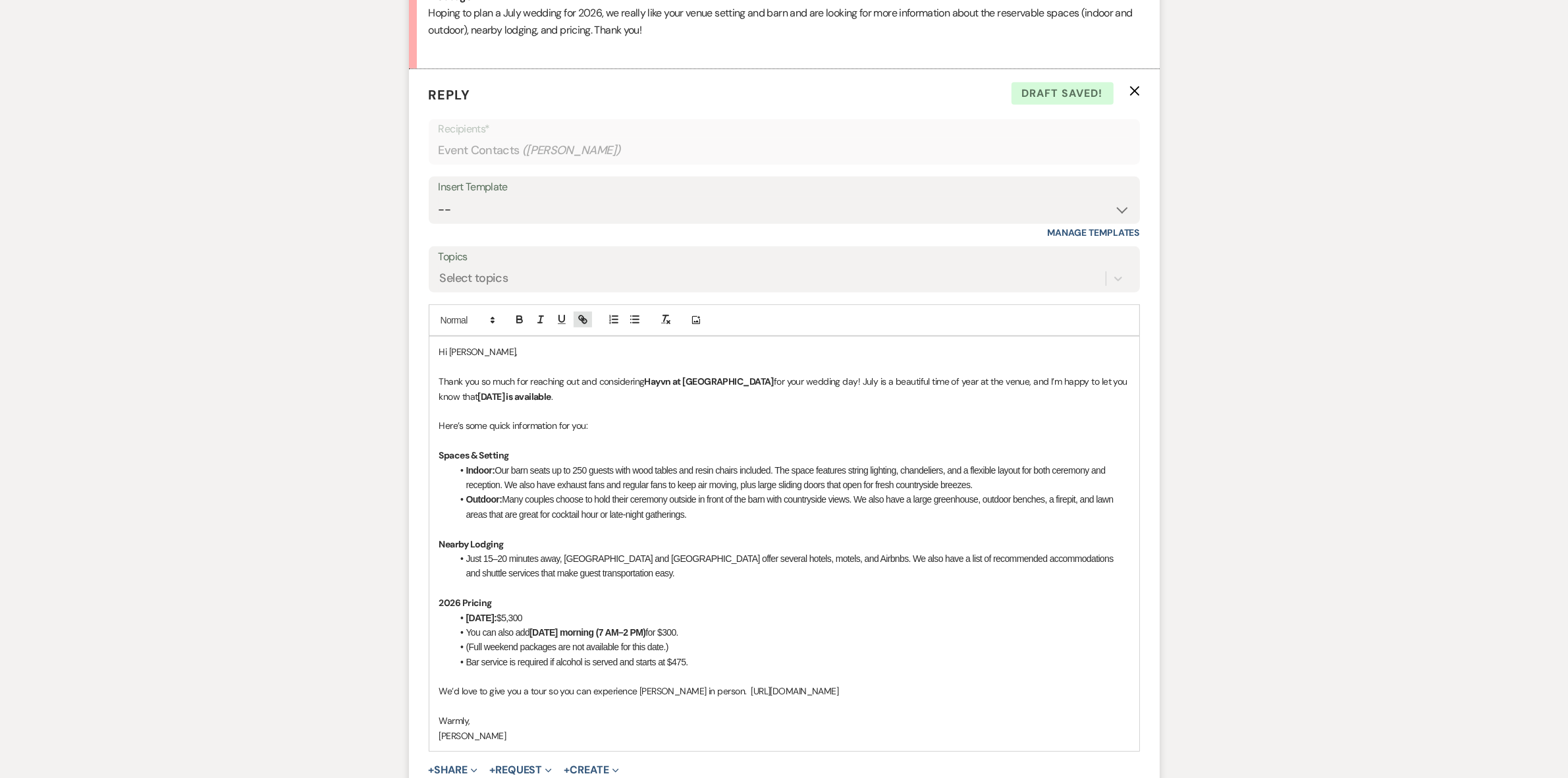
type input "[URL][DOMAIN_NAME]"
click at [948, 715] on link at bounding box center [939, 716] width 28 height 10
click at [699, 687] on p "We’d love to give you a tour so you can experience [PERSON_NAME] in person. [UR…" at bounding box center [784, 691] width 690 height 14
click at [705, 687] on p "We’d love to give you a tour so you can experience [PERSON_NAME] in person. [UR…" at bounding box center [784, 691] width 690 height 14
click at [728, 690] on p "We’d love to give you a tour so you can experience [PERSON_NAME] in person. Boo…" at bounding box center [784, 691] width 690 height 14
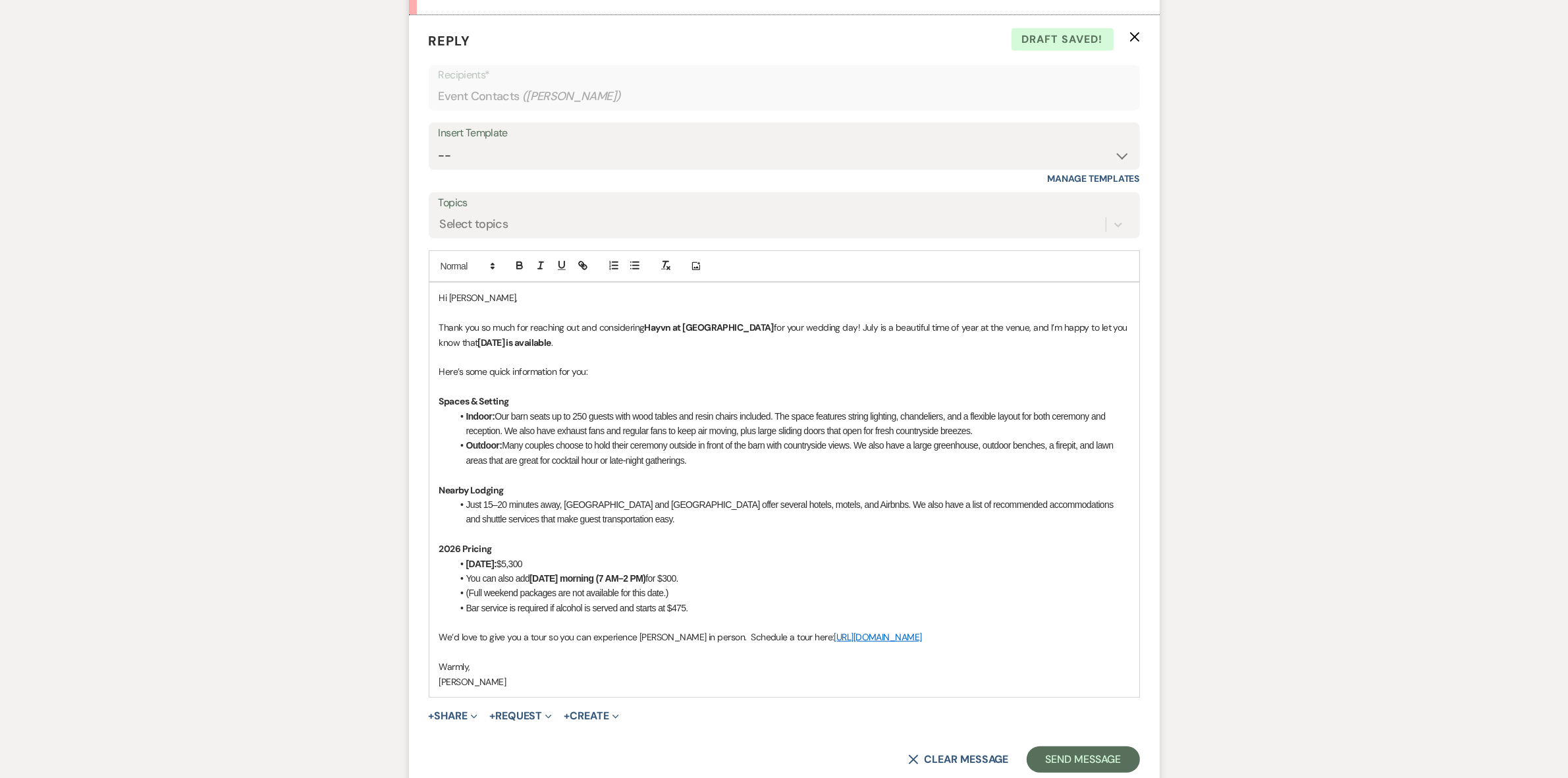
scroll to position [796, 0]
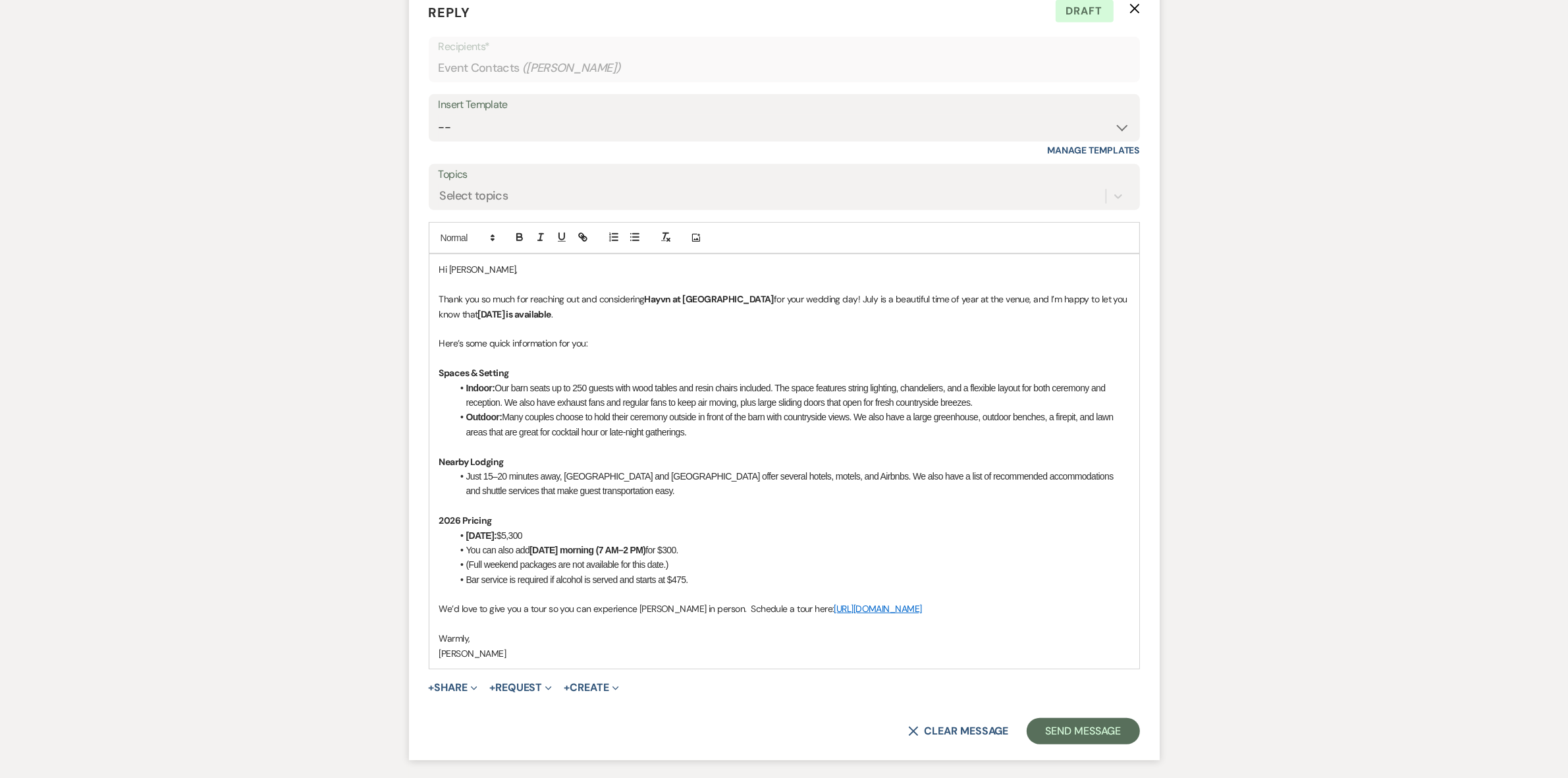
drag, startPoint x: 703, startPoint y: 430, endPoint x: 402, endPoint y: 367, distance: 307.5
click at [402, 367] on div "Messages Tasks Payments Rental Overview Documents Contacts Notes Event Messages…" at bounding box center [784, 166] width 1568 height 1260
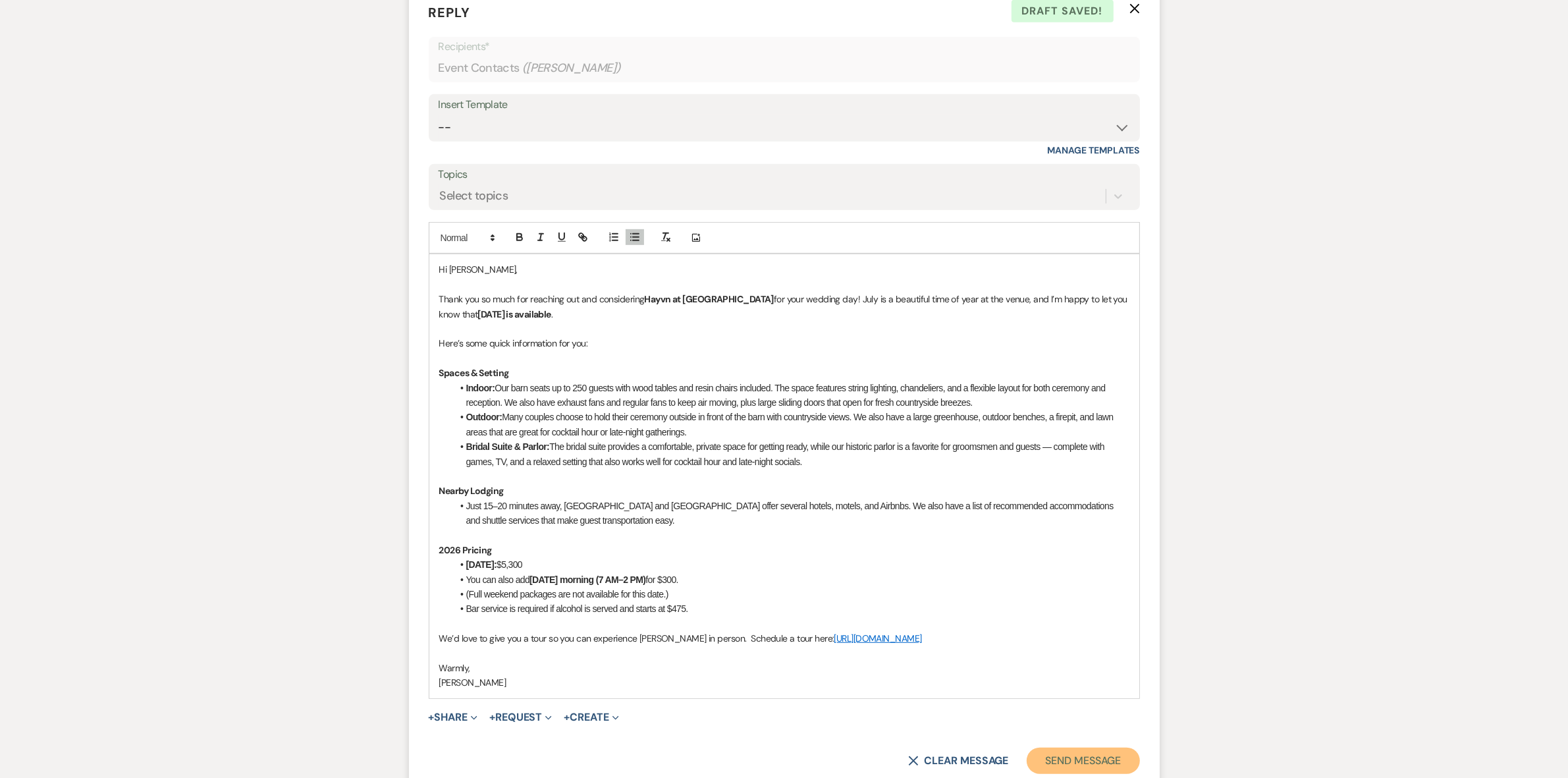
click at [1091, 755] on button "Send Message" at bounding box center [1083, 760] width 113 height 26
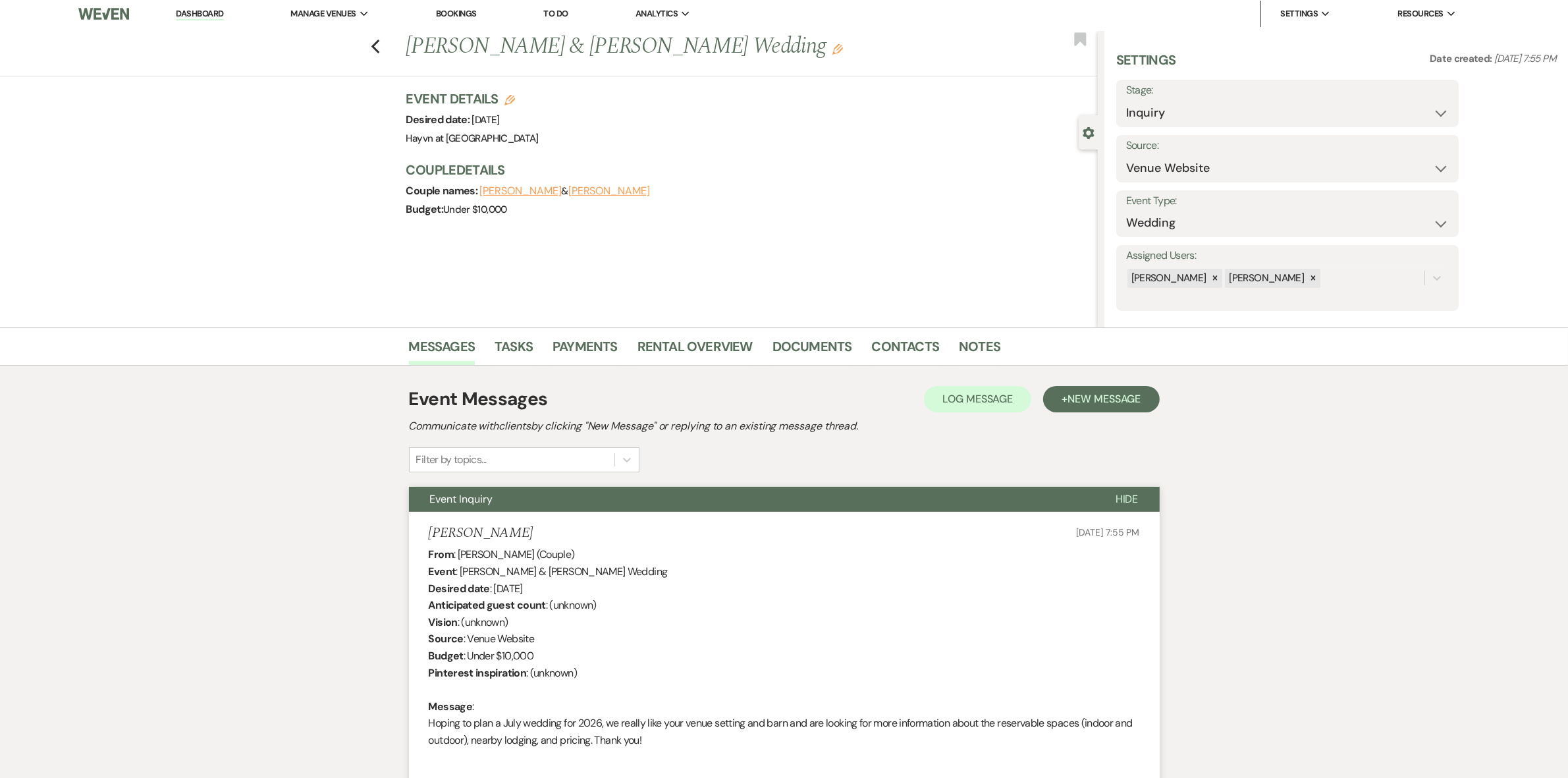
scroll to position [0, 0]
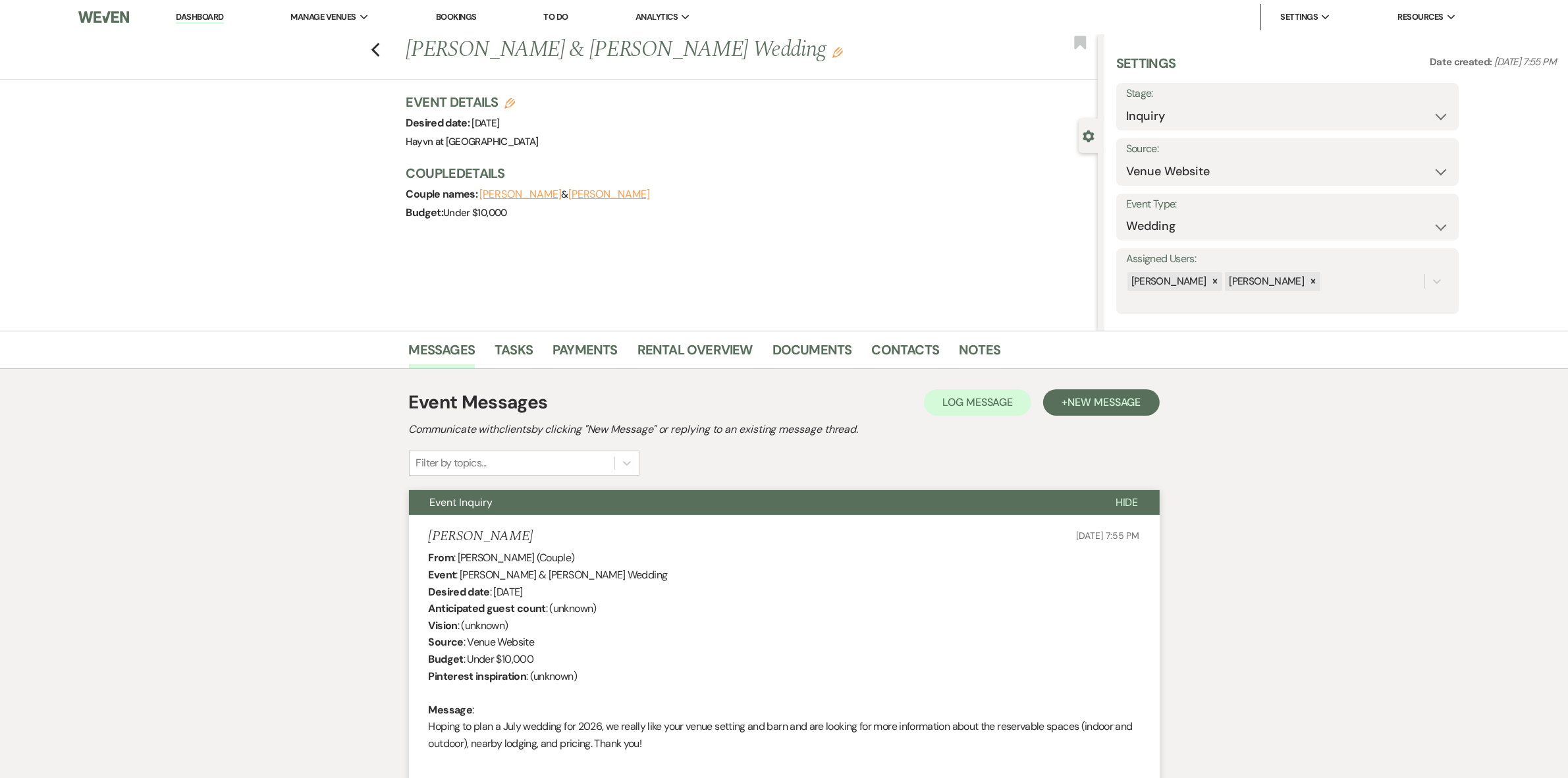
click at [199, 18] on link "Dashboard" at bounding box center [200, 18] width 48 height 13
